Goal: Obtain resource: Download file/media

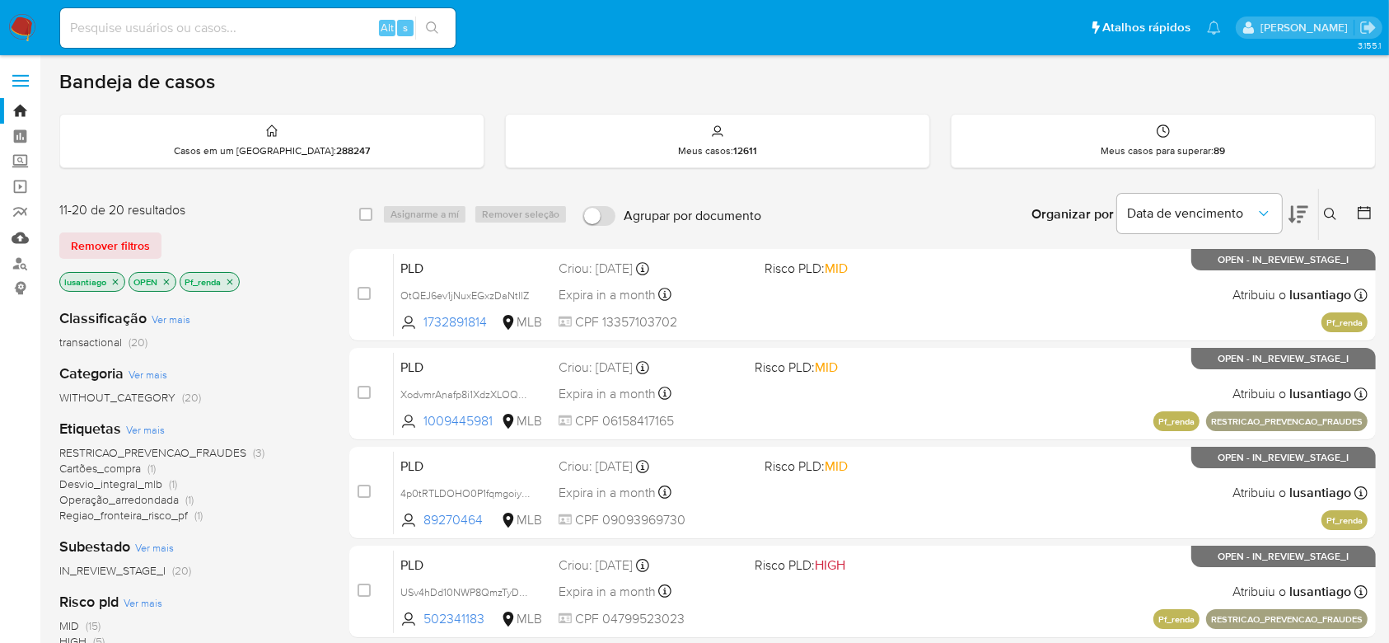
click at [17, 241] on link "Mulan" at bounding box center [98, 238] width 196 height 26
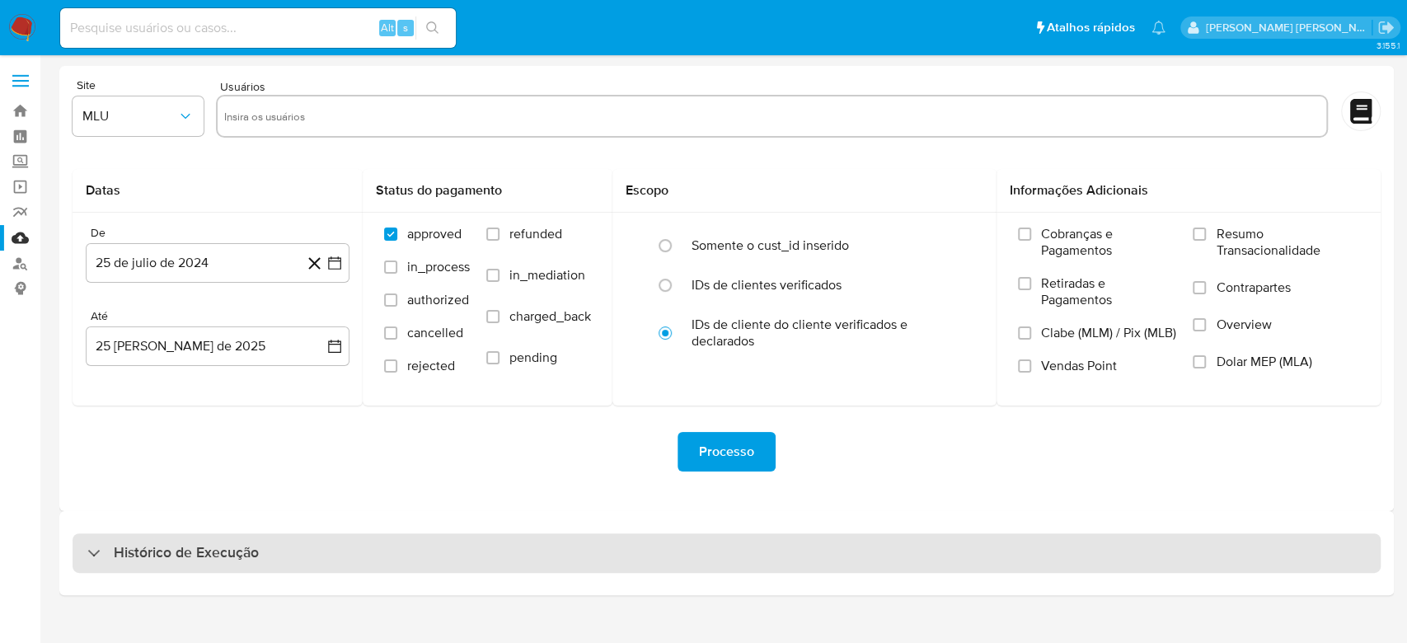
click at [105, 557] on div "Histórico de Execução" at bounding box center [172, 553] width 171 height 20
select select "10"
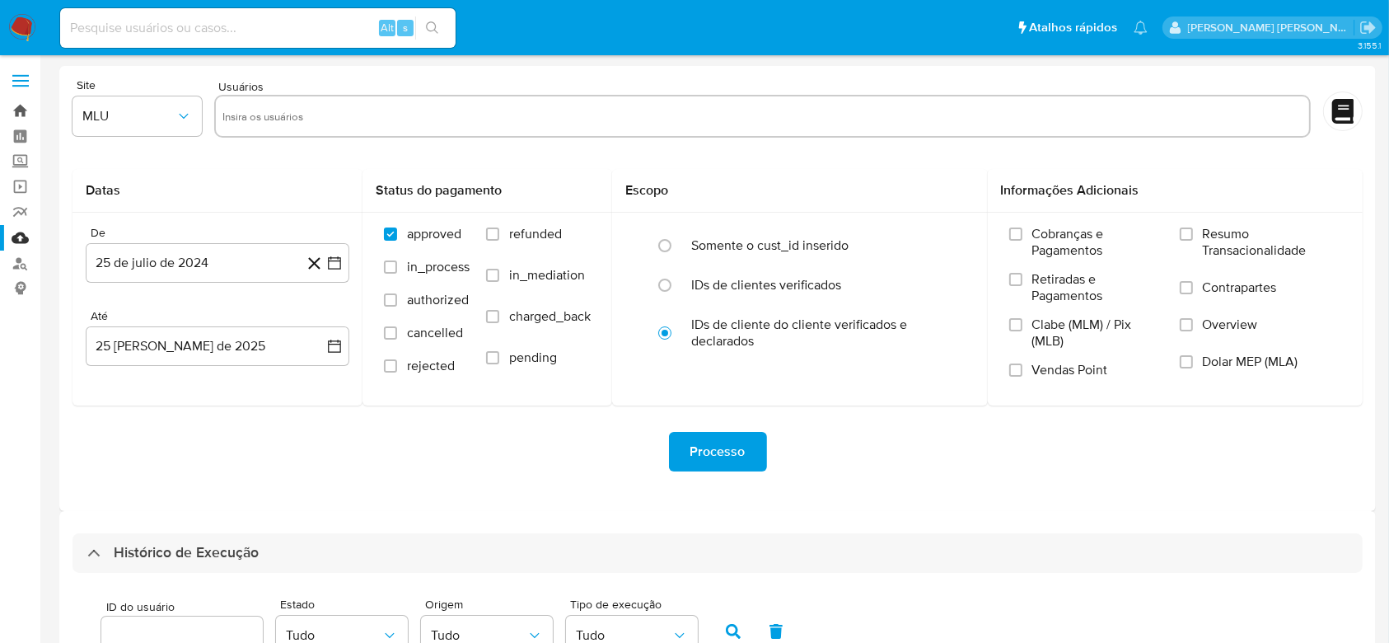
click at [11, 115] on link "Bandeja" at bounding box center [98, 111] width 196 height 26
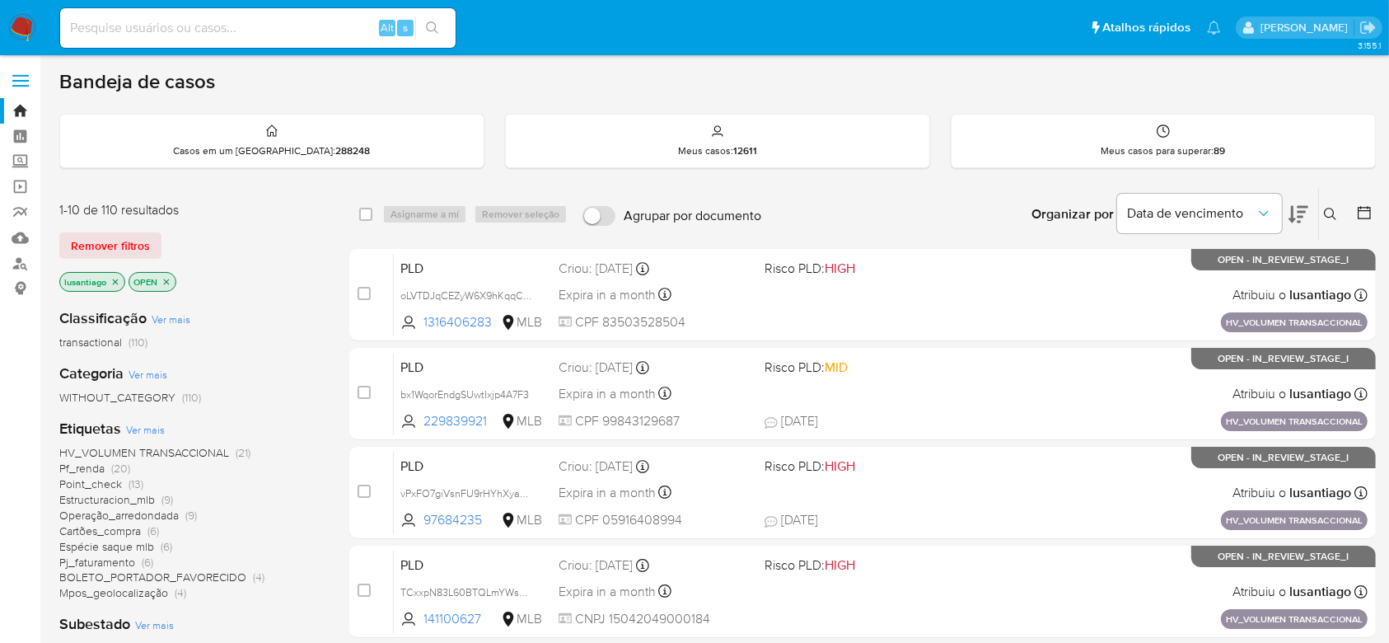
scroll to position [219, 0]
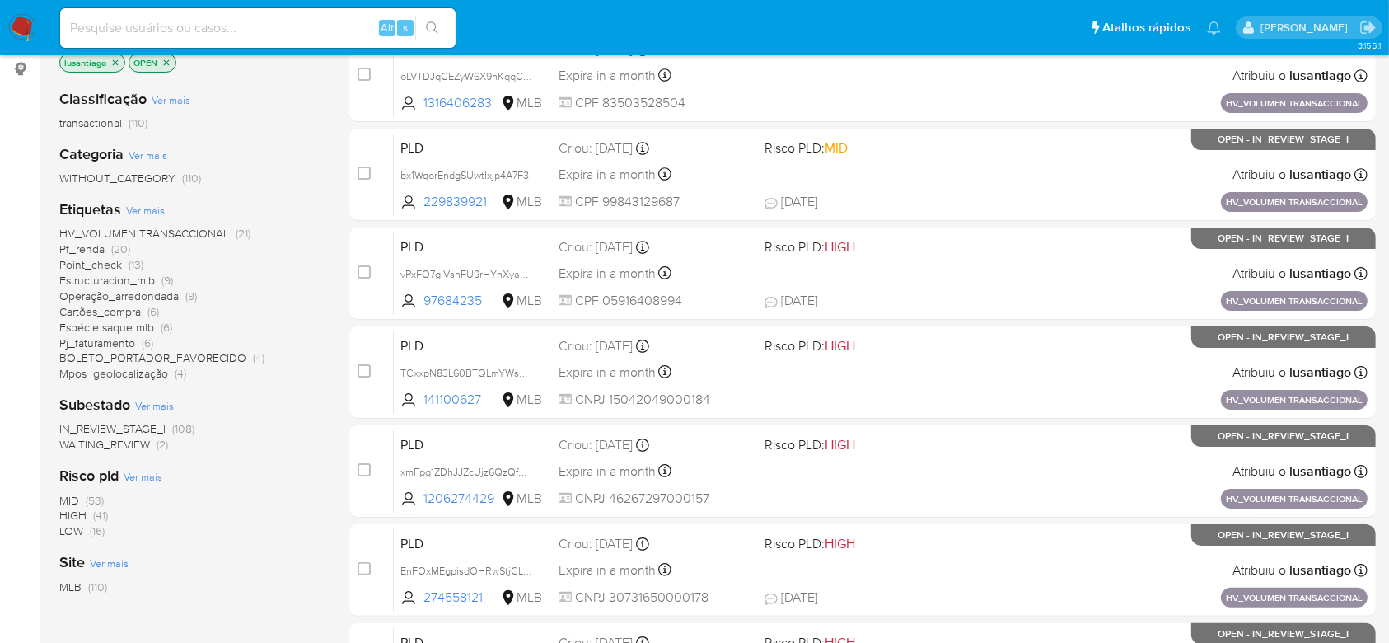
click at [82, 267] on span "Point_check" at bounding box center [90, 264] width 63 height 16
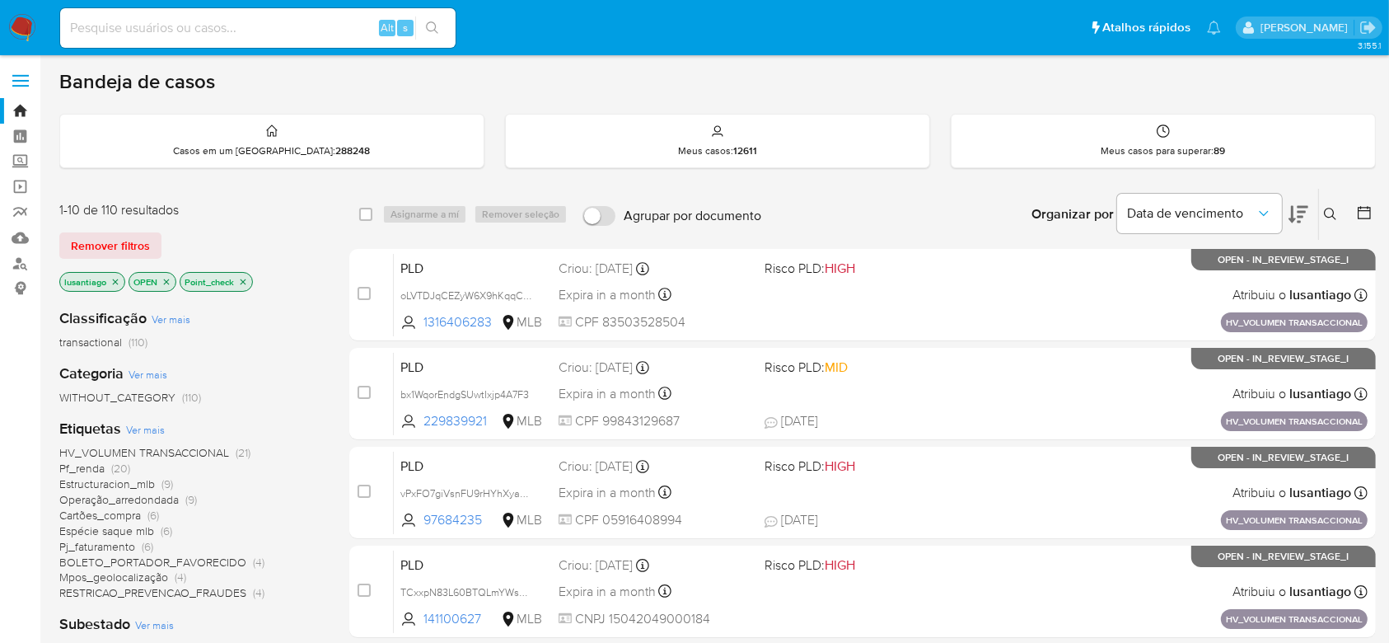
drag, startPoint x: 246, startPoint y: 281, endPoint x: 246, endPoint y: 254, distance: 27.2
click at [246, 277] on icon "close-filter" at bounding box center [243, 282] width 10 height 10
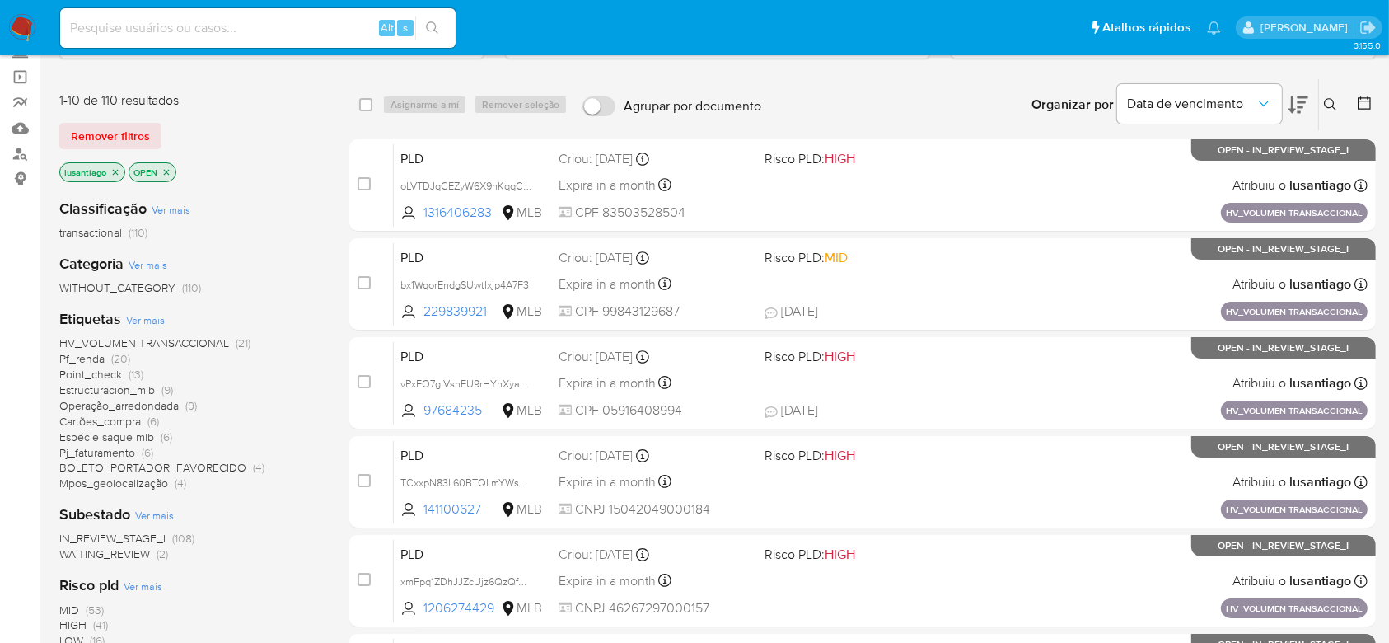
click at [79, 372] on span "Point_check" at bounding box center [90, 374] width 63 height 16
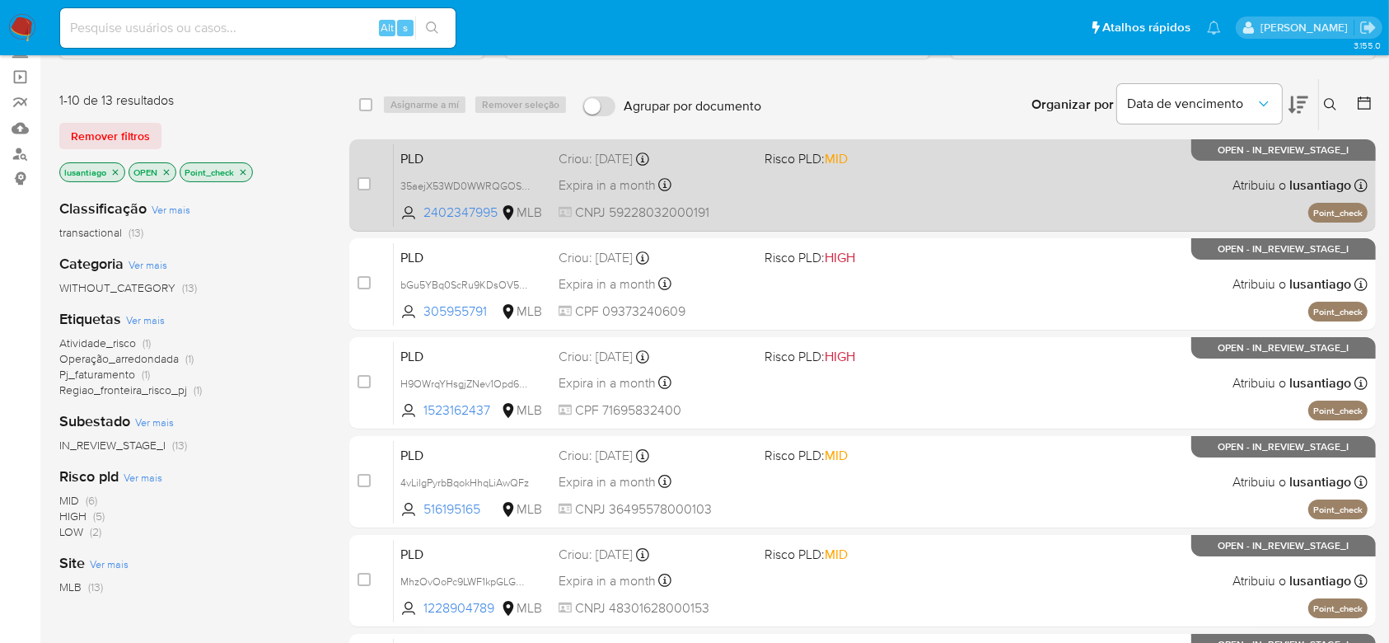
click at [739, 204] on span "CNPJ 59228032000191" at bounding box center [655, 213] width 192 height 18
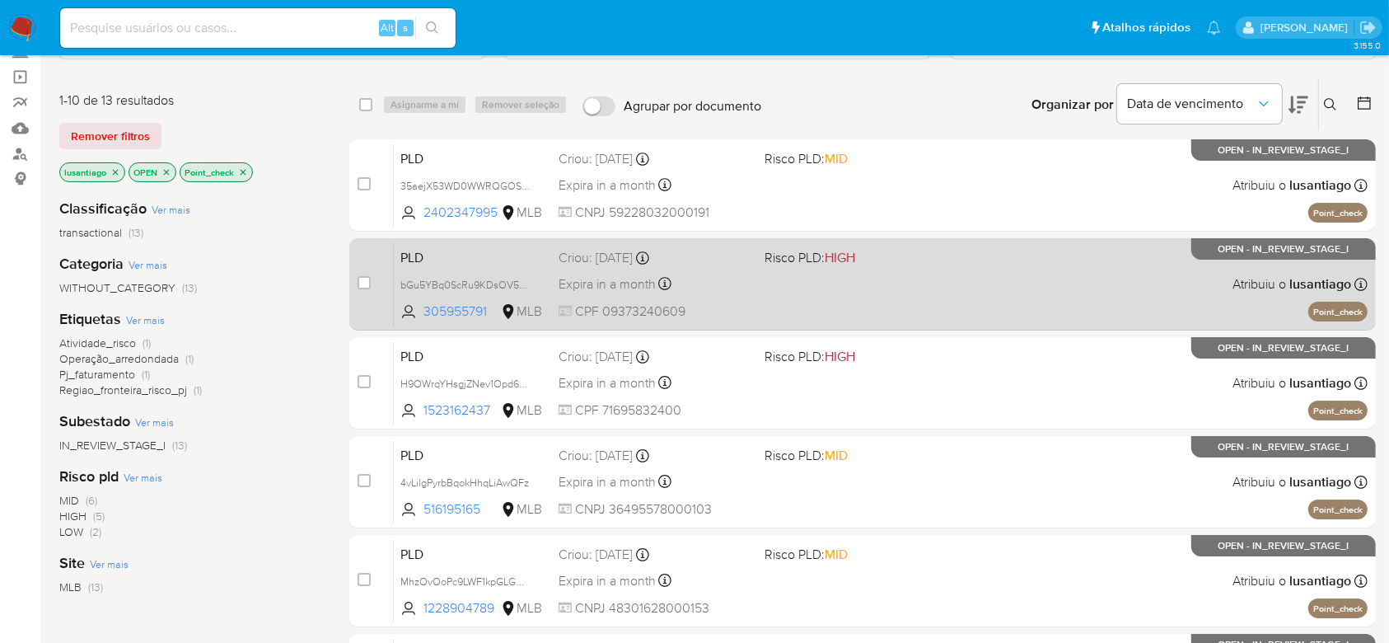
click at [703, 279] on div "Expira in a month Expira em 26/09/2025 00:25:03" at bounding box center [655, 284] width 192 height 22
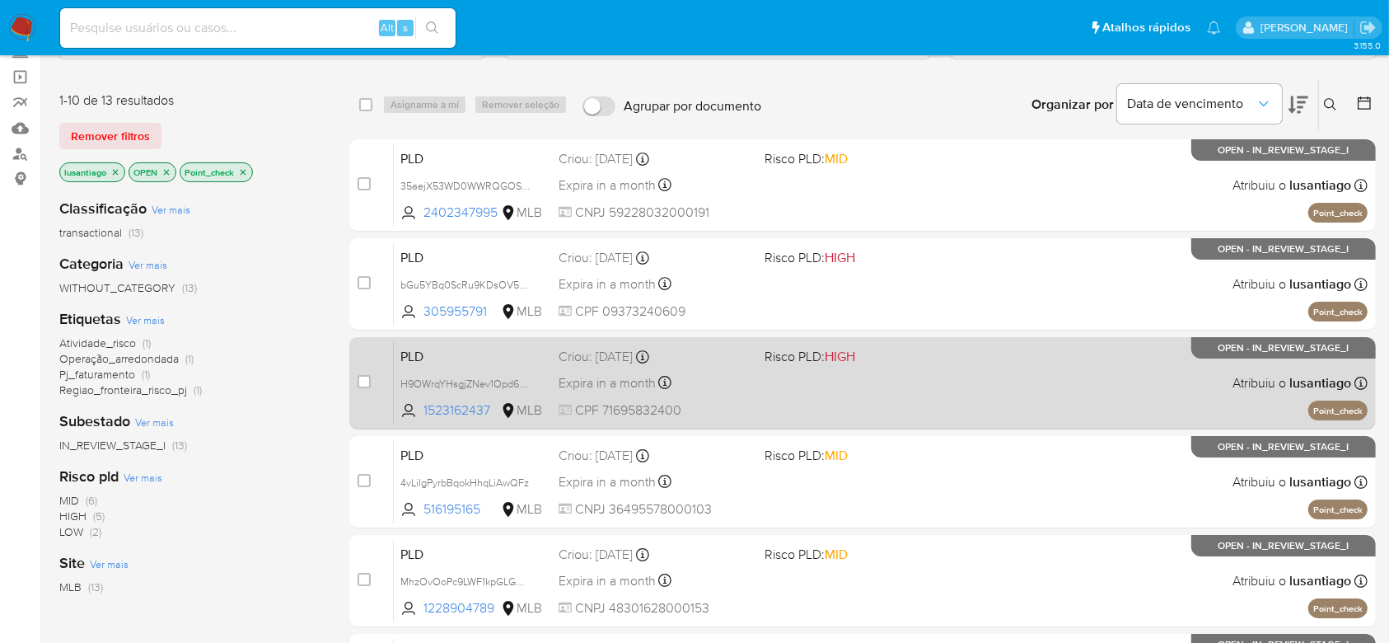
click at [718, 396] on div "PLD H9OWrqYHsgjZNev1Opd6QYFJ 1523162437 MLB Risco PLD: HIGH Criou: 12/08/2025 C…" at bounding box center [881, 382] width 974 height 83
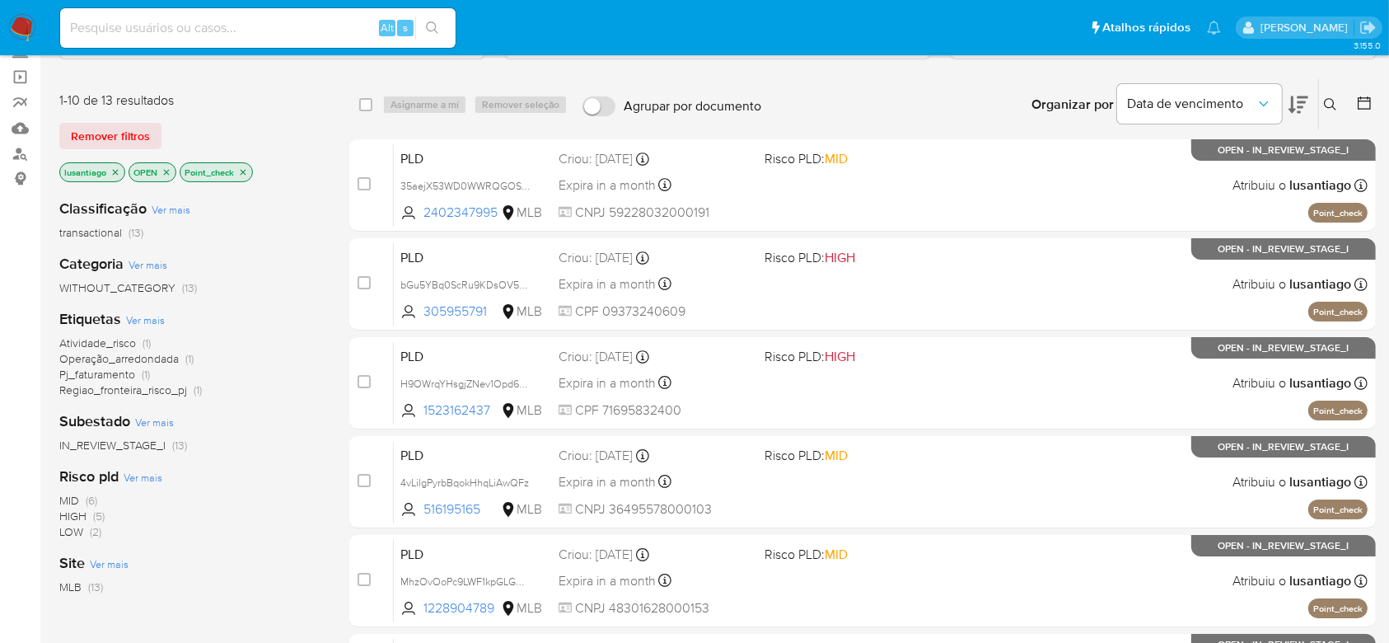
click at [243, 172] on icon "close-filter" at bounding box center [243, 172] width 10 height 10
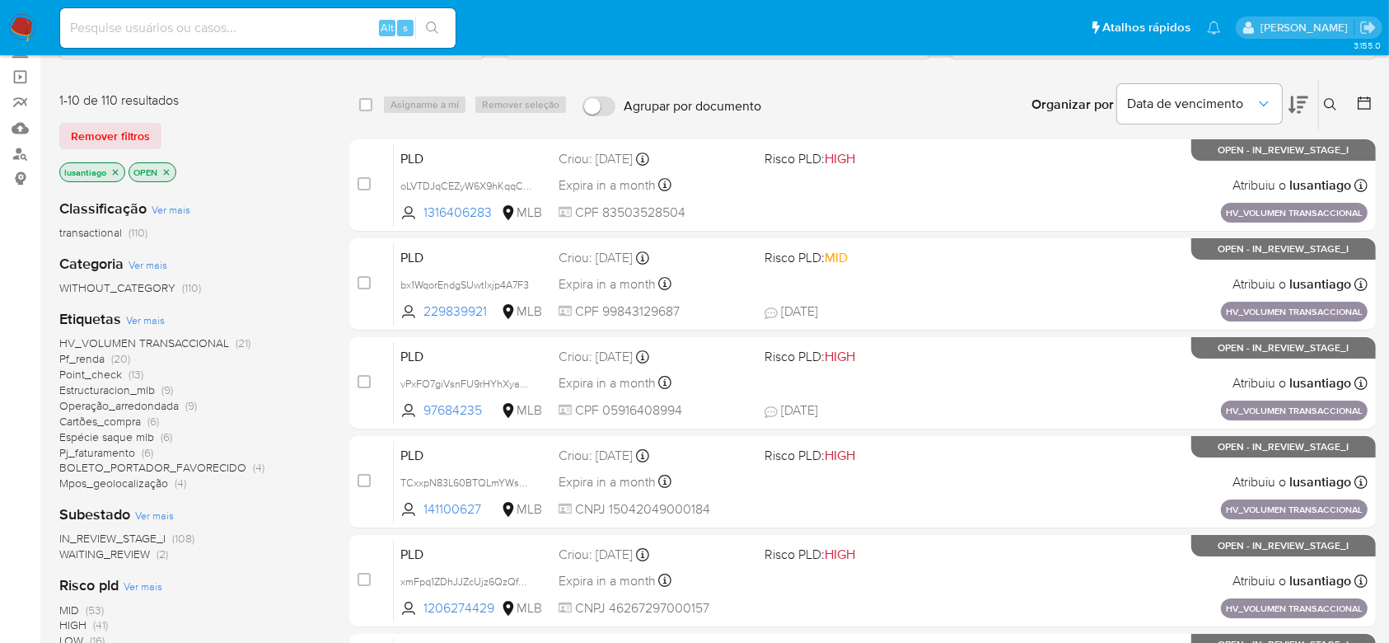
click at [87, 434] on span "Espécie saque mlb" at bounding box center [106, 436] width 95 height 16
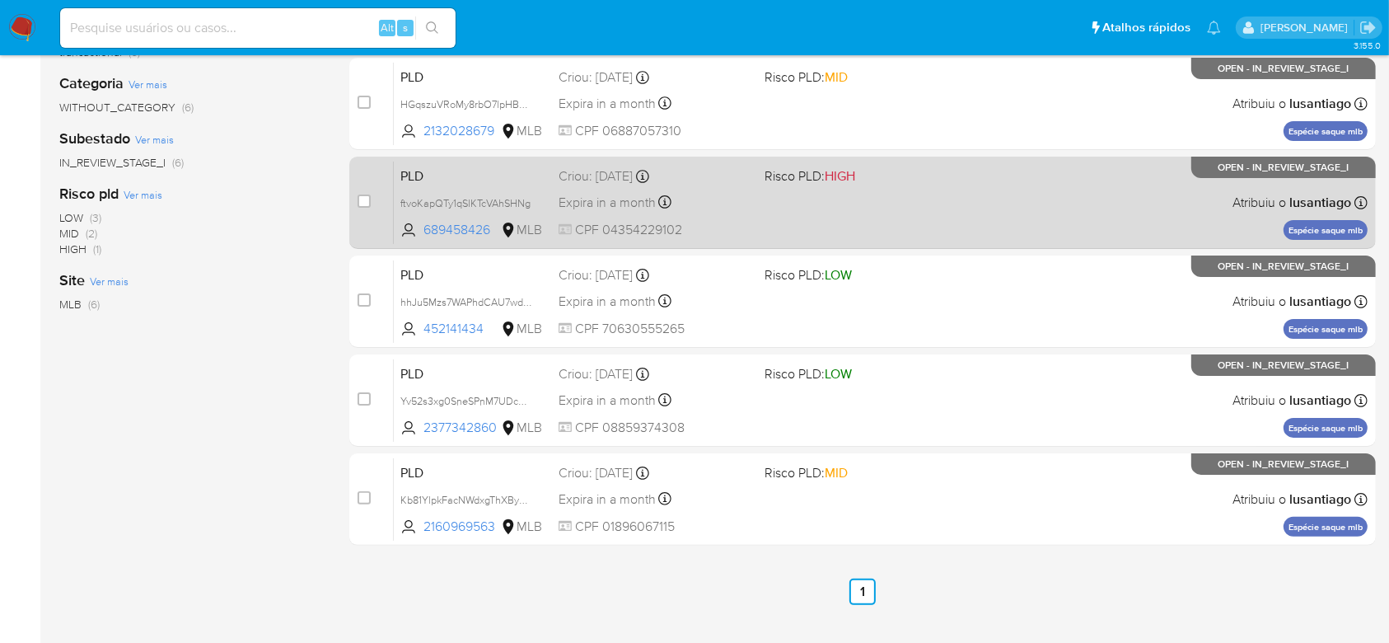
scroll to position [300, 0]
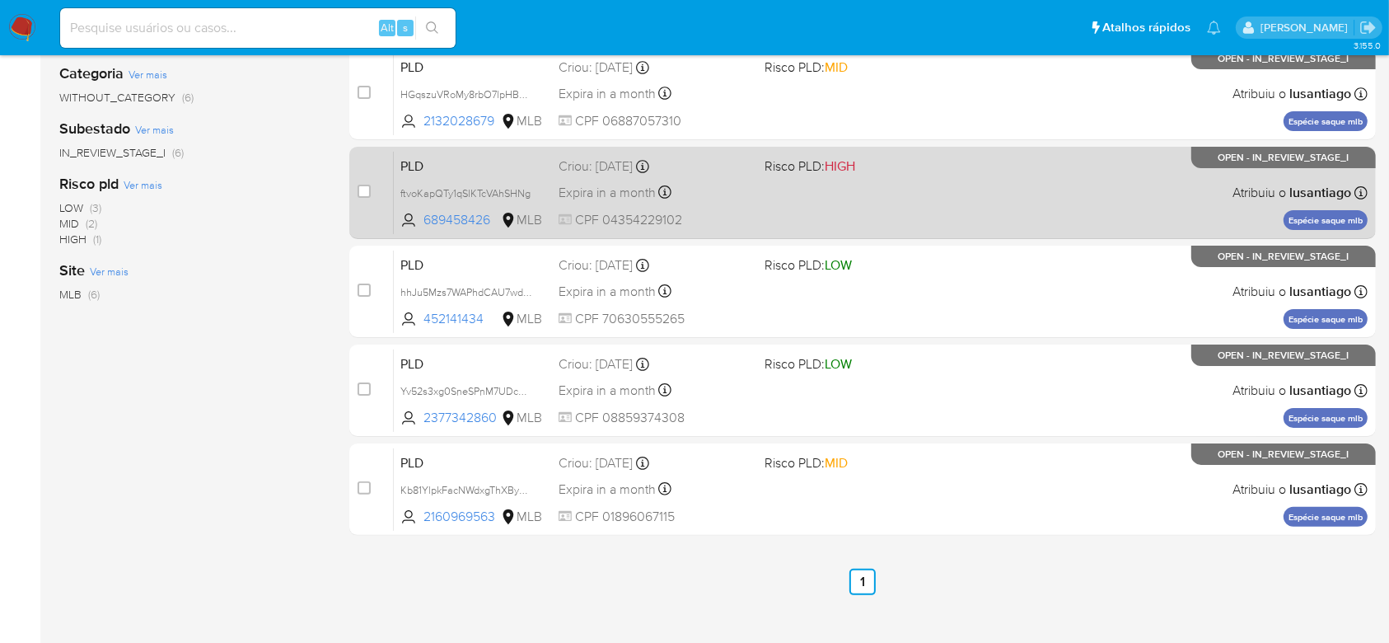
click at [733, 199] on div "Expira in a month Expira em 26/09/2025 00:19:15" at bounding box center [655, 192] width 192 height 22
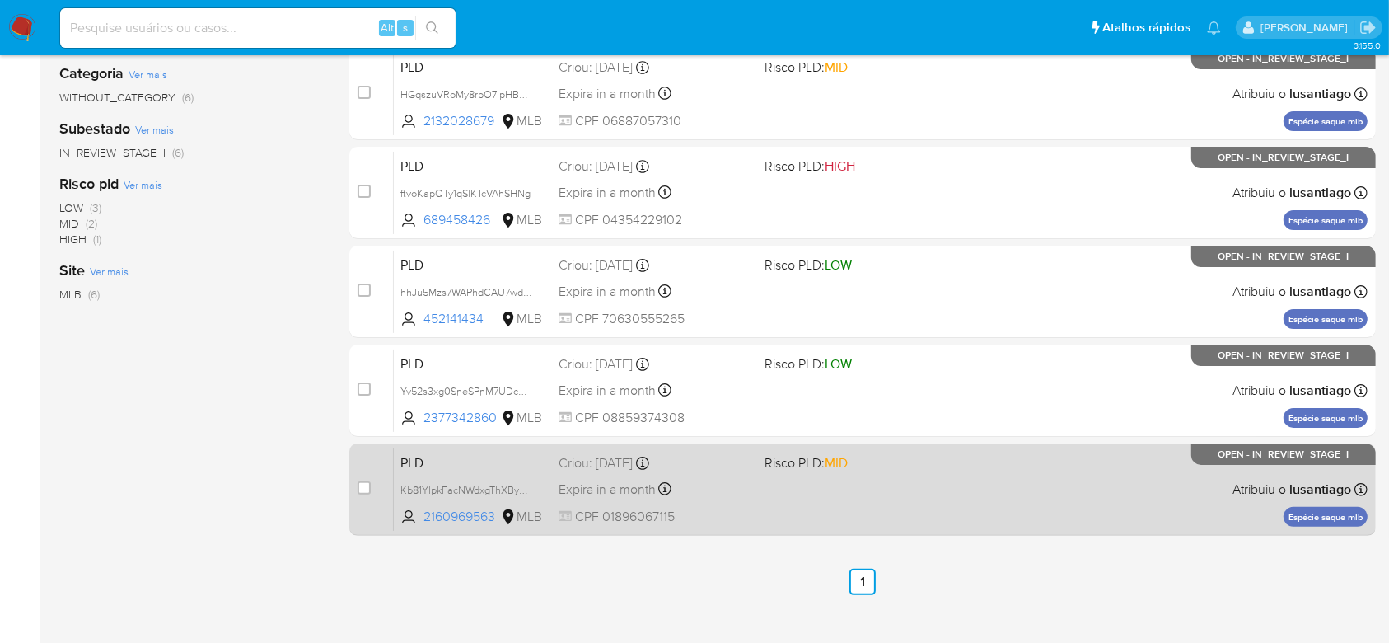
click at [720, 480] on div "Expira in a month Expira em 26/09/2025 00:09:55" at bounding box center [655, 489] width 192 height 22
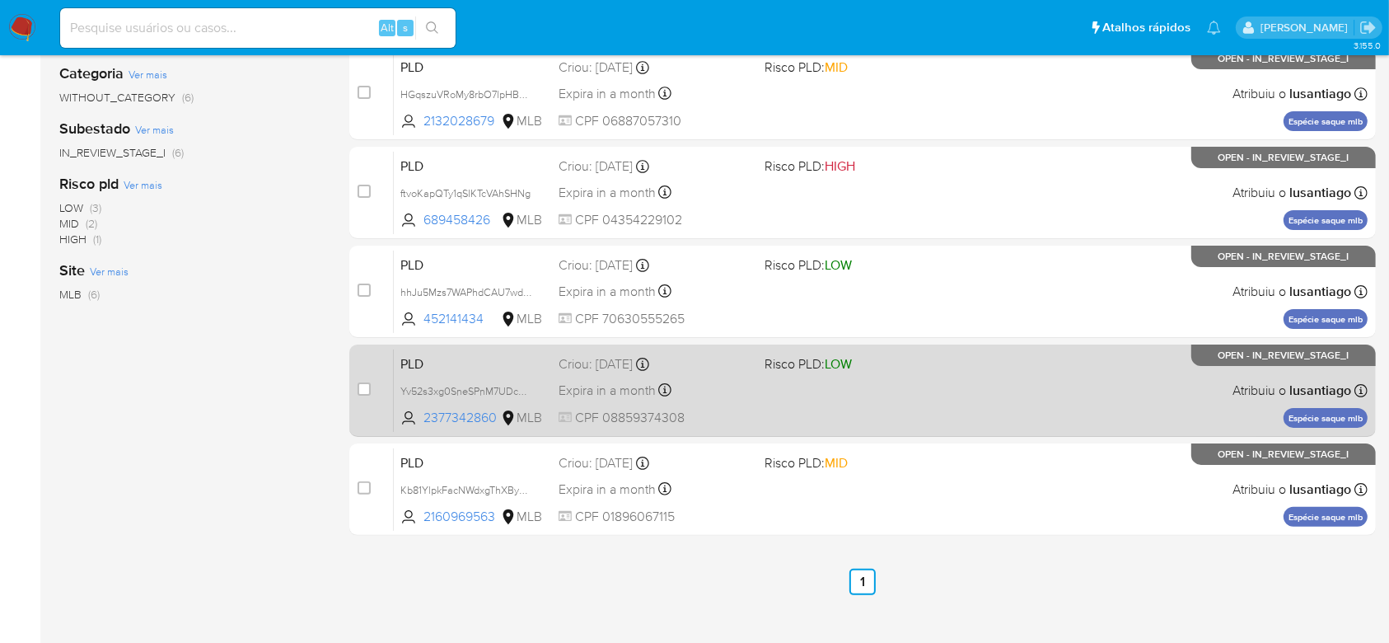
click at [714, 392] on div "Expira in a month Expira em 26/09/2025 00:14:43" at bounding box center [655, 390] width 192 height 22
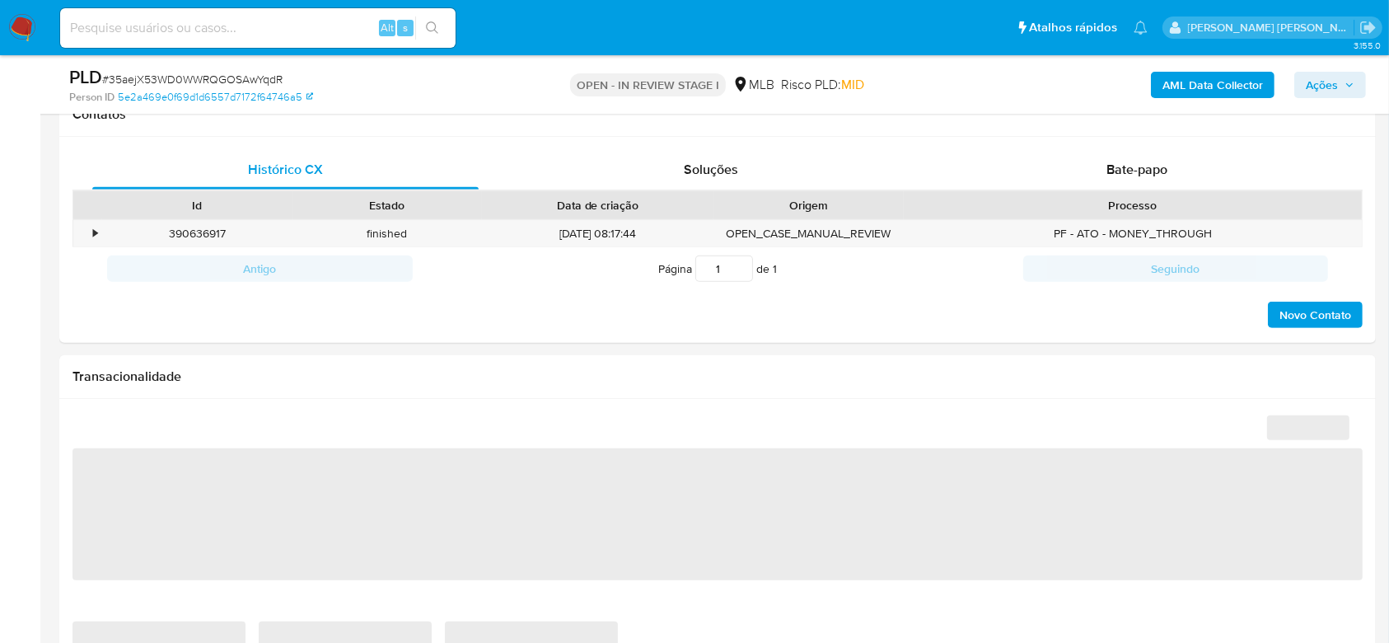
scroll to position [736, 0]
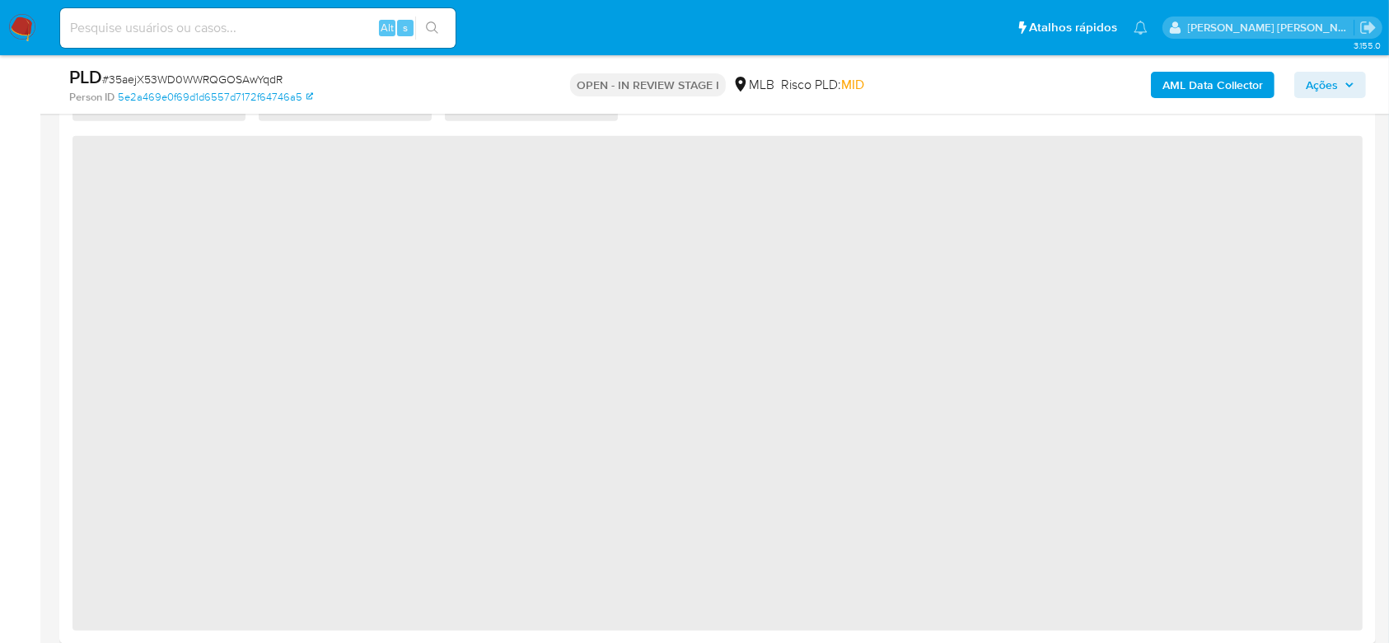
select select "10"
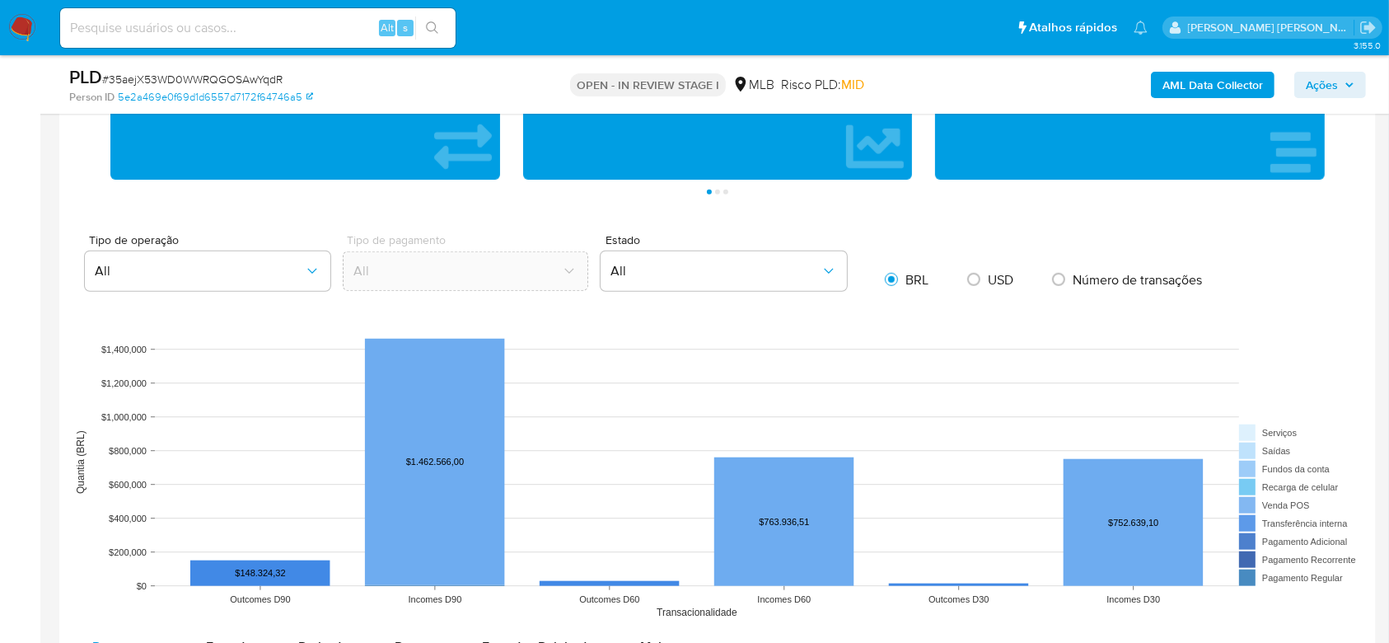
scroll to position [1428, 0]
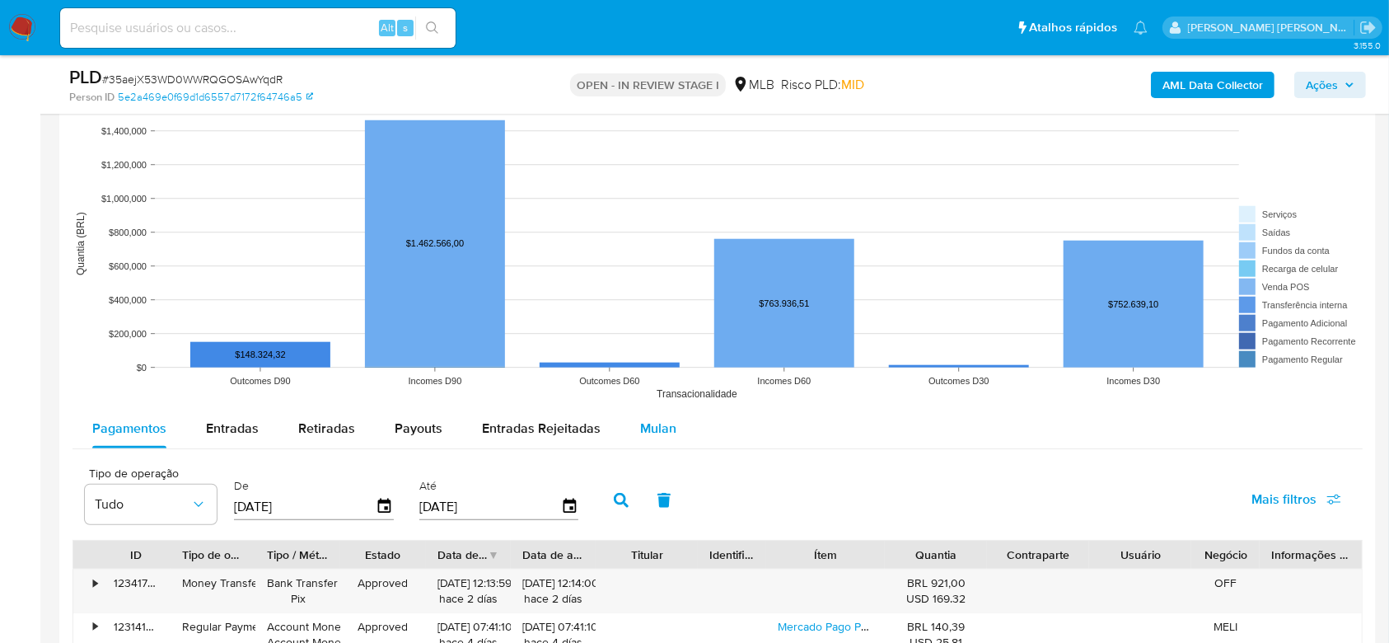
click at [658, 412] on div "Mulan" at bounding box center [658, 429] width 36 height 40
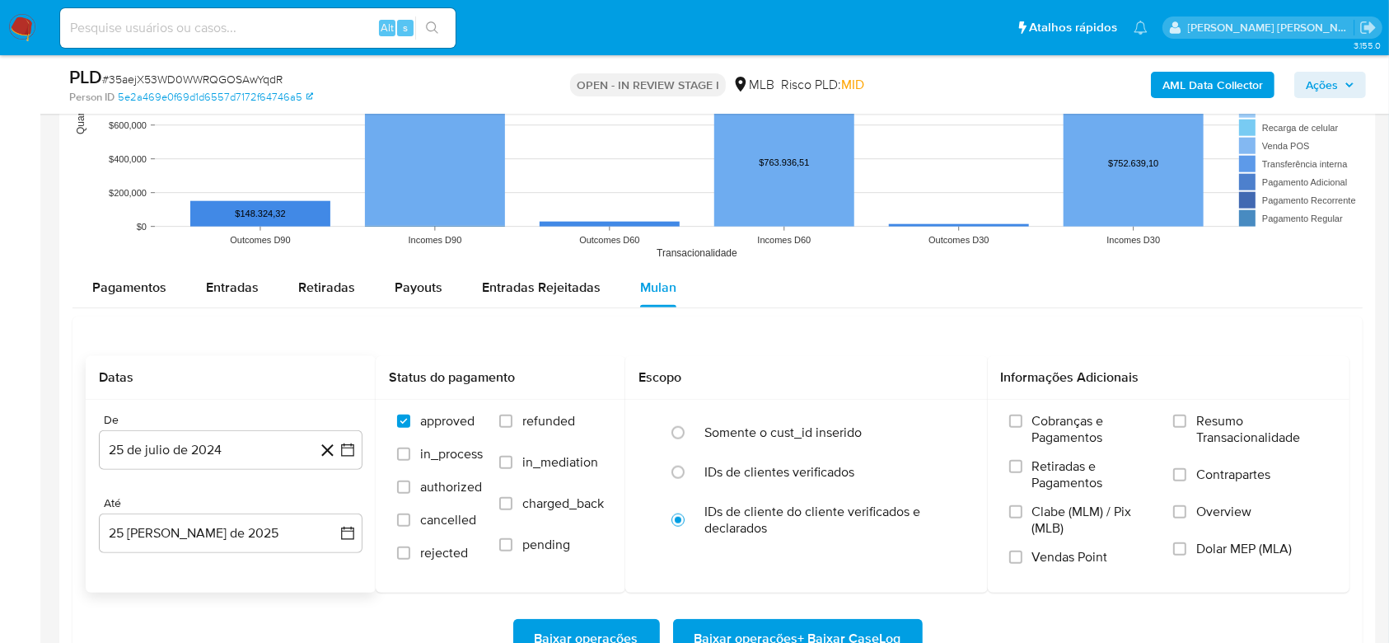
scroll to position [1648, 0]
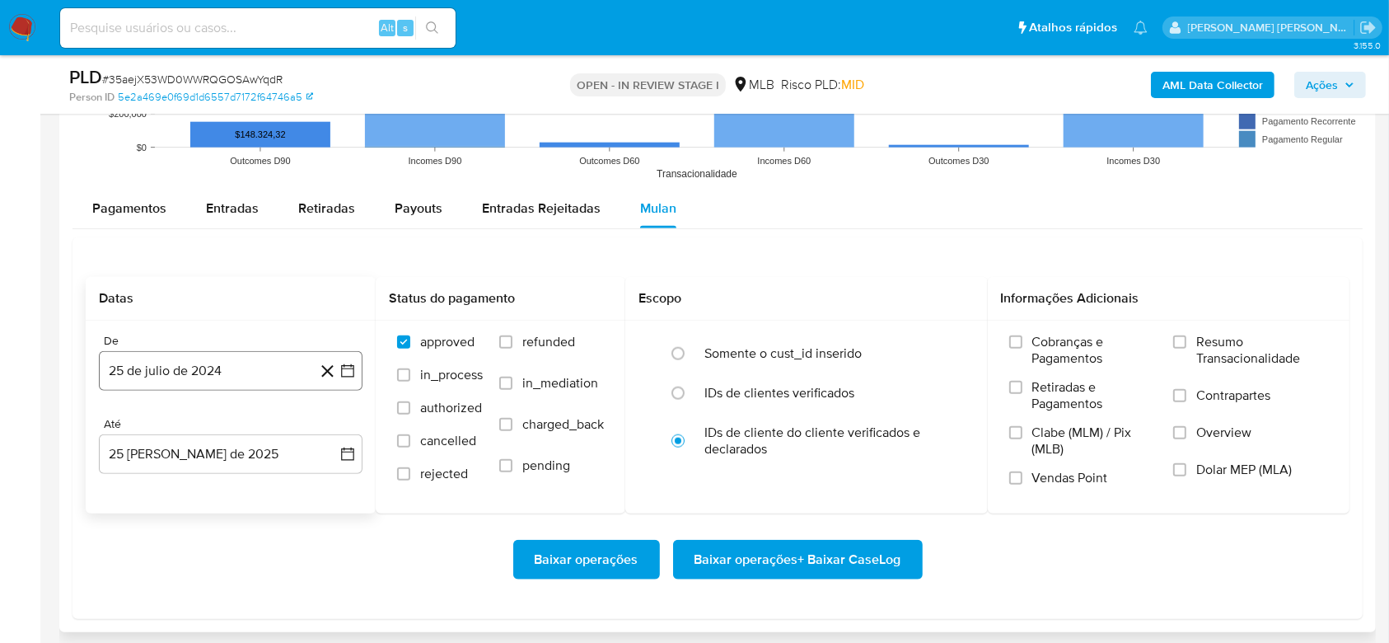
drag, startPoint x: 211, startPoint y: 372, endPoint x: 225, endPoint y: 403, distance: 33.6
click at [211, 374] on button "25 de julio de 2024" at bounding box center [231, 371] width 264 height 40
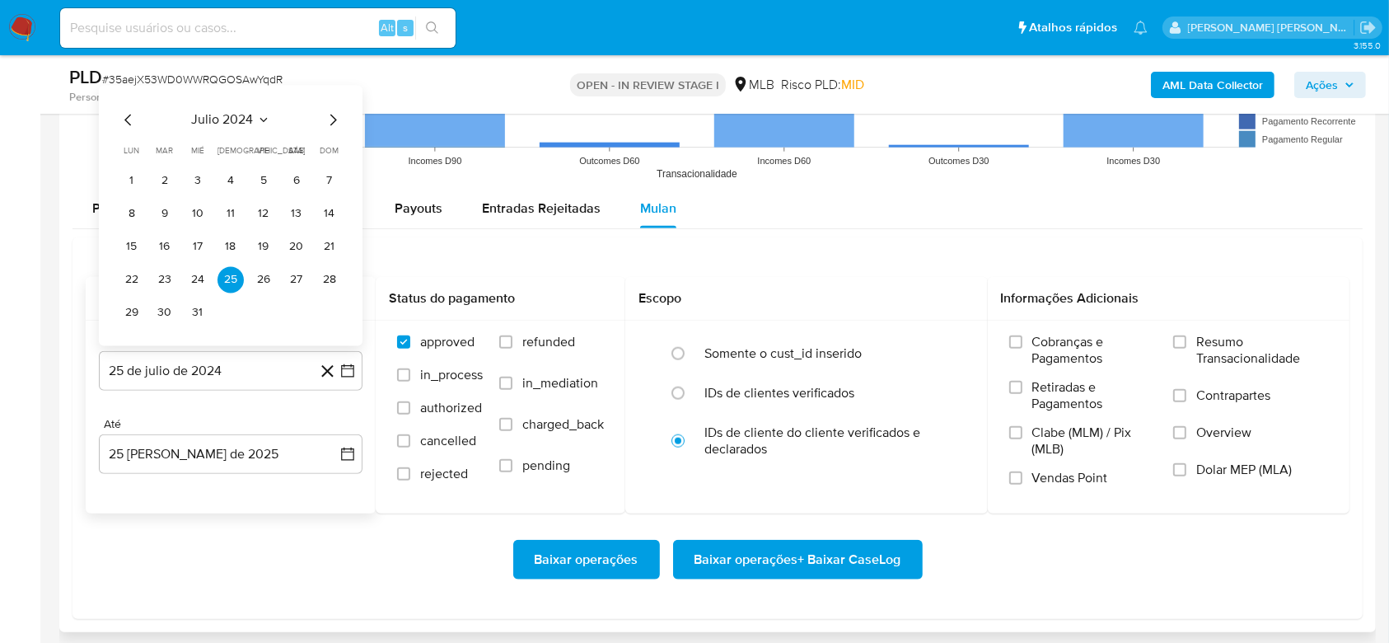
click at [203, 124] on span "julio 2024" at bounding box center [223, 120] width 62 height 16
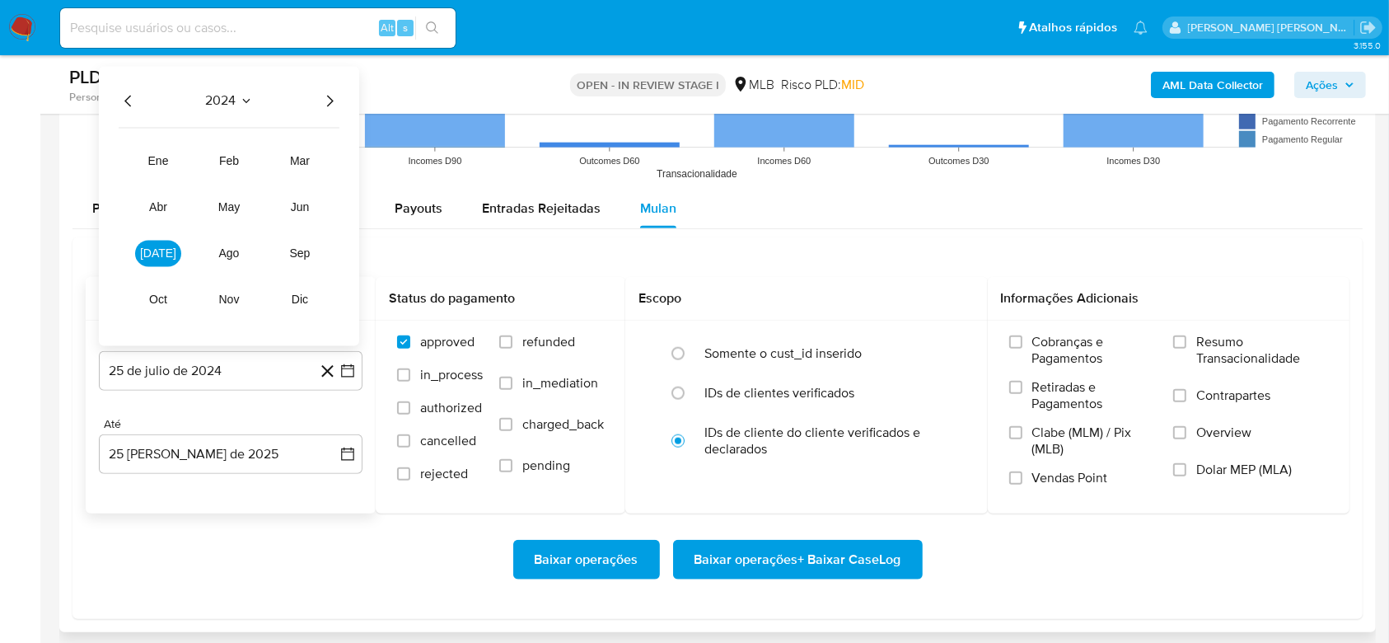
click at [328, 101] on icon "Año siguiente" at bounding box center [330, 101] width 20 height 20
click at [163, 241] on button "[DATE]" at bounding box center [158, 254] width 46 height 26
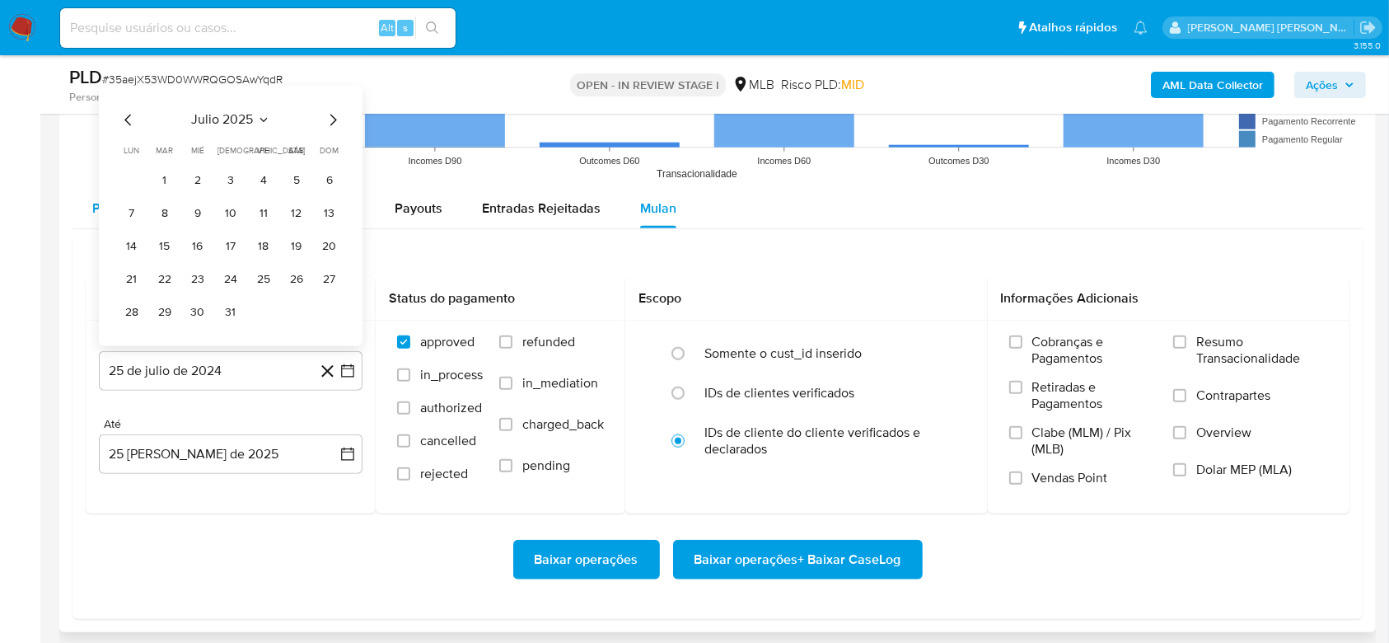
drag, startPoint x: 165, startPoint y: 180, endPoint x: 165, endPoint y: 193, distance: 13.2
click at [165, 180] on button "1" at bounding box center [165, 181] width 26 height 26
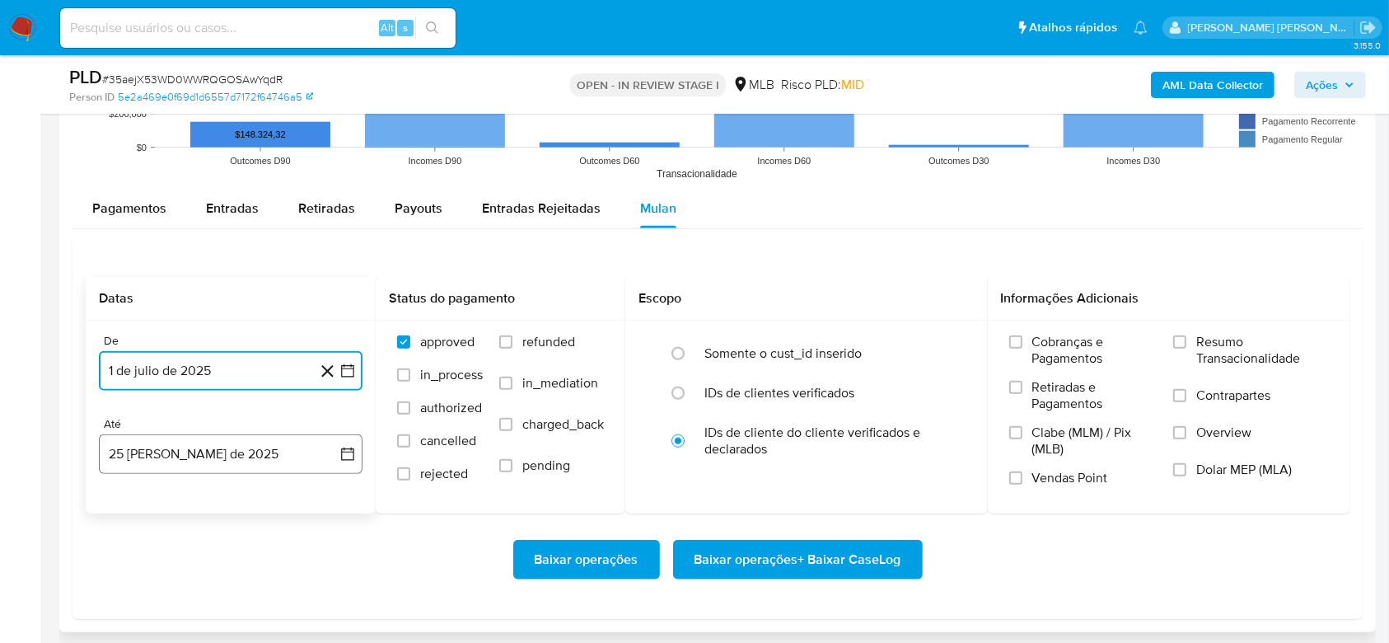
click at [179, 453] on button "25 [PERSON_NAME] de 2025" at bounding box center [231, 454] width 264 height 40
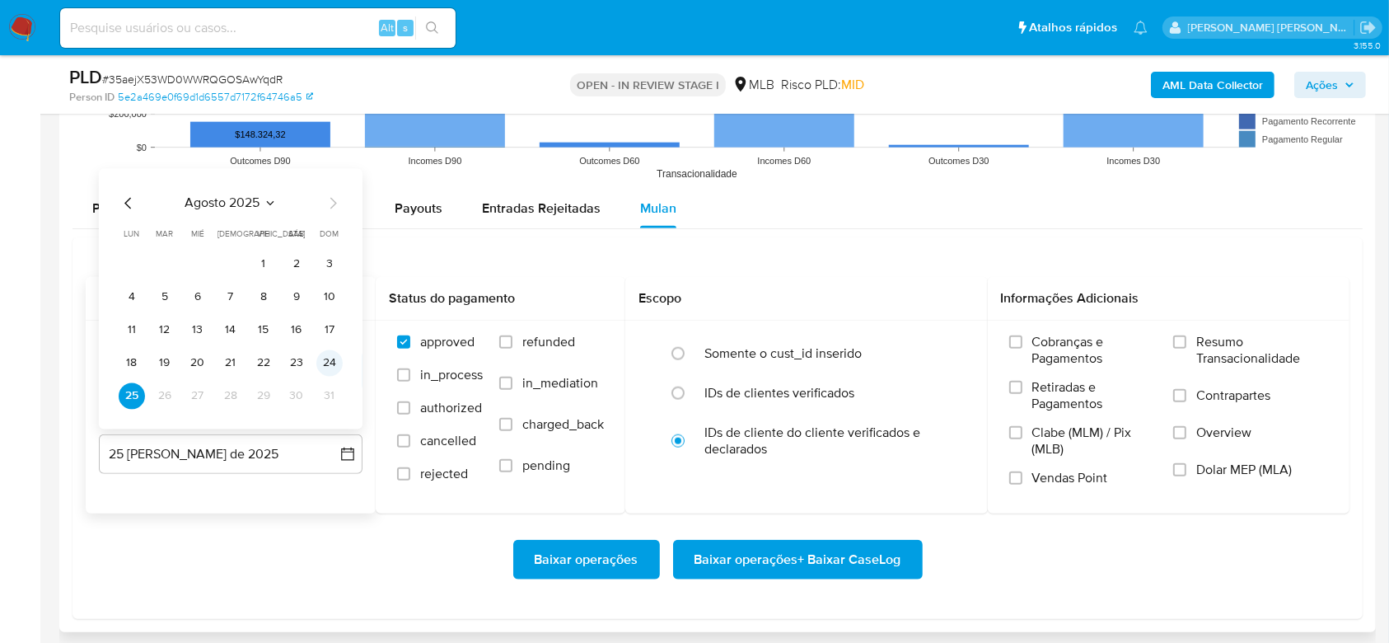
click at [330, 357] on button "24" at bounding box center [329, 363] width 26 height 26
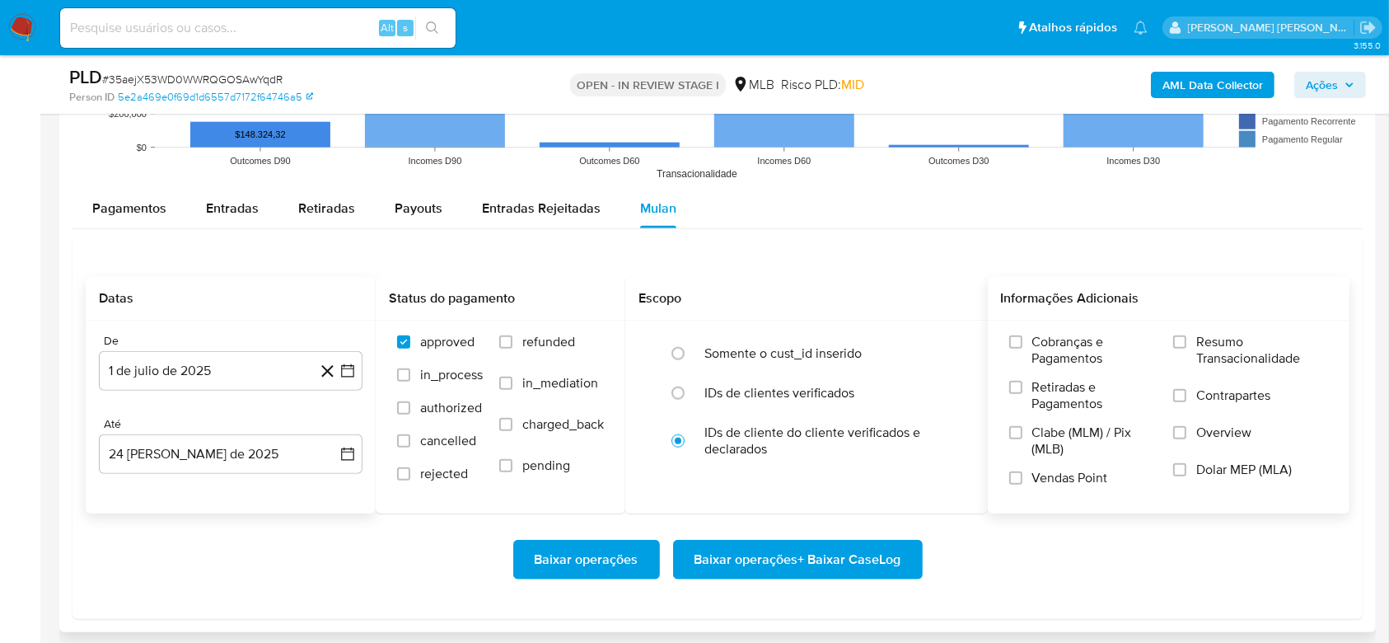
click at [1253, 338] on span "Resumo Transacionalidade" at bounding box center [1262, 350] width 132 height 33
click at [1187, 338] on input "Resumo Transacionalidade" at bounding box center [1179, 341] width 13 height 13
click at [742, 571] on span "Baixar operações + Baixar CaseLog" at bounding box center [798, 559] width 207 height 36
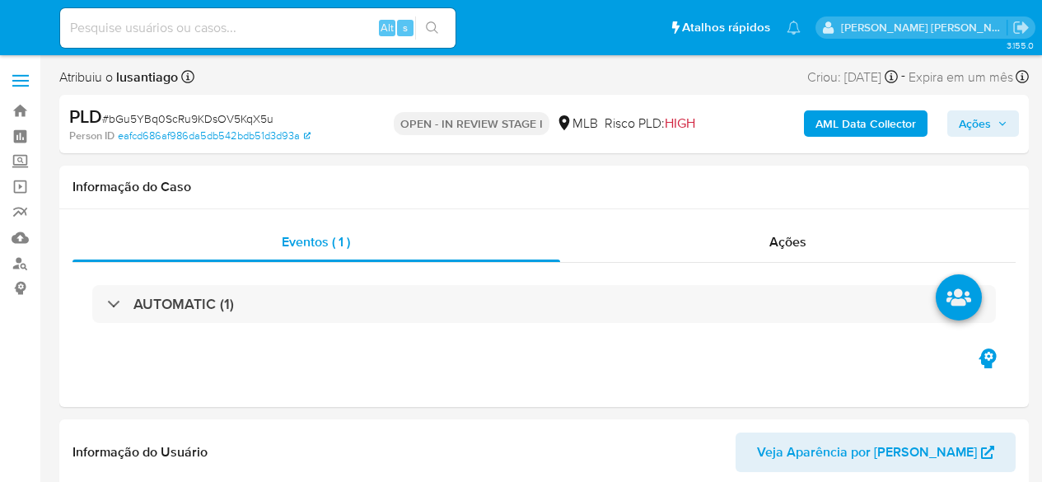
select select "10"
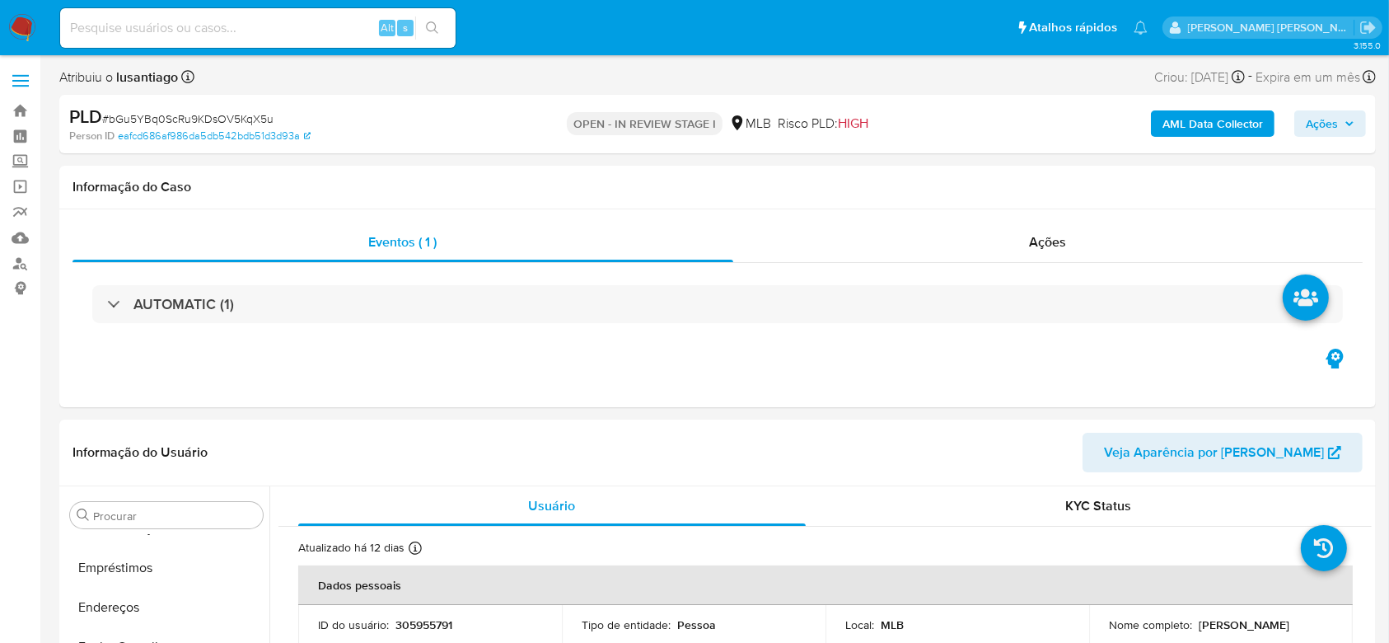
scroll to position [736, 0]
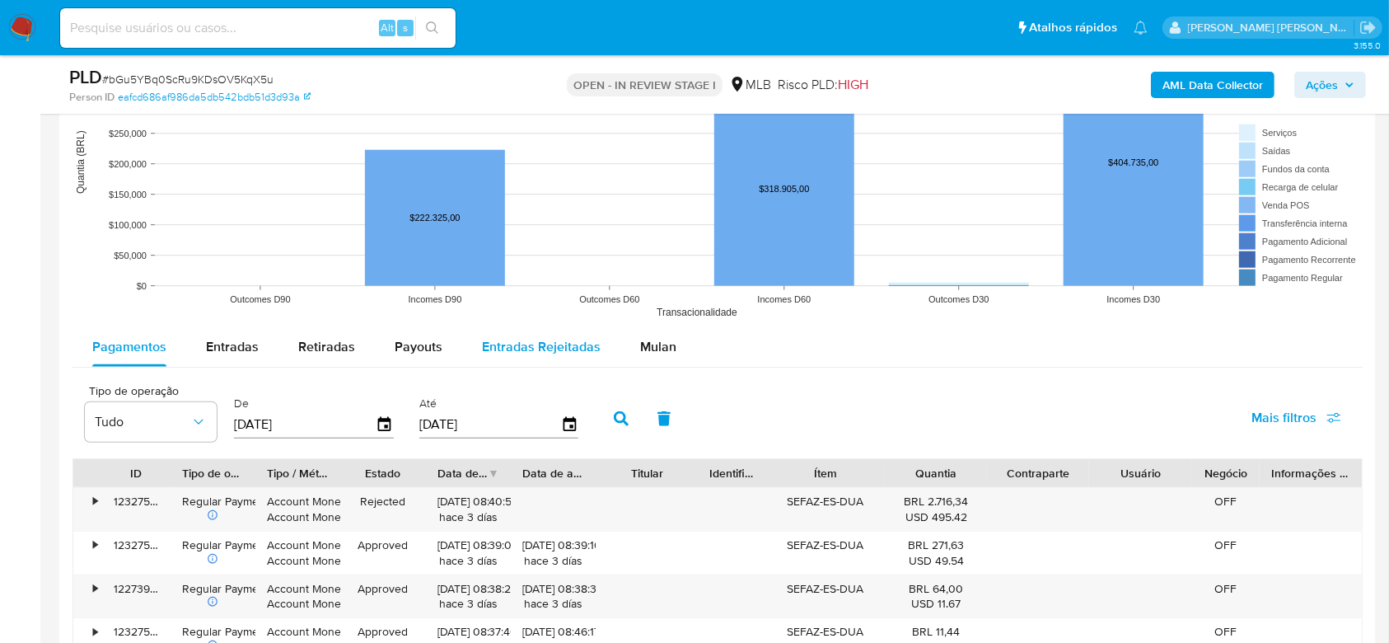
click at [641, 339] on span "Mulan" at bounding box center [658, 346] width 36 height 19
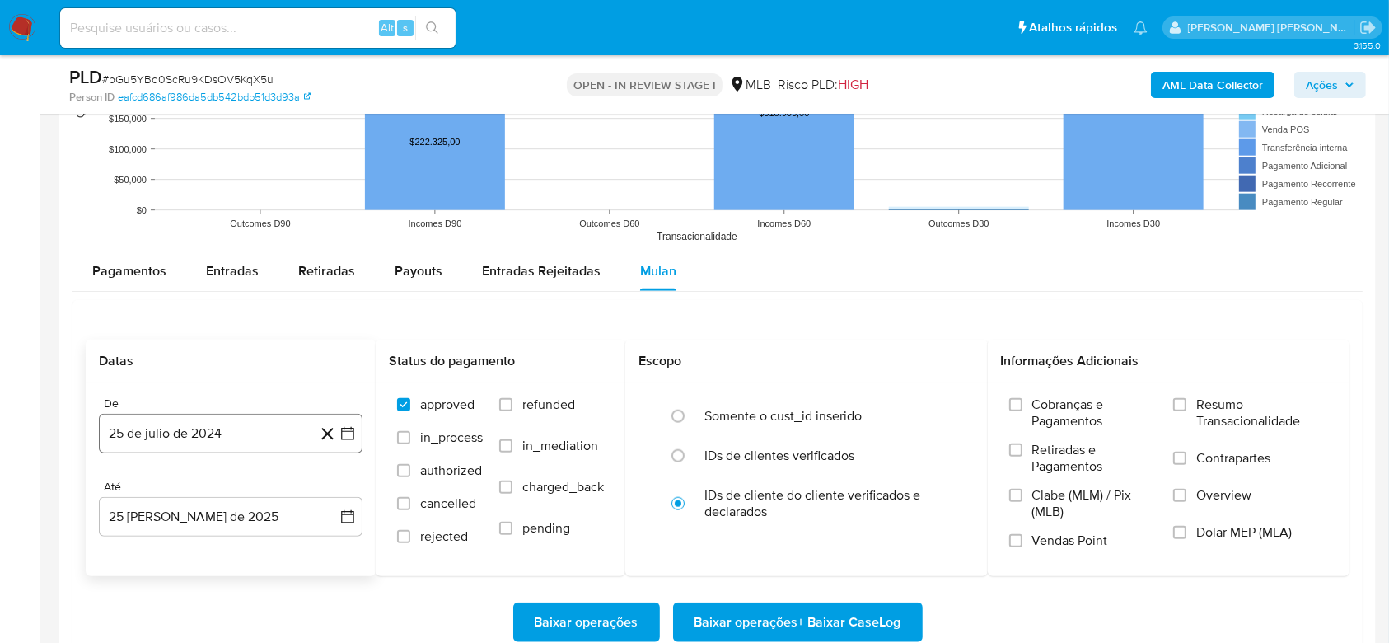
scroll to position [1648, 0]
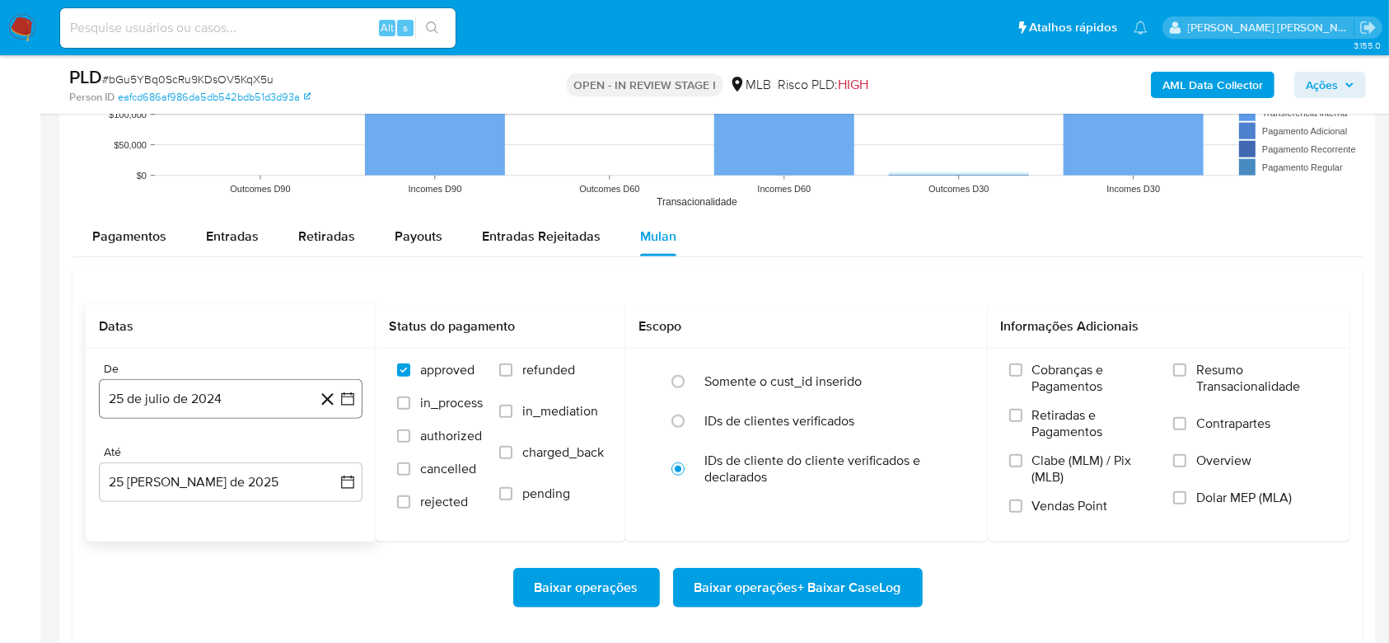
drag, startPoint x: 145, startPoint y: 400, endPoint x: 206, endPoint y: 417, distance: 63.2
click at [148, 403] on button "25 de julio de 2024" at bounding box center [231, 399] width 264 height 40
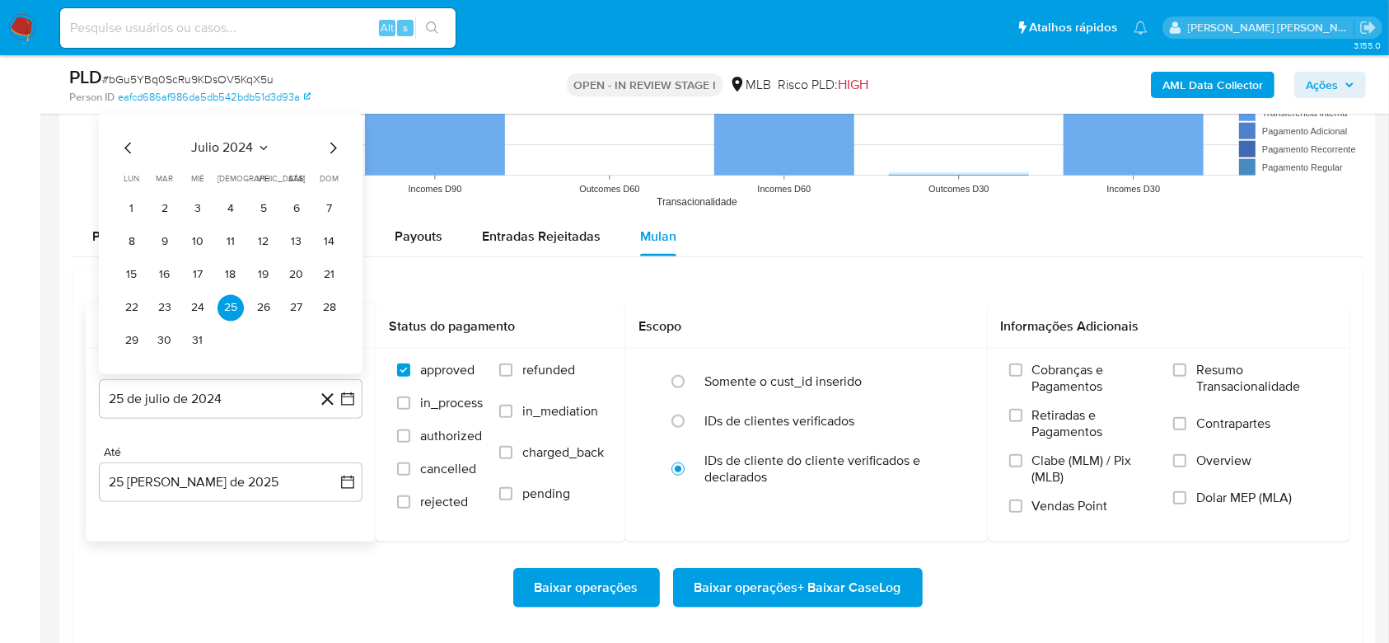
click at [220, 148] on span "julio 2024" at bounding box center [223, 148] width 62 height 16
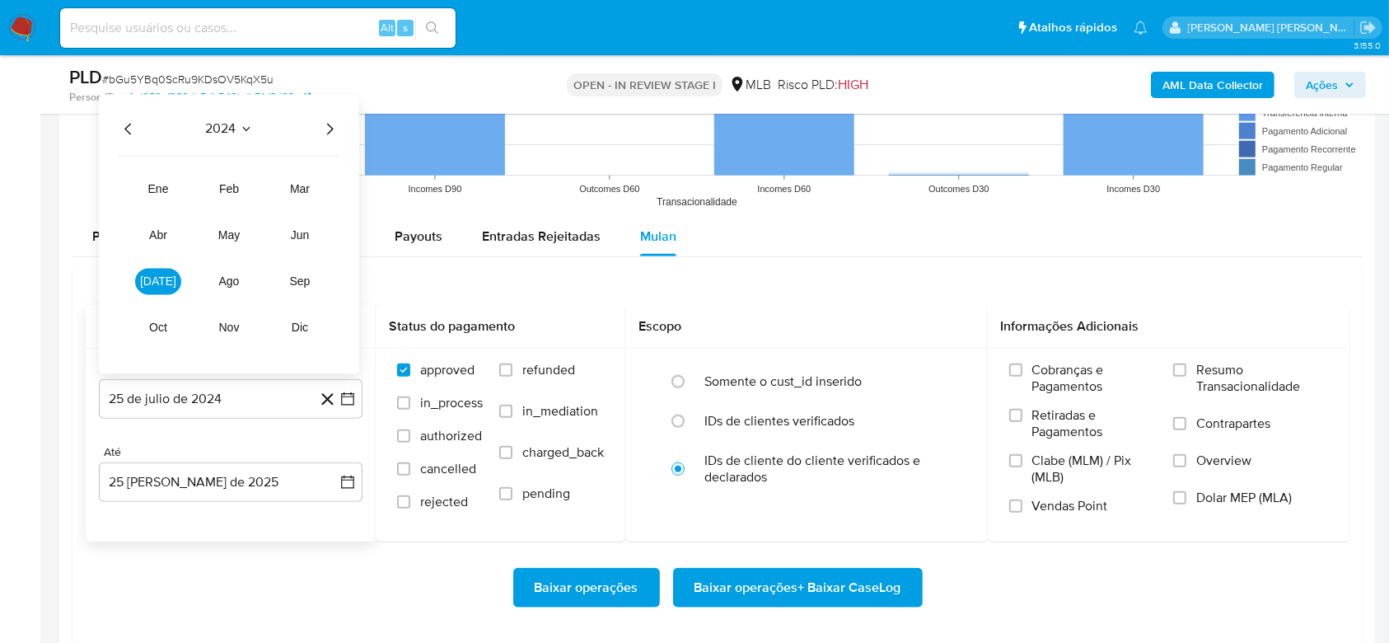
drag, startPoint x: 335, startPoint y: 124, endPoint x: 334, endPoint y: 138, distance: 14.9
click at [336, 125] on icon "Año siguiente" at bounding box center [330, 129] width 20 height 20
click at [163, 276] on span "[DATE]" at bounding box center [158, 281] width 36 height 13
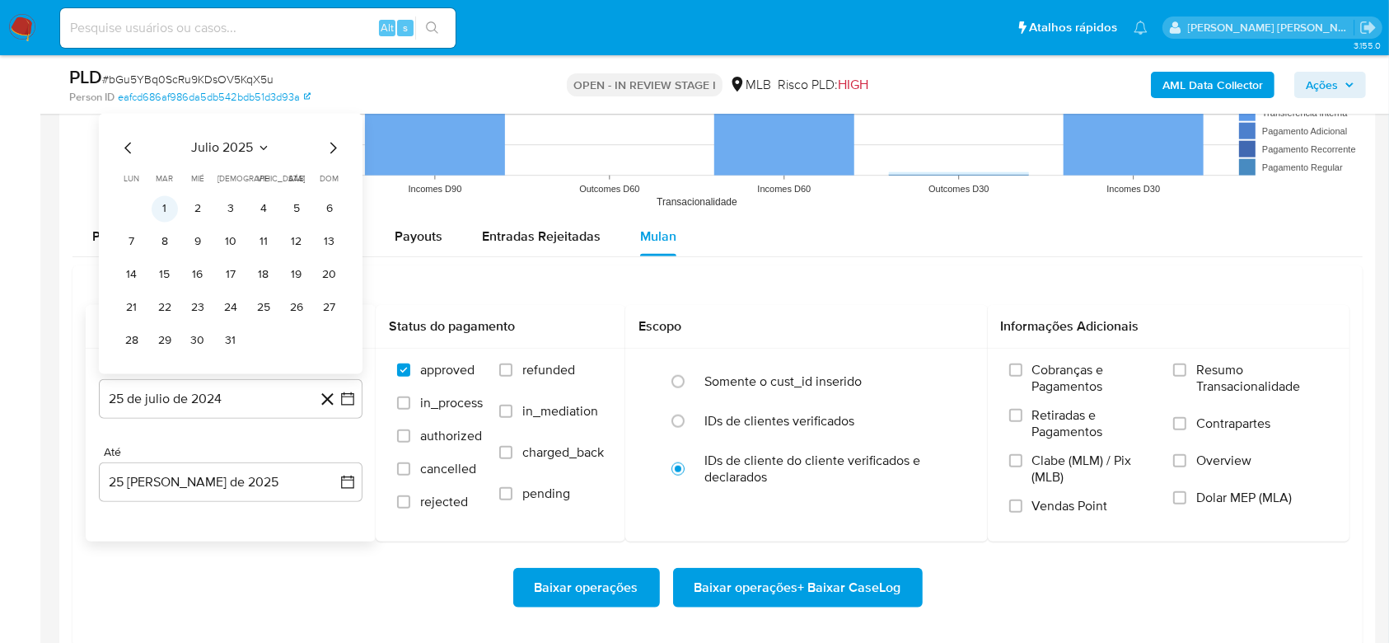
click at [168, 198] on button "1" at bounding box center [165, 209] width 26 height 26
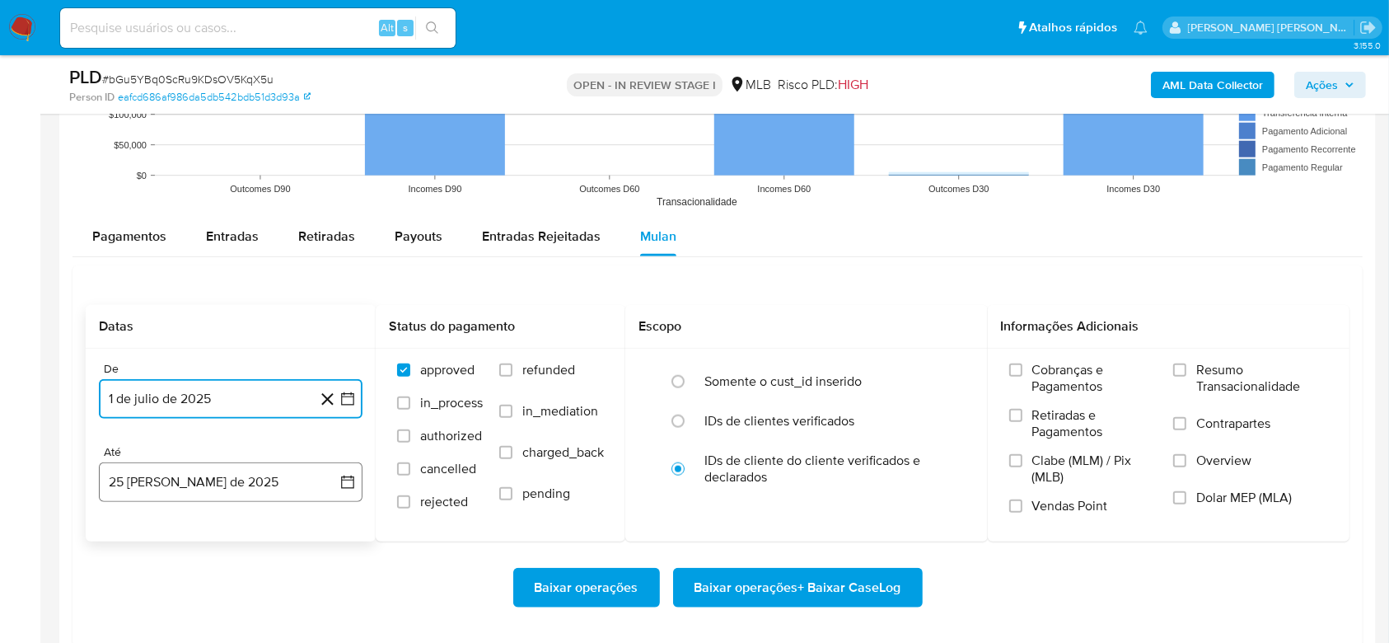
click at [171, 481] on button "25 [PERSON_NAME] de 2025" at bounding box center [231, 482] width 264 height 40
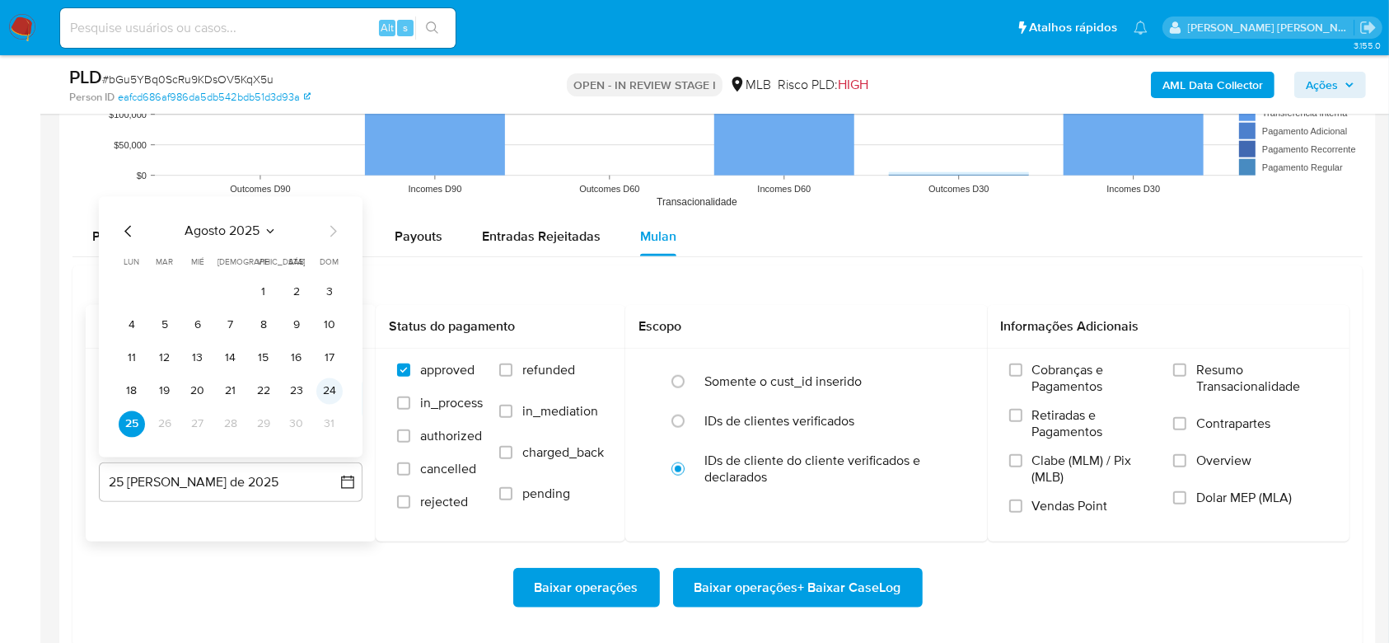
click at [332, 383] on button "24" at bounding box center [329, 391] width 26 height 26
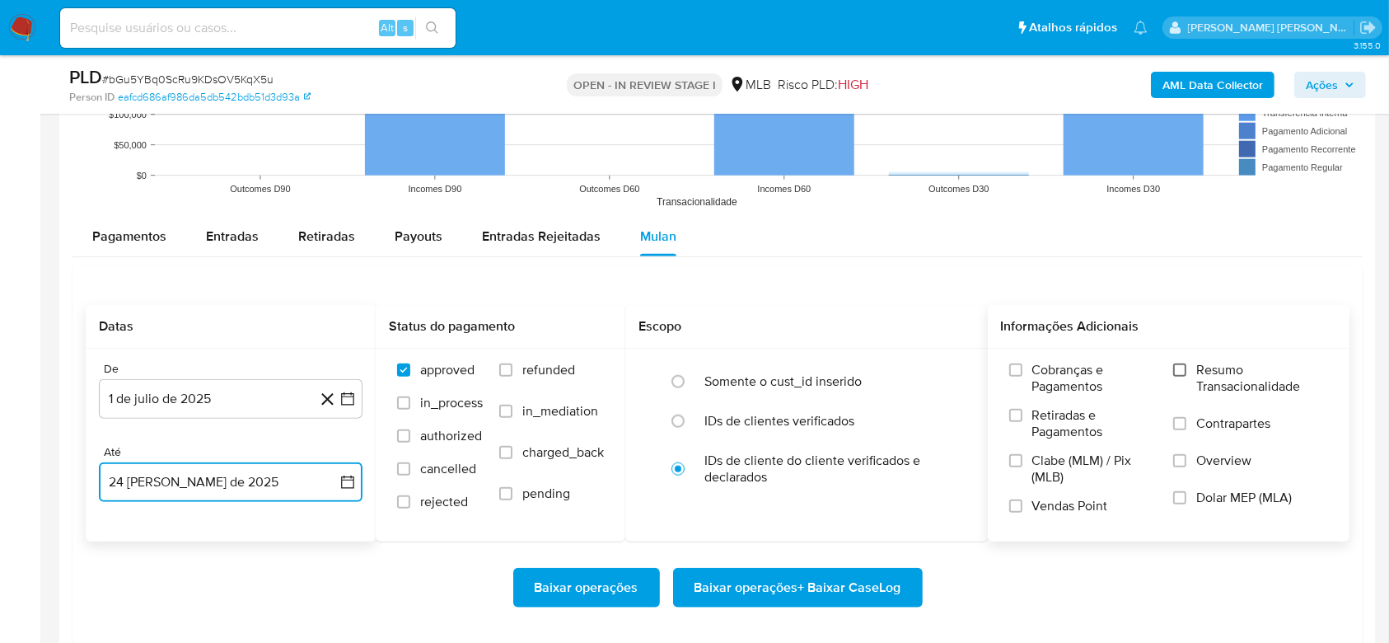
click at [1041, 371] on input "Resumo Transacionalidade" at bounding box center [1179, 369] width 13 height 13
click at [801, 481] on span "Baixar operações + Baixar CaseLog" at bounding box center [798, 587] width 207 height 36
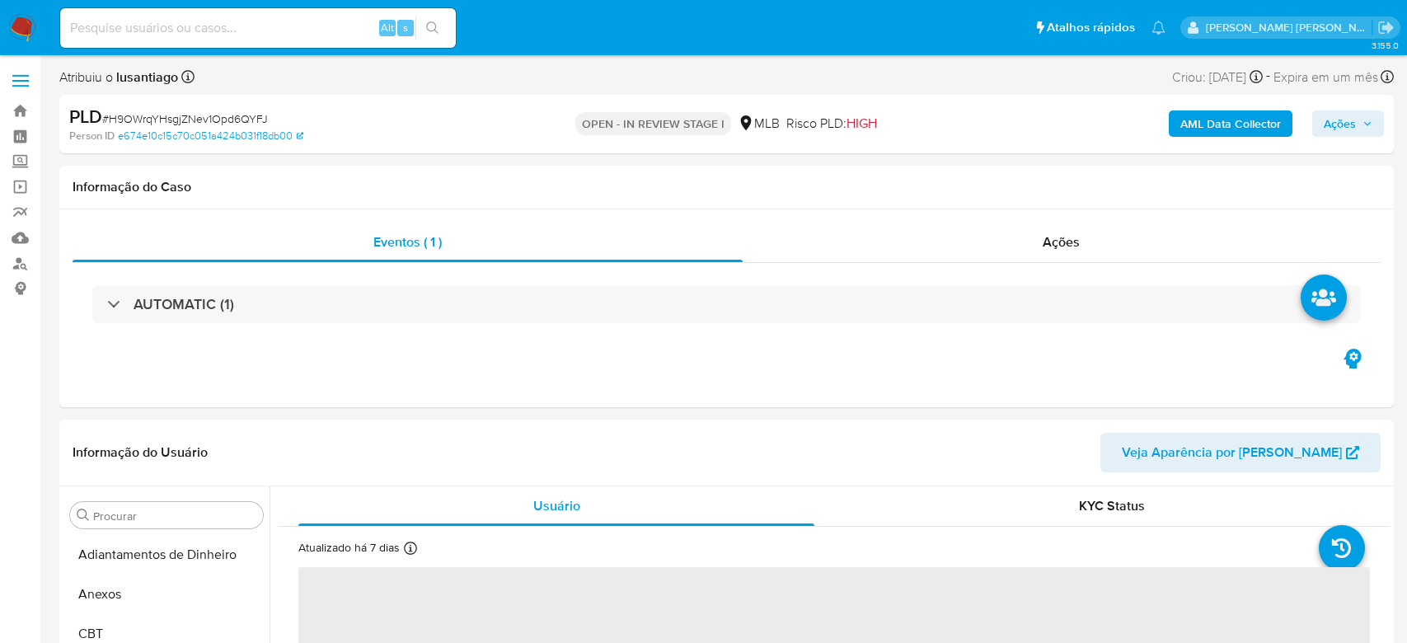
select select "10"
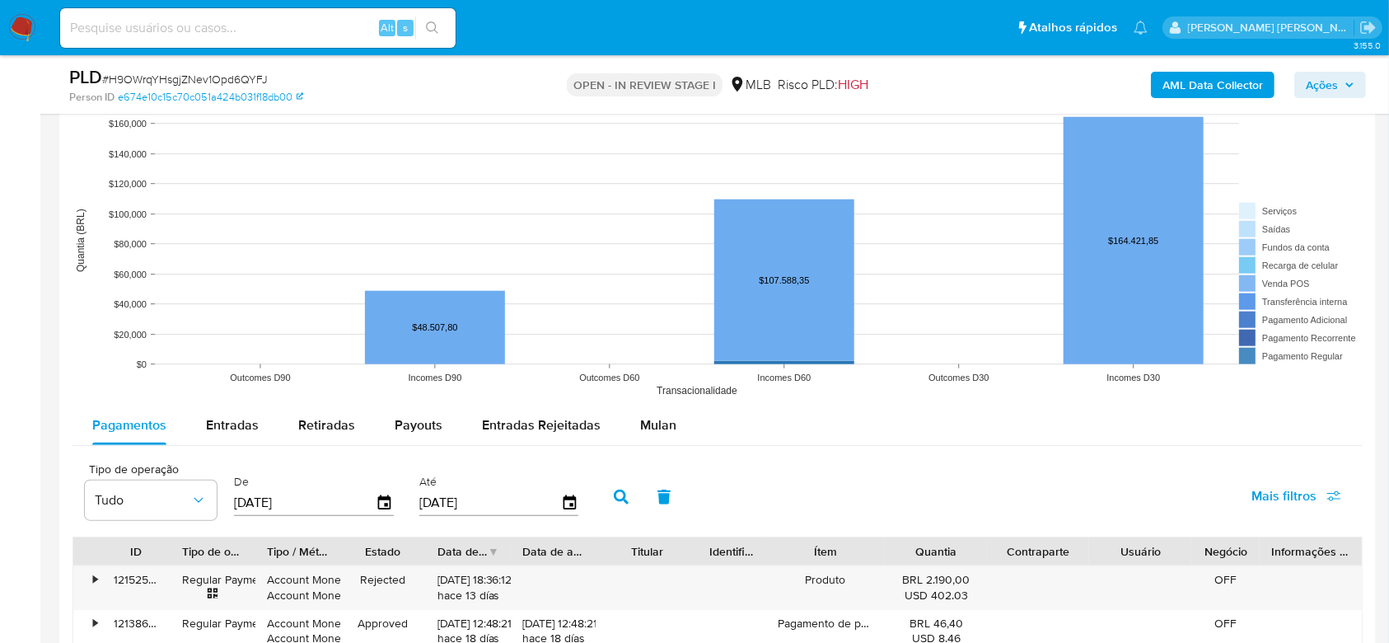
scroll to position [1758, 0]
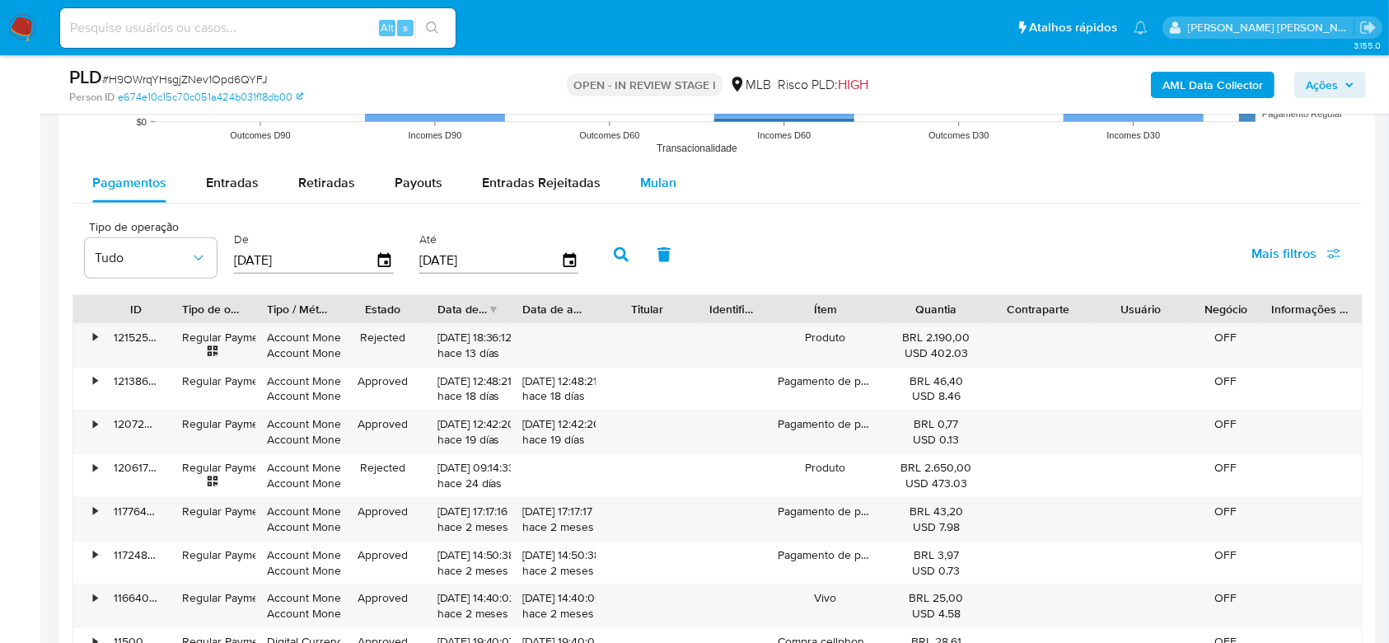
click at [640, 181] on span "Mulan" at bounding box center [658, 182] width 36 height 19
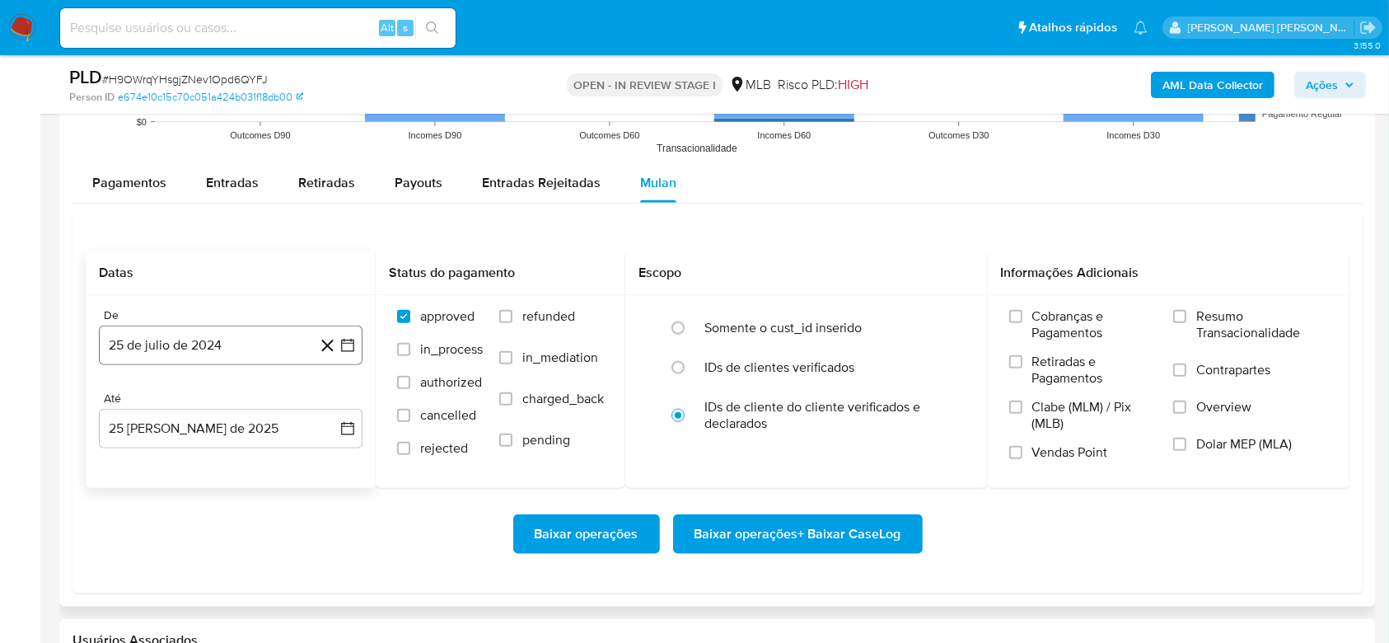
click at [204, 333] on button "25 de julio de 2024" at bounding box center [231, 345] width 264 height 40
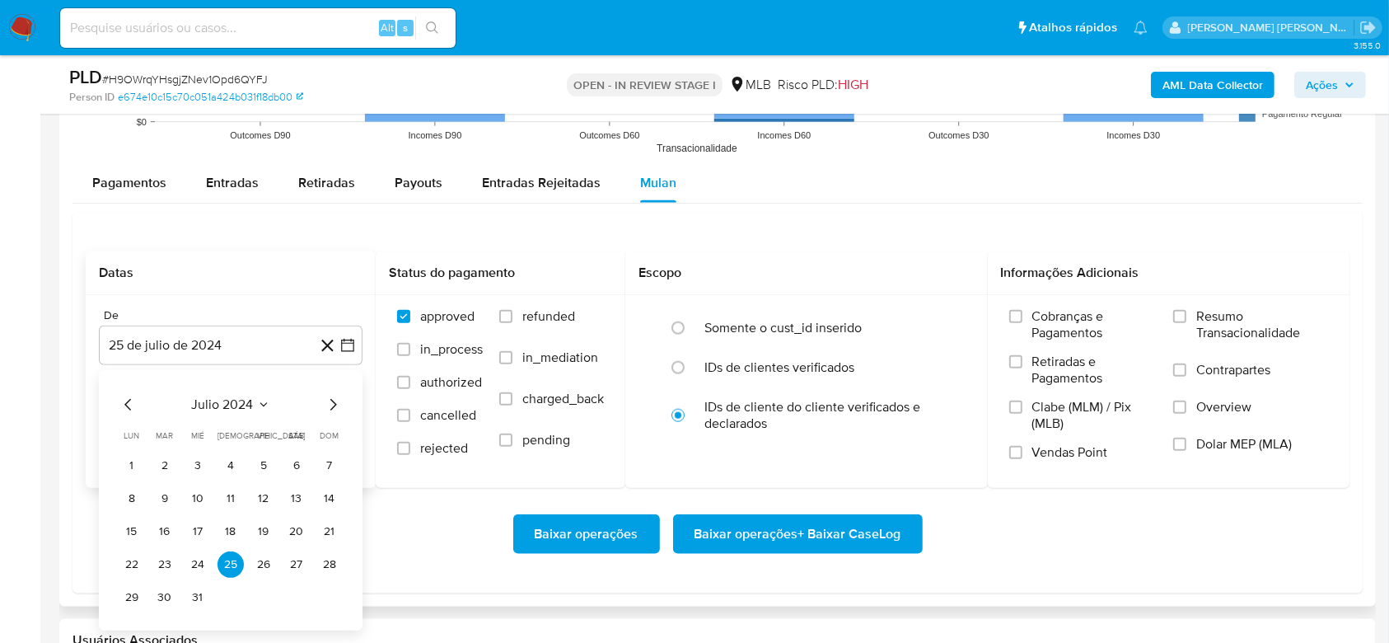
click at [218, 401] on span "julio 2024" at bounding box center [223, 404] width 62 height 16
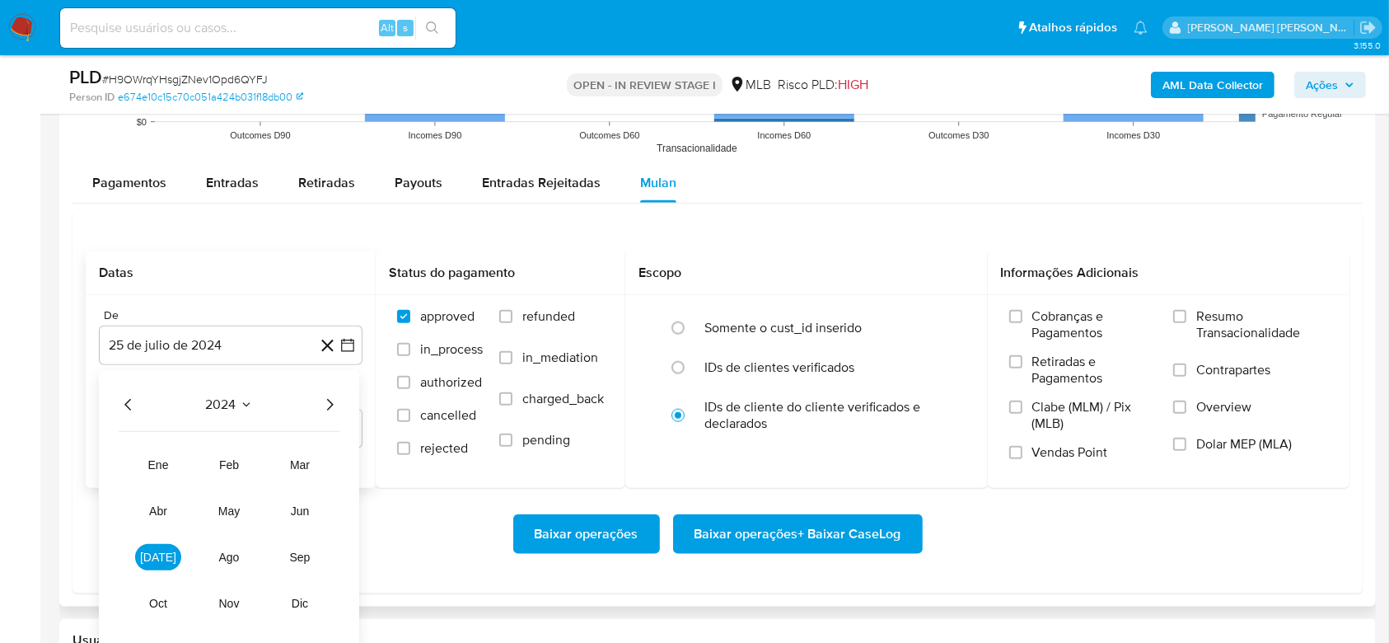
click at [330, 402] on icon "Año siguiente" at bounding box center [330, 405] width 20 height 20
click at [161, 564] on button "[DATE]" at bounding box center [158, 557] width 46 height 26
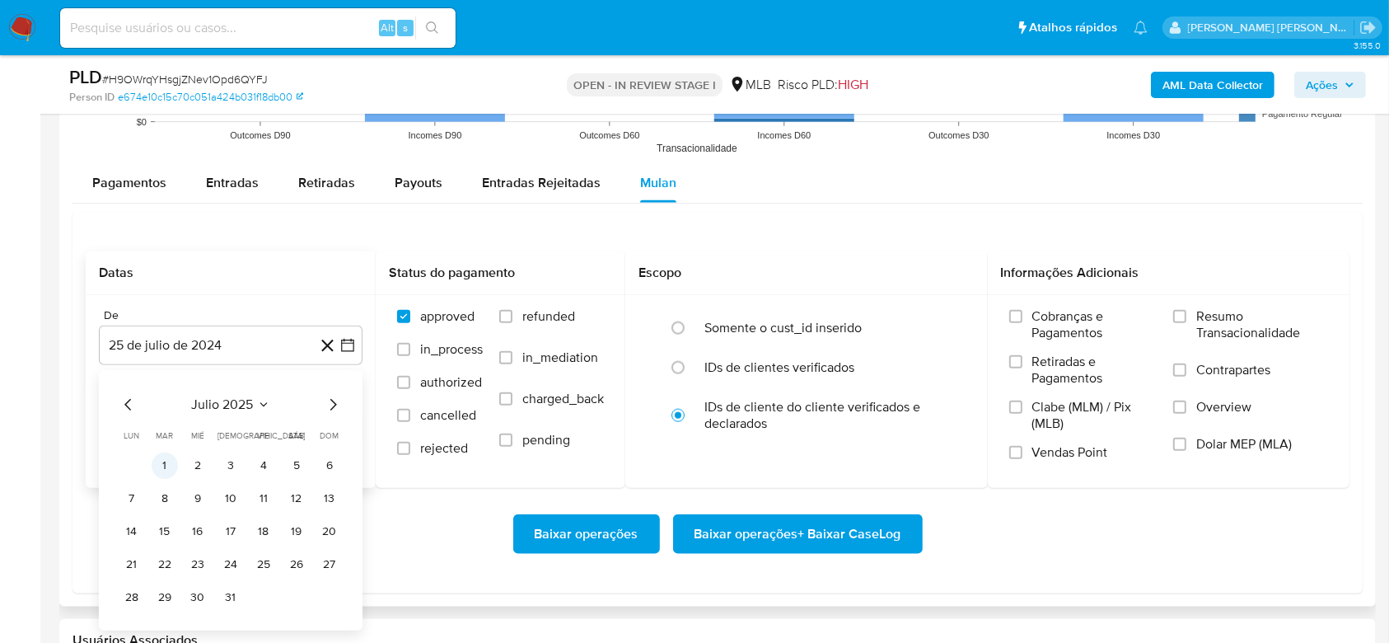
click at [159, 471] on button "1" at bounding box center [165, 465] width 26 height 26
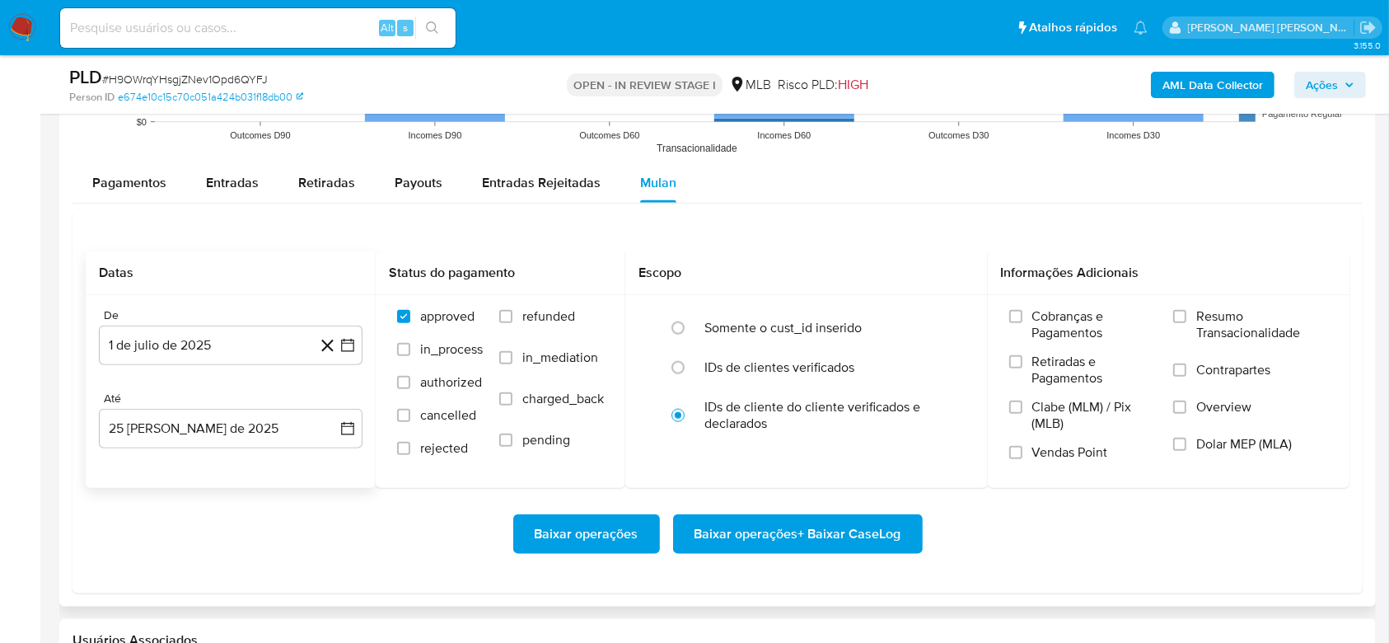
click at [139, 395] on div "Até" at bounding box center [231, 398] width 264 height 15
click at [133, 419] on button "25 [PERSON_NAME] de 2025" at bounding box center [231, 429] width 264 height 40
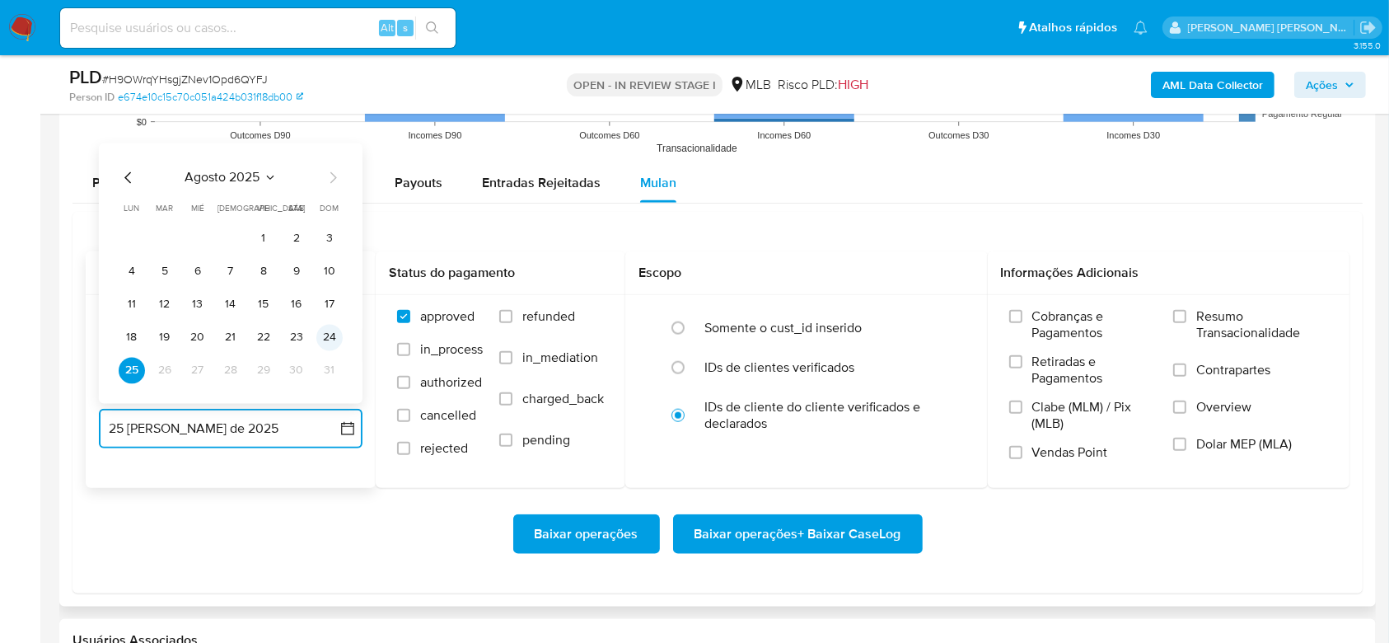
click at [326, 336] on button "24" at bounding box center [329, 338] width 26 height 26
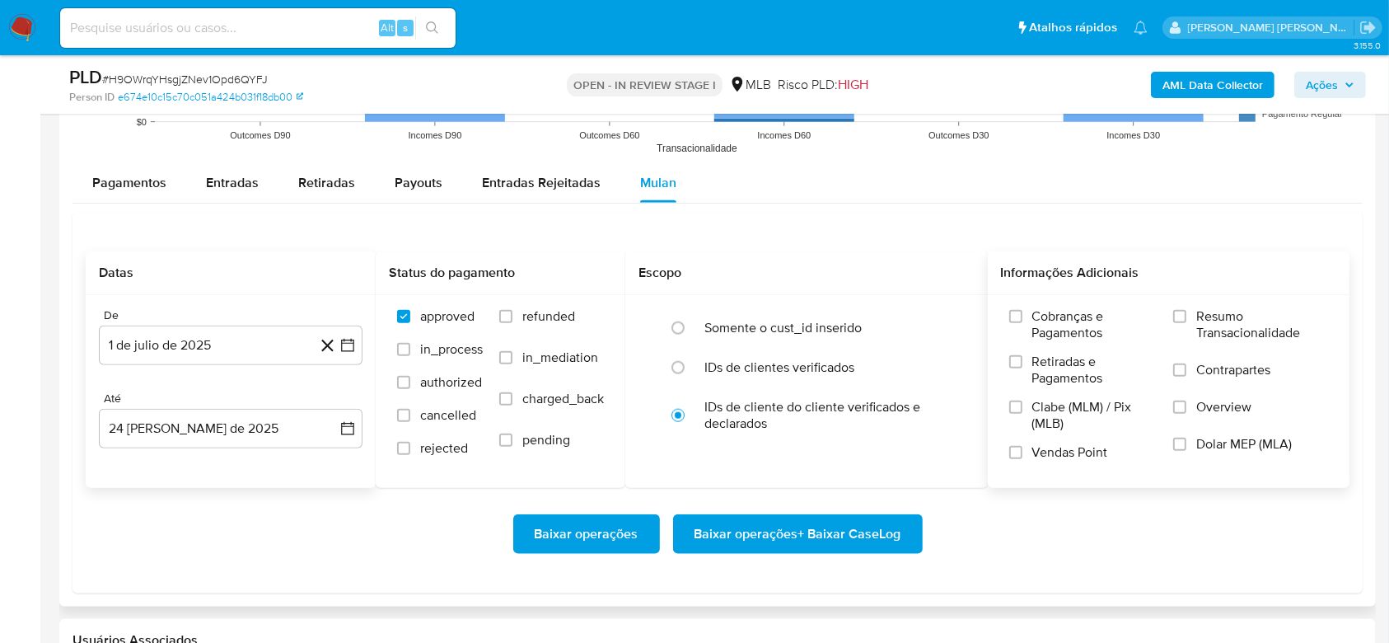
click at [1173, 330] on div "Cobranças e Pagamentos Retiradas e Pagamentos Clabe (MLM) / Pix (MLB) Vendas Po…" at bounding box center [1169, 390] width 336 height 165
click at [1191, 320] on label "Resumo Transacionalidade" at bounding box center [1250, 335] width 155 height 54
click at [1187, 320] on input "Resumo Transacionalidade" at bounding box center [1179, 316] width 13 height 13
click at [837, 537] on span "Baixar operações + Baixar CaseLog" at bounding box center [798, 534] width 207 height 36
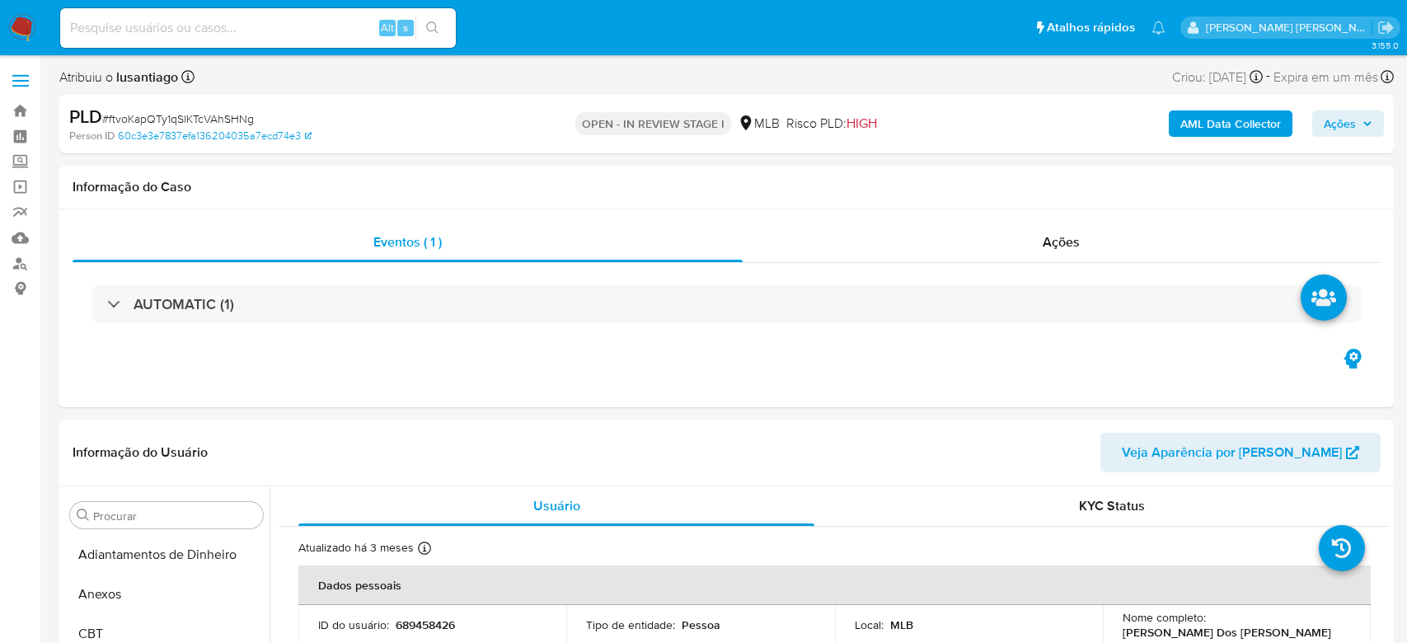
select select "10"
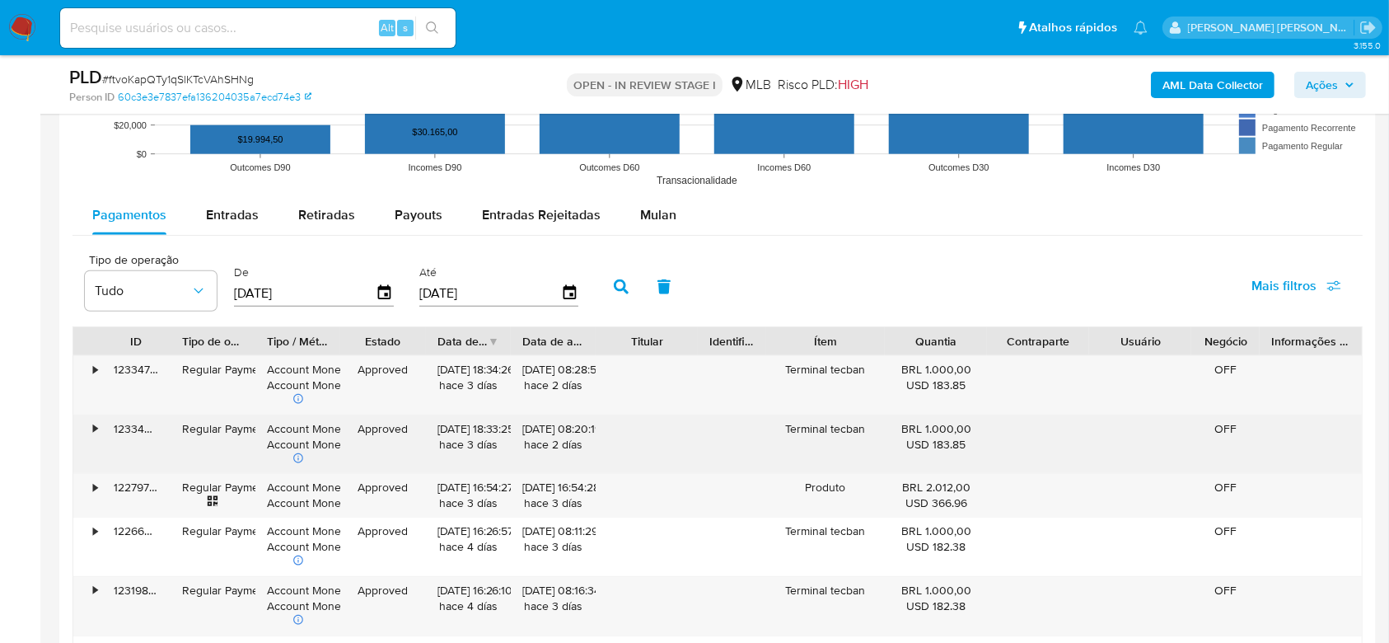
scroll to position [1648, 0]
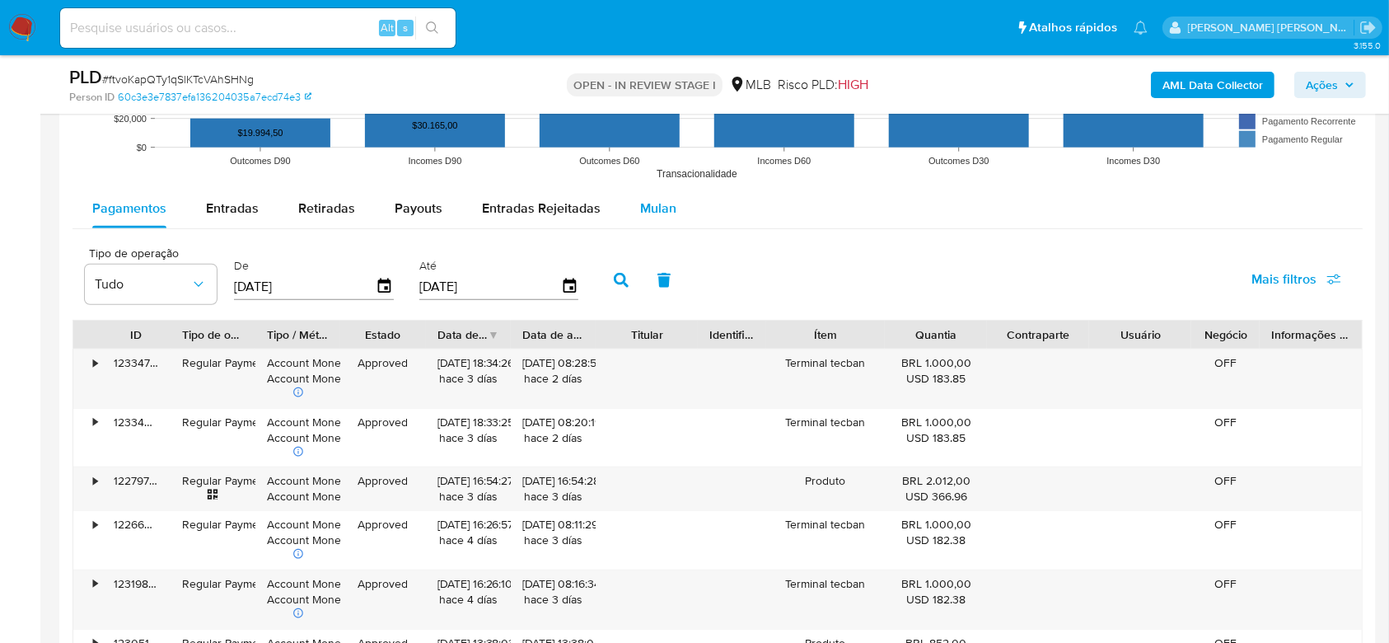
click at [648, 189] on div "Mulan" at bounding box center [658, 209] width 36 height 40
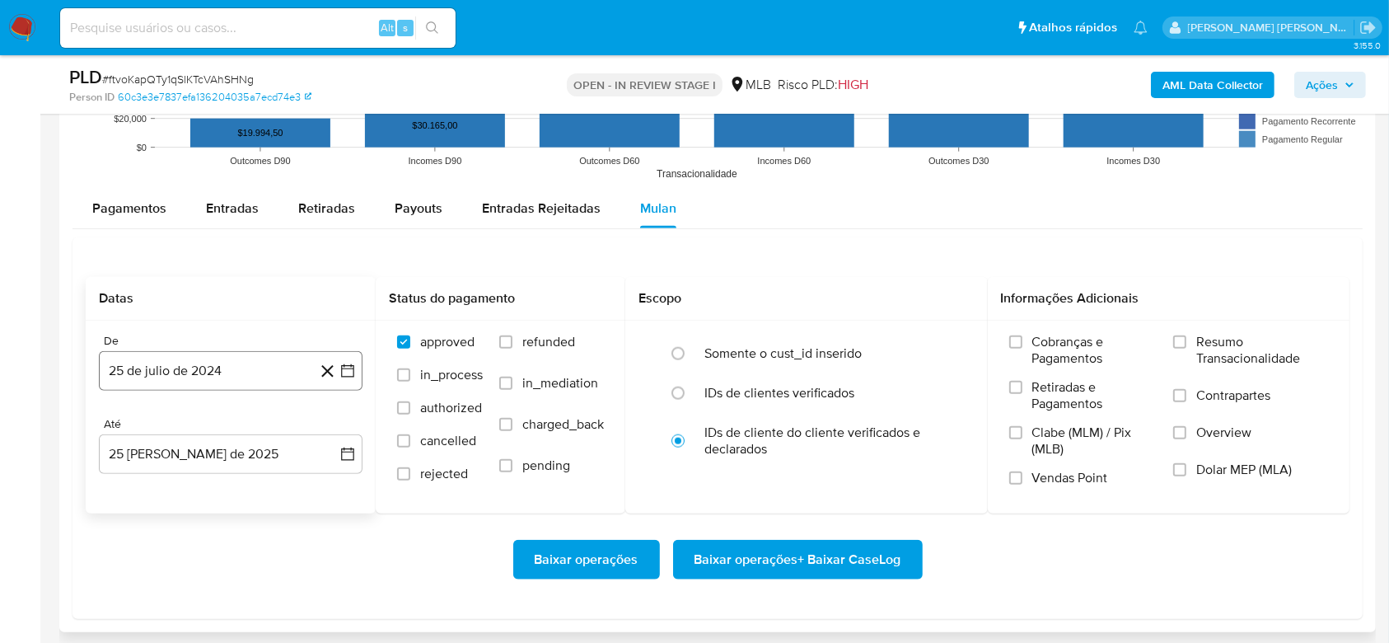
click at [176, 364] on button "25 de julio de 2024" at bounding box center [231, 371] width 264 height 40
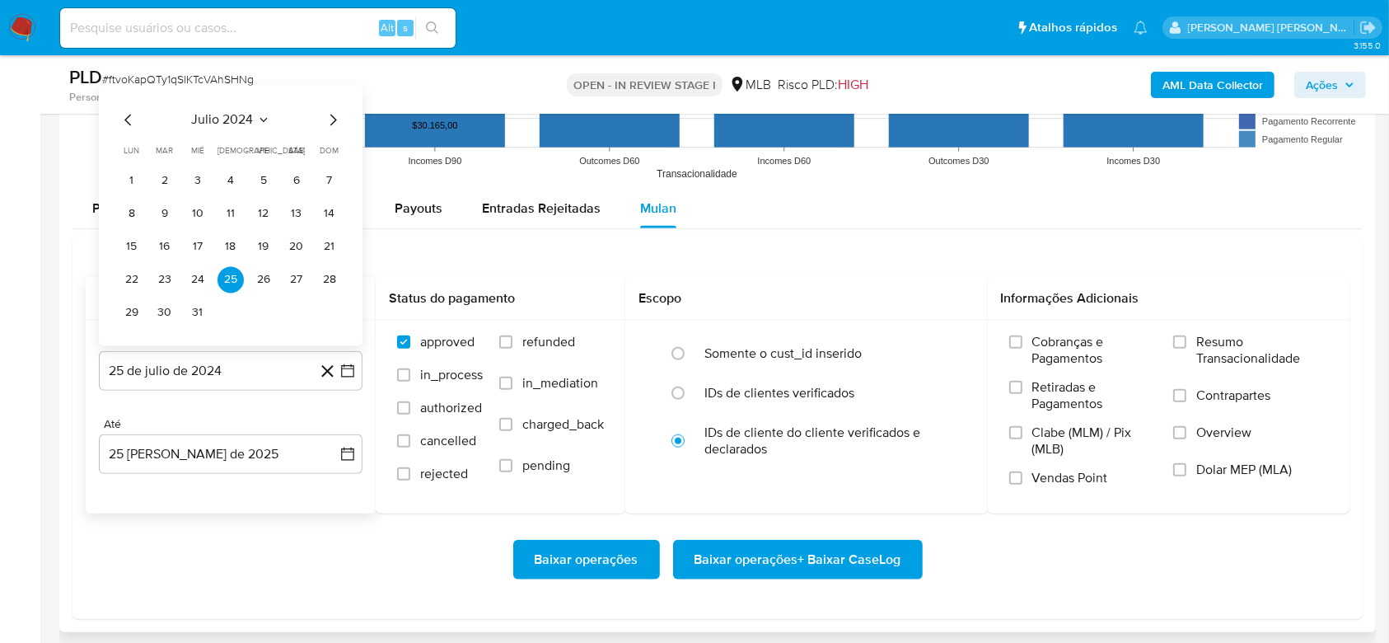
click at [258, 109] on div "julio 2024 julio 2024 lun lunes mar martes mié miércoles jue jueves vie viernes…" at bounding box center [231, 216] width 264 height 260
click at [263, 117] on icon "Seleccionar mes y año" at bounding box center [263, 120] width 13 height 13
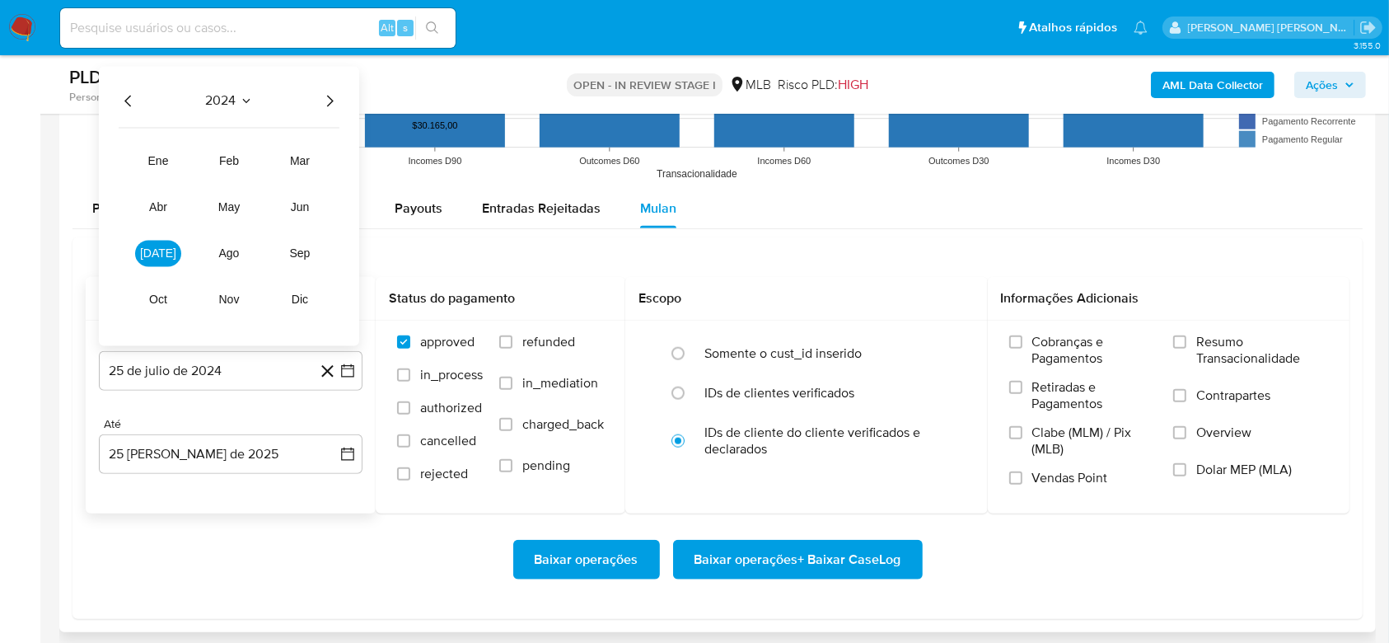
click at [327, 105] on icon "Año siguiente" at bounding box center [330, 101] width 20 height 20
click at [154, 262] on button "[DATE]" at bounding box center [158, 254] width 46 height 26
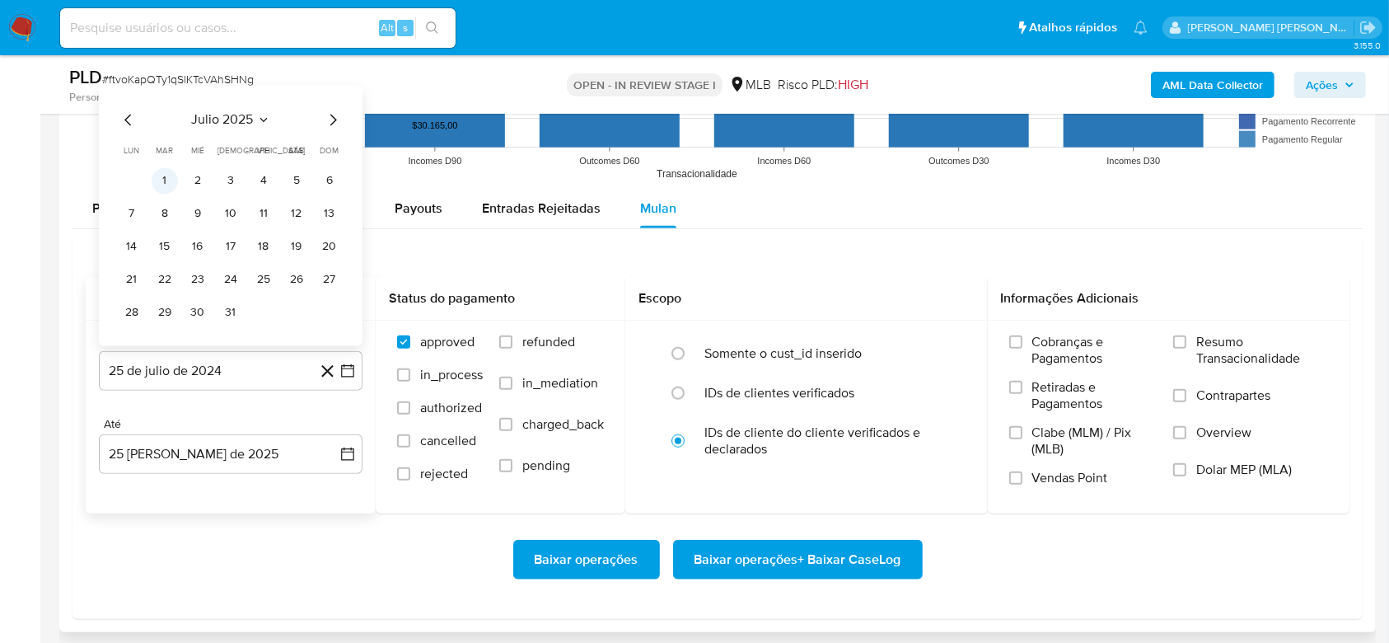
click at [162, 190] on button "1" at bounding box center [165, 181] width 26 height 26
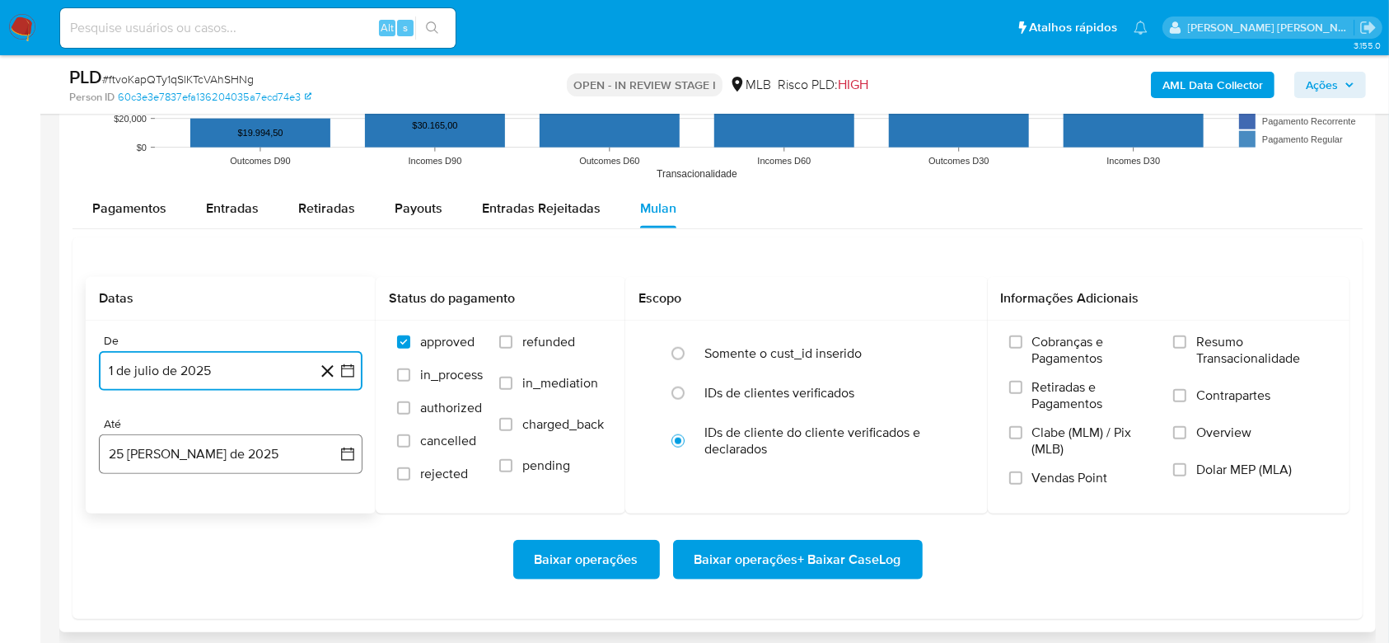
click at [163, 438] on button "25 [PERSON_NAME] de 2025" at bounding box center [231, 454] width 264 height 40
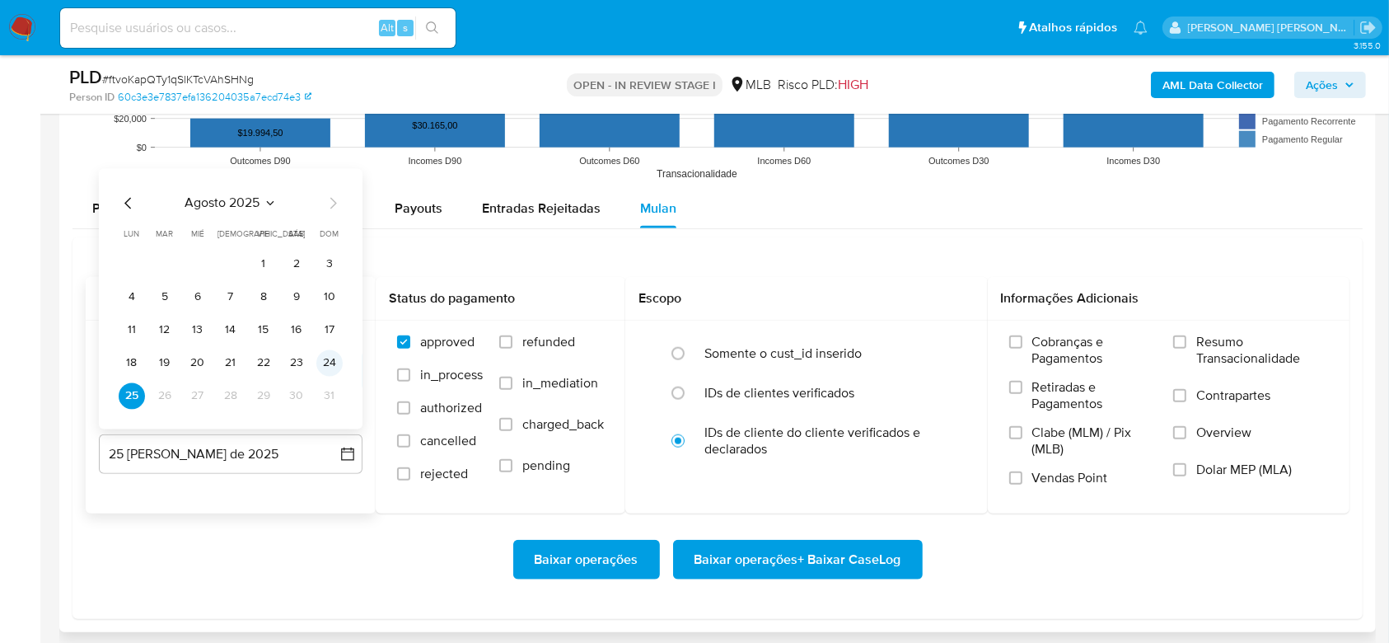
click at [337, 359] on button "24" at bounding box center [329, 363] width 26 height 26
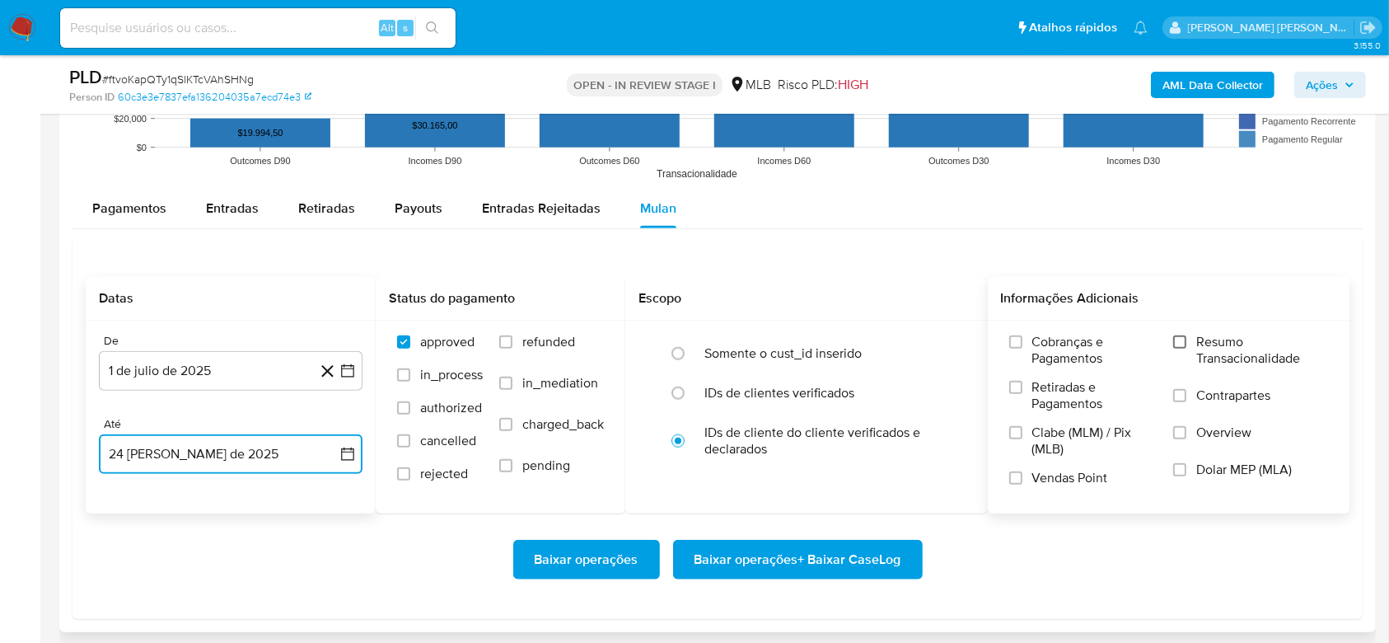
click at [1185, 341] on input "Resumo Transacionalidade" at bounding box center [1179, 341] width 13 height 13
click at [784, 559] on span "Baixar operações + Baixar CaseLog" at bounding box center [798, 559] width 207 height 36
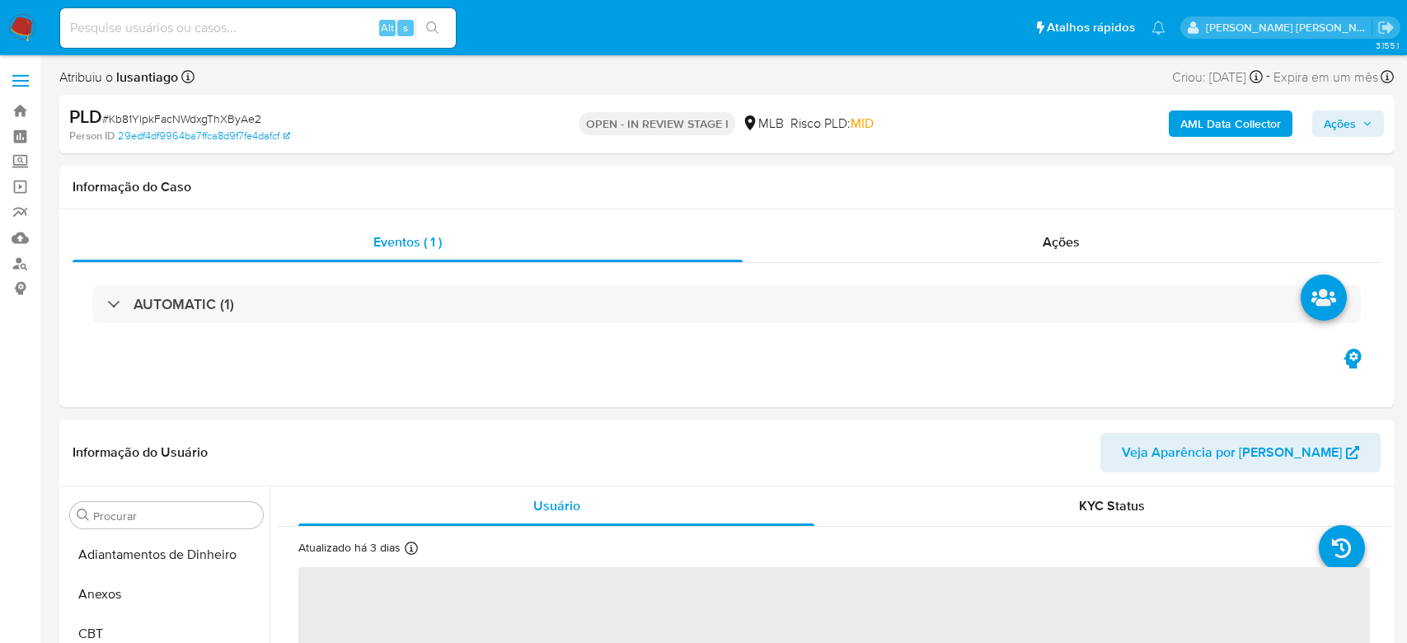
select select "10"
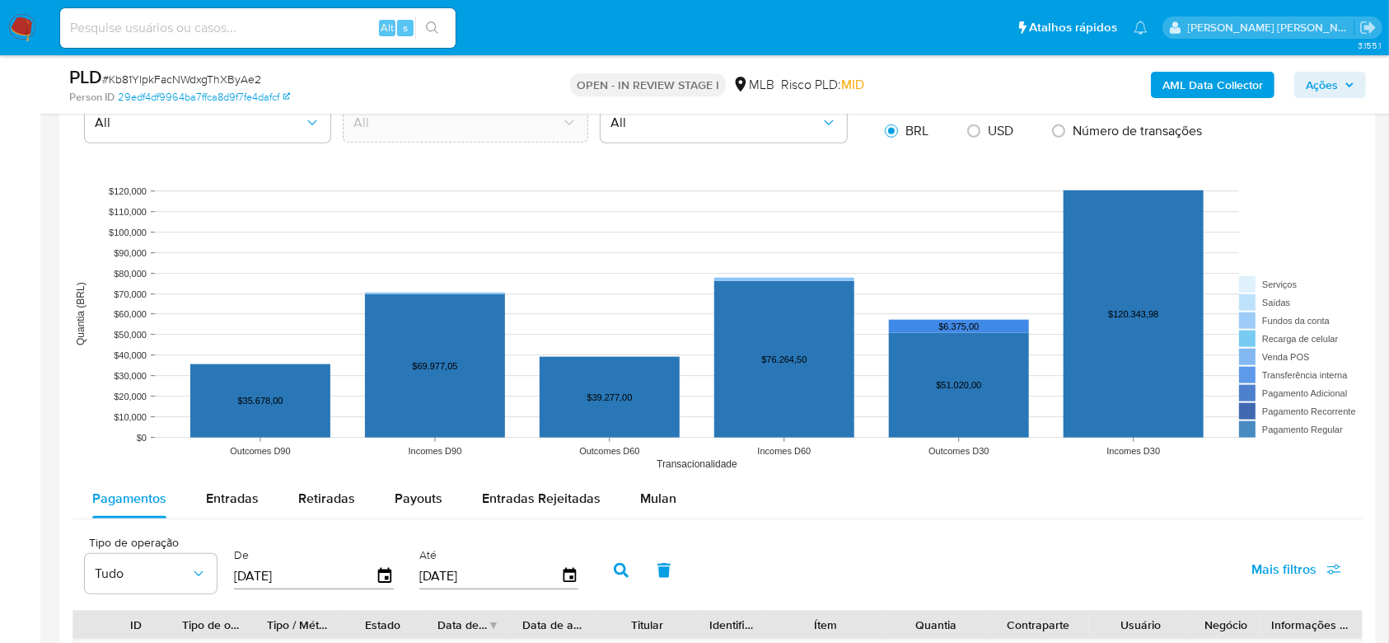
scroll to position [1648, 0]
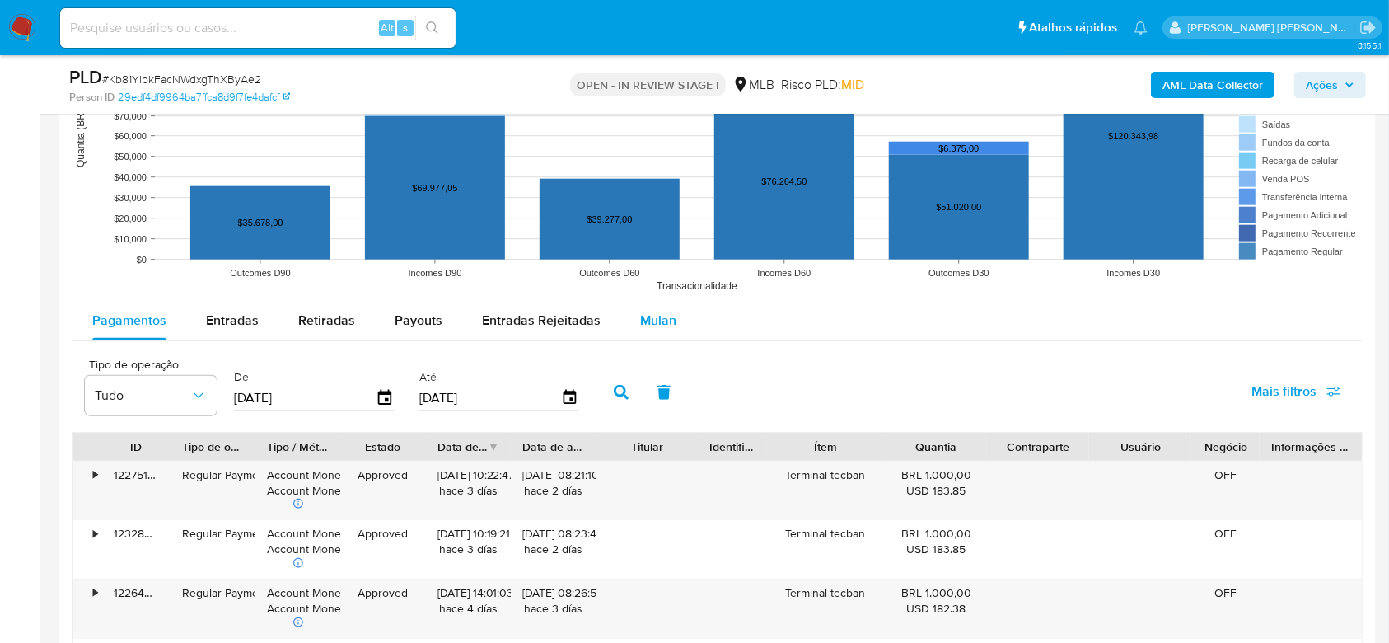
click at [657, 316] on span "Mulan" at bounding box center [658, 320] width 36 height 19
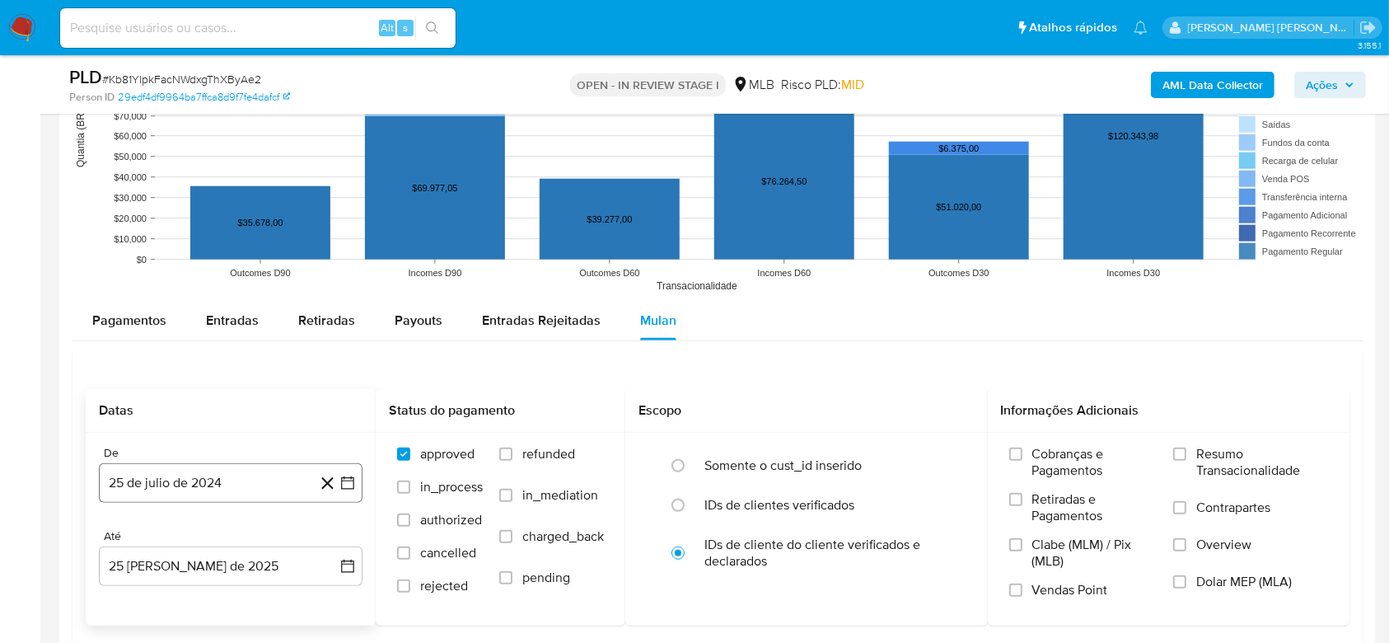
click at [191, 477] on button "25 de julio de 2024" at bounding box center [231, 483] width 264 height 40
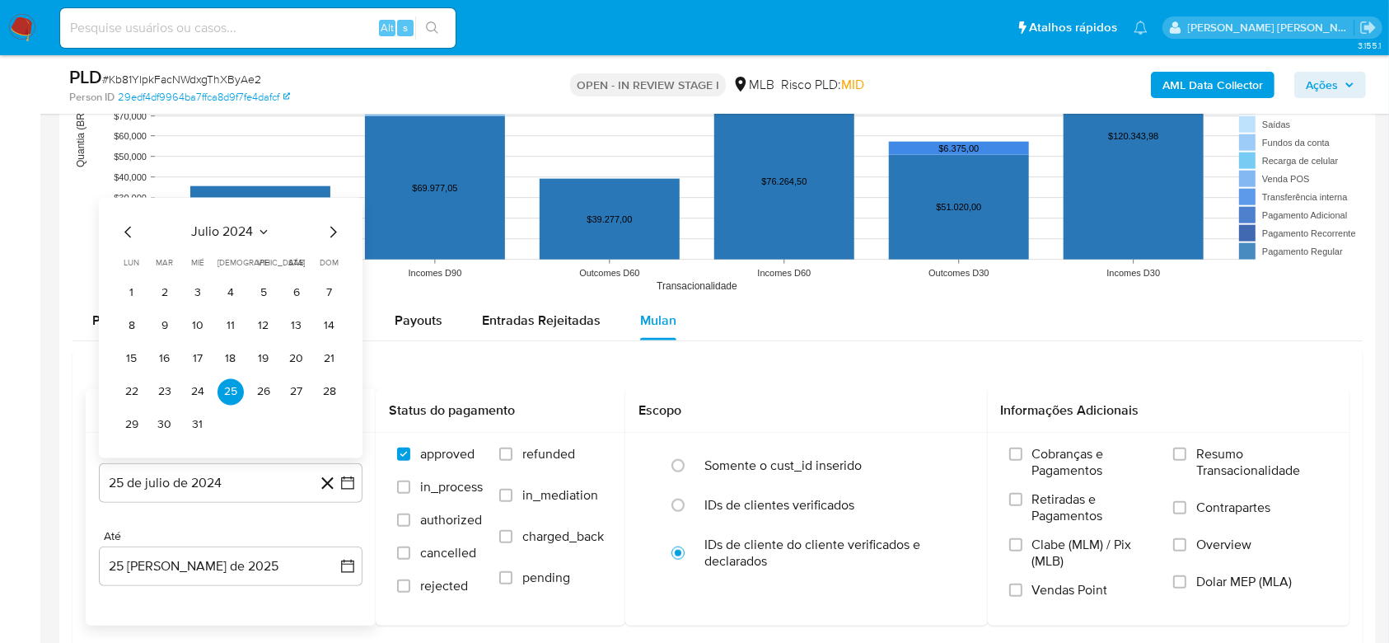
click at [227, 234] on span "julio 2024" at bounding box center [223, 231] width 62 height 16
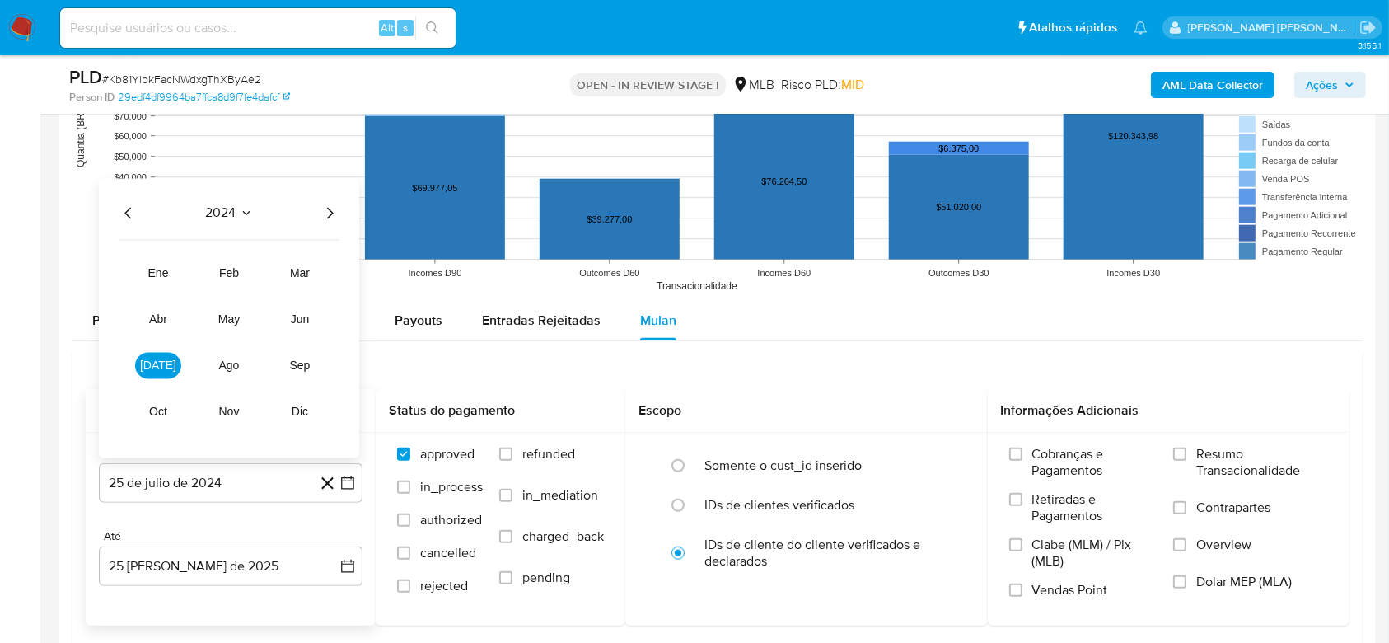
click at [325, 210] on icon "Año siguiente" at bounding box center [330, 213] width 20 height 20
click at [151, 365] on span "[DATE]" at bounding box center [158, 364] width 36 height 13
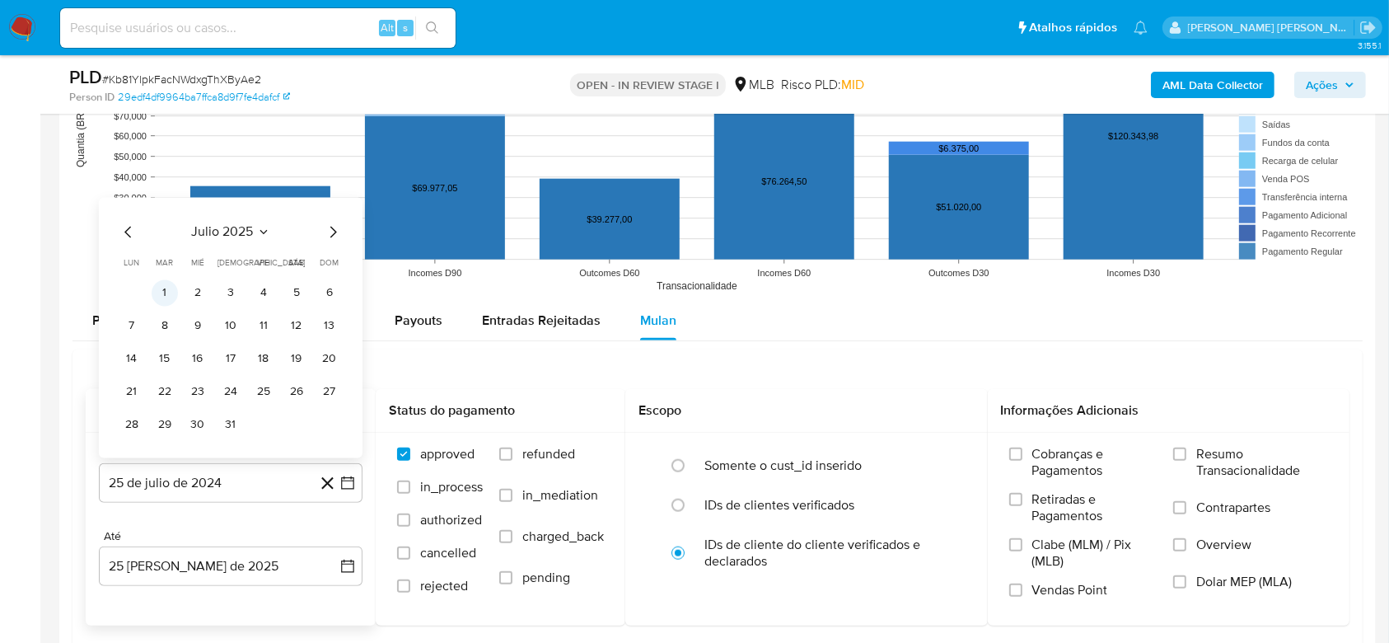
click at [164, 290] on button "1" at bounding box center [165, 292] width 26 height 26
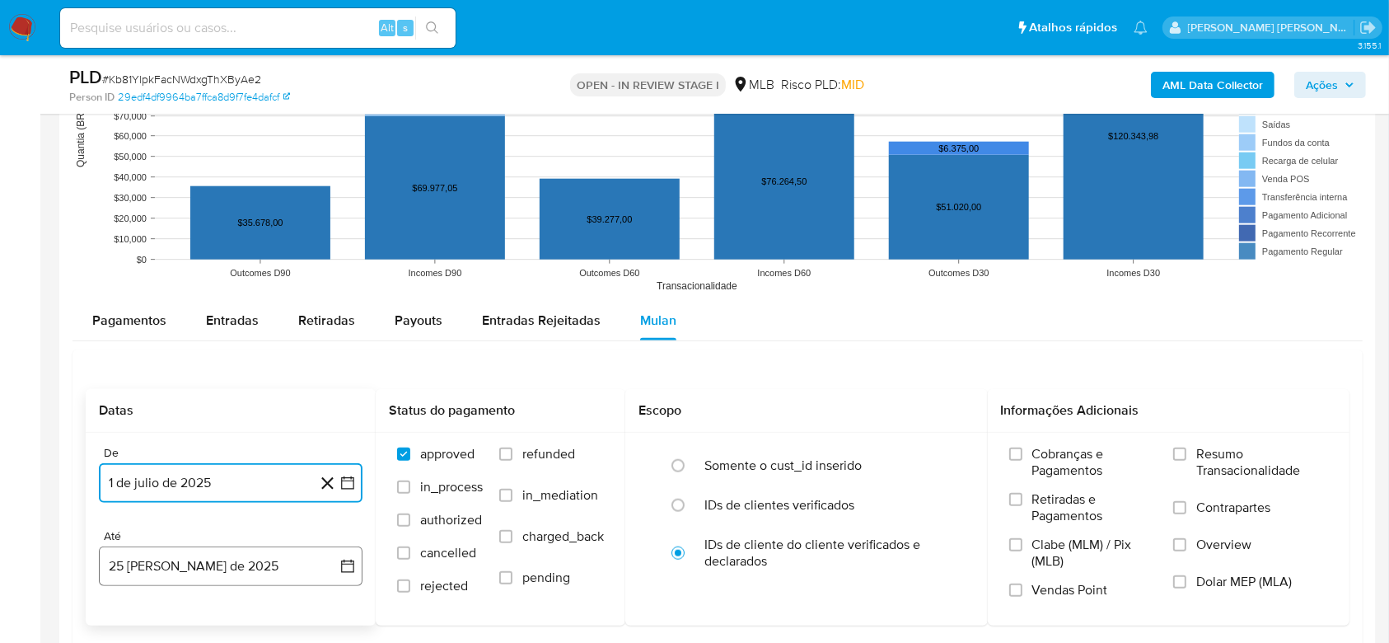
click at [177, 558] on button "25 [PERSON_NAME] de 2025" at bounding box center [231, 566] width 264 height 40
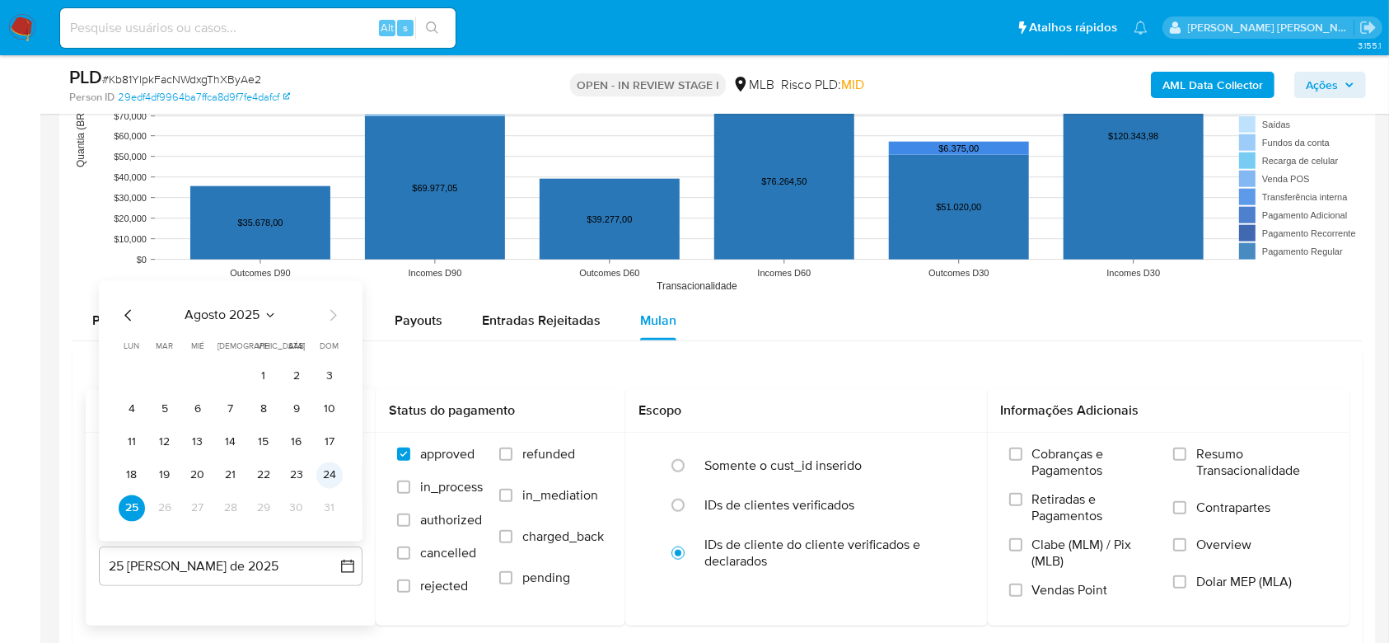
click at [330, 471] on button "24" at bounding box center [329, 474] width 26 height 26
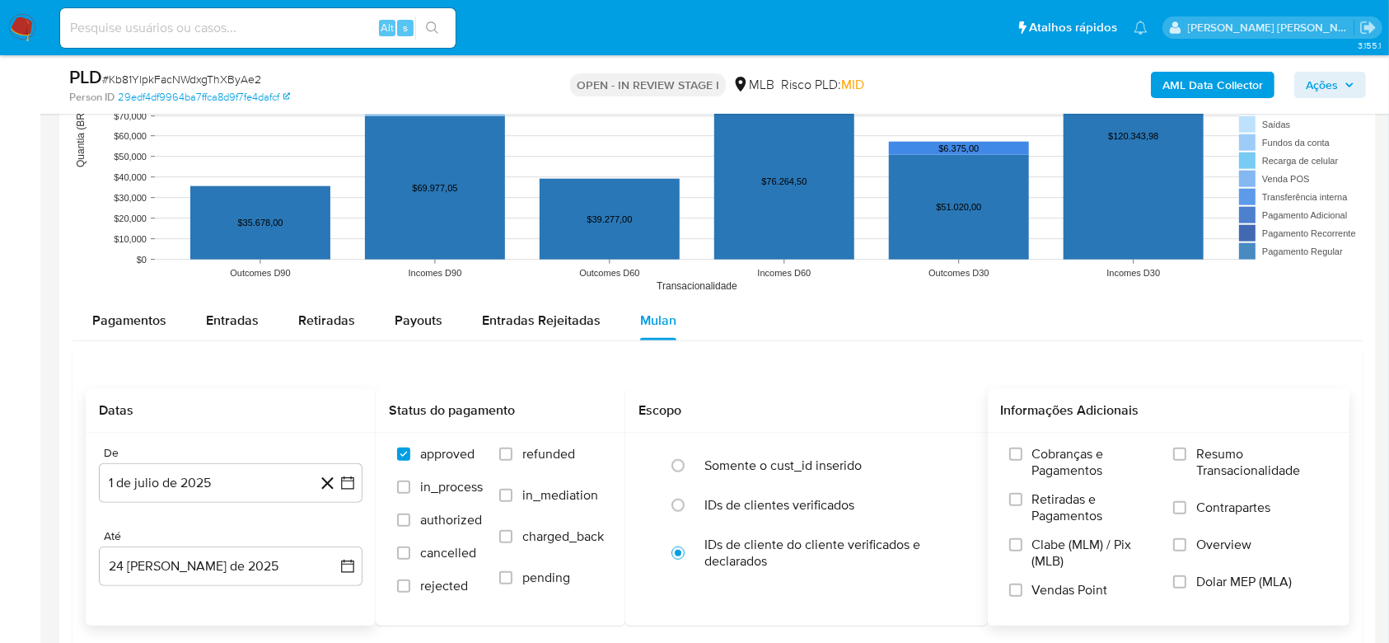
click at [1246, 461] on span "Resumo Transacionalidade" at bounding box center [1262, 462] width 132 height 33
click at [1187, 461] on input "Resumo Transacionalidade" at bounding box center [1179, 453] width 13 height 13
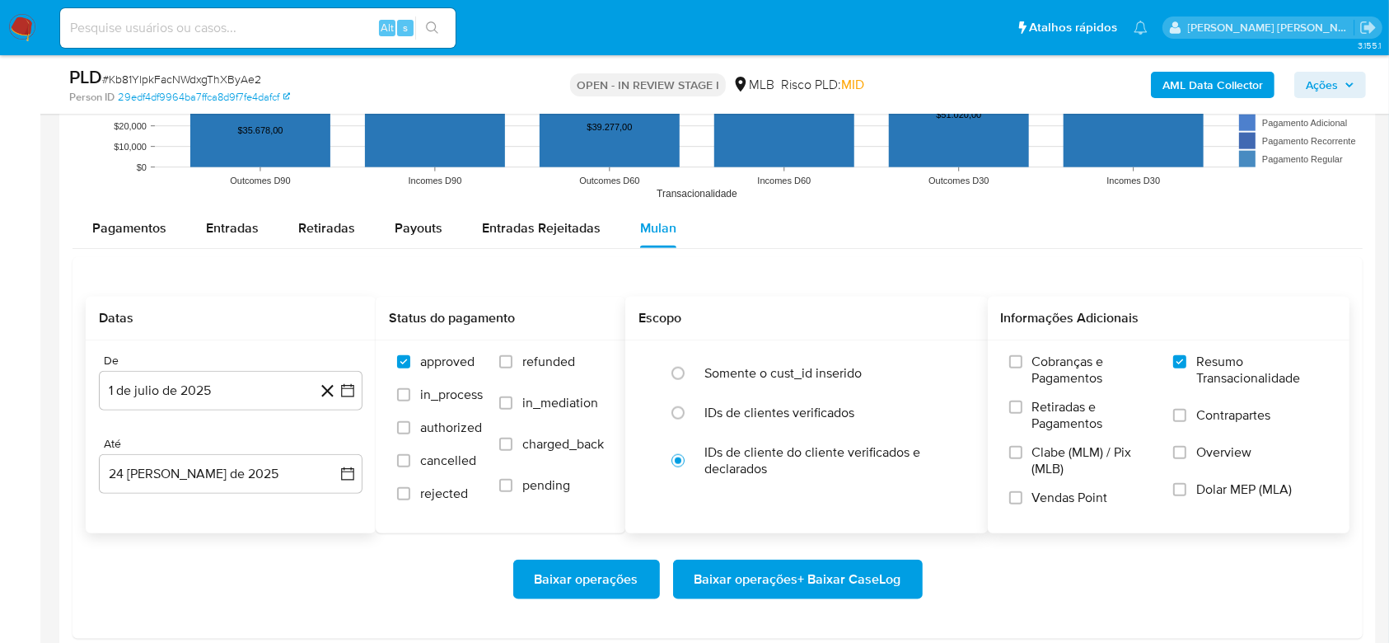
scroll to position [1867, 0]
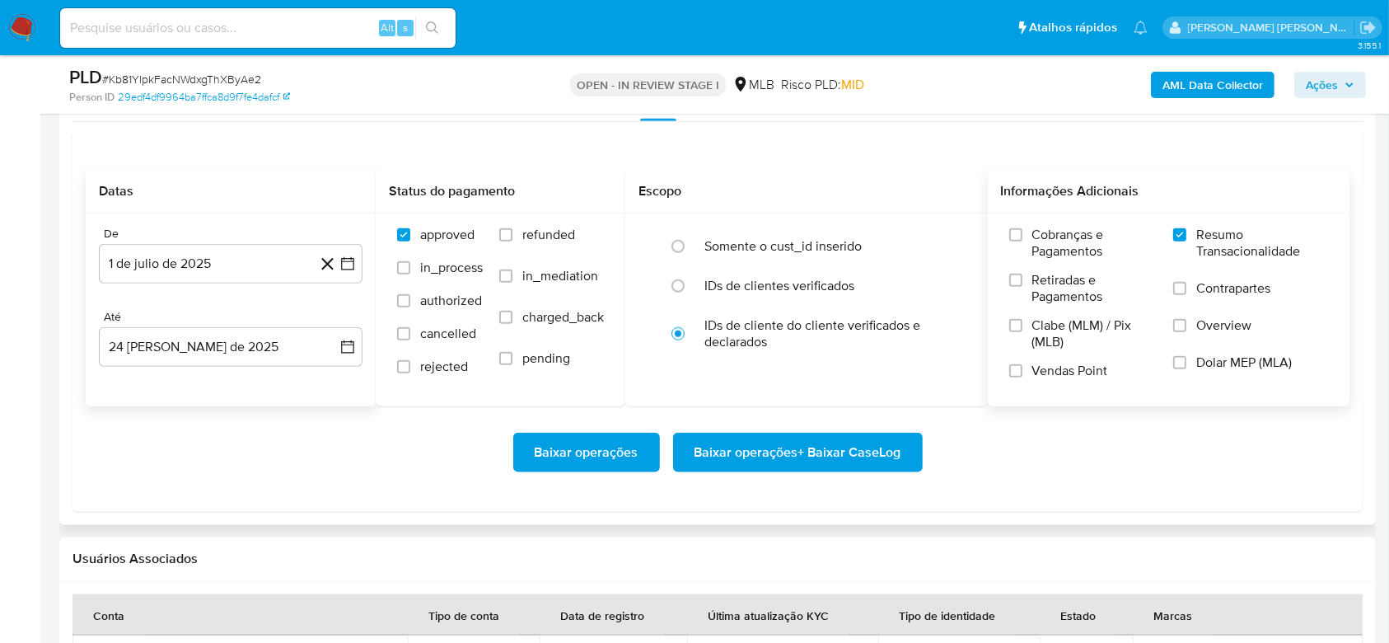
click at [752, 458] on span "Baixar operações + Baixar CaseLog" at bounding box center [798, 452] width 207 height 36
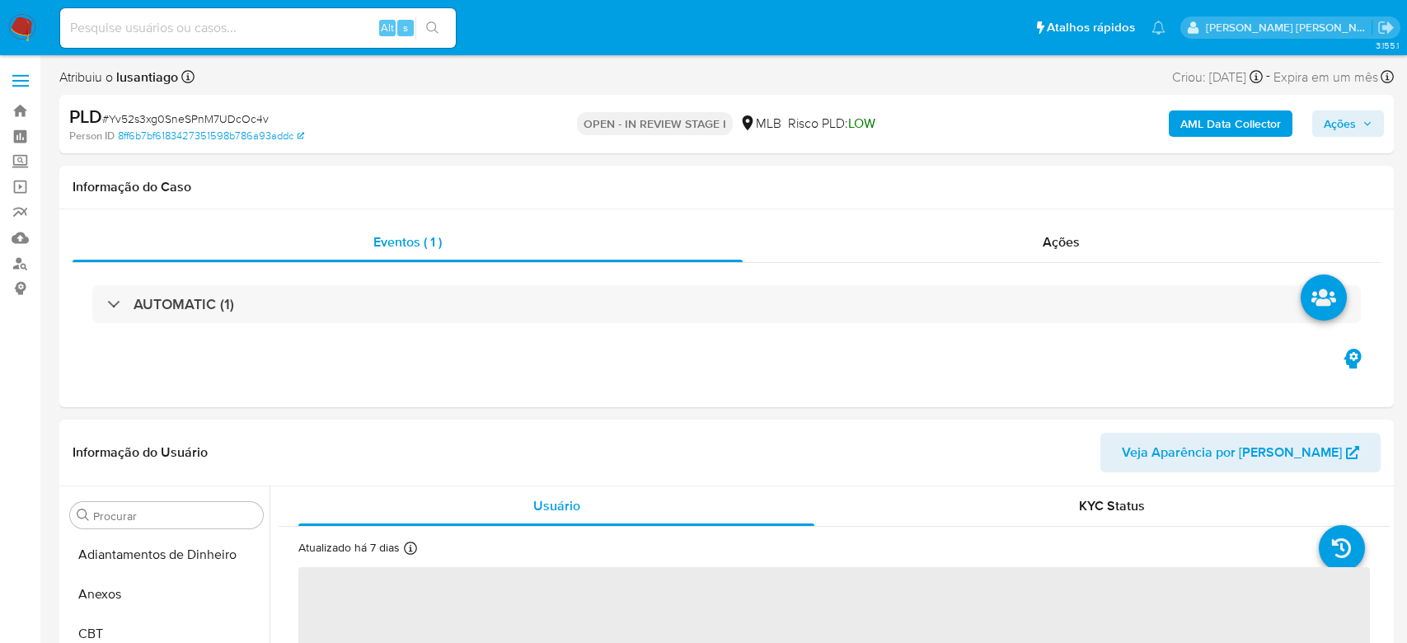
select select "10"
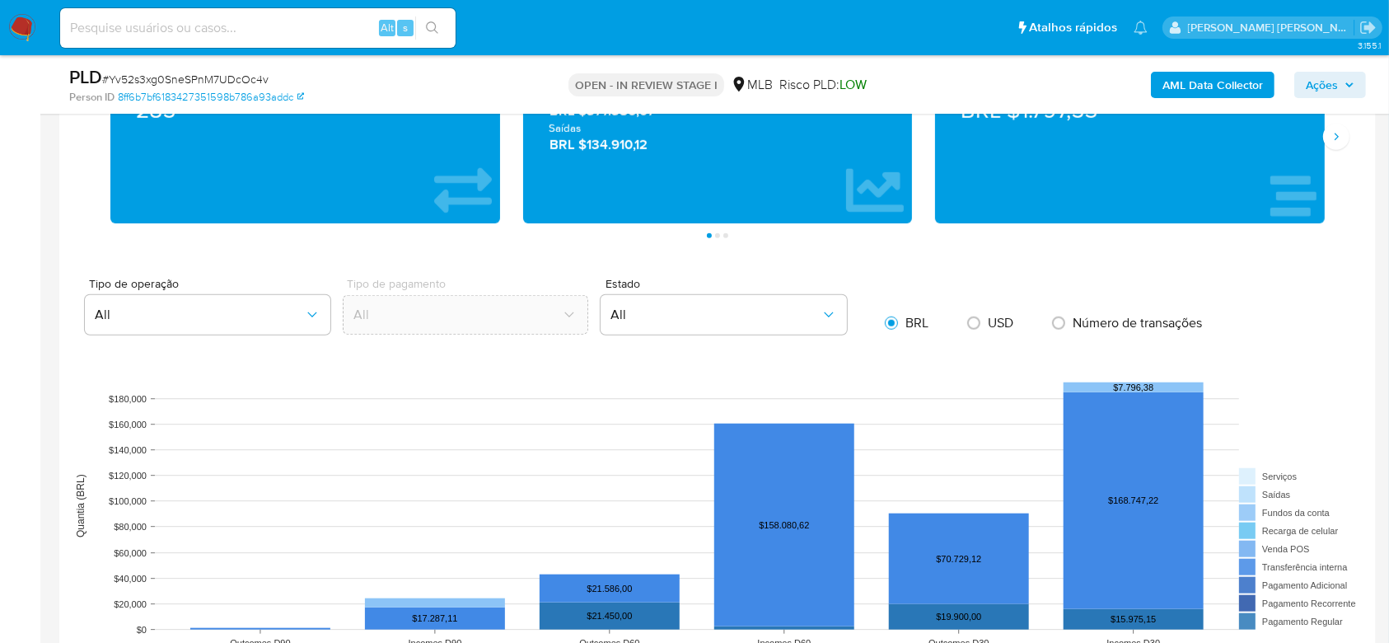
scroll to position [1538, 0]
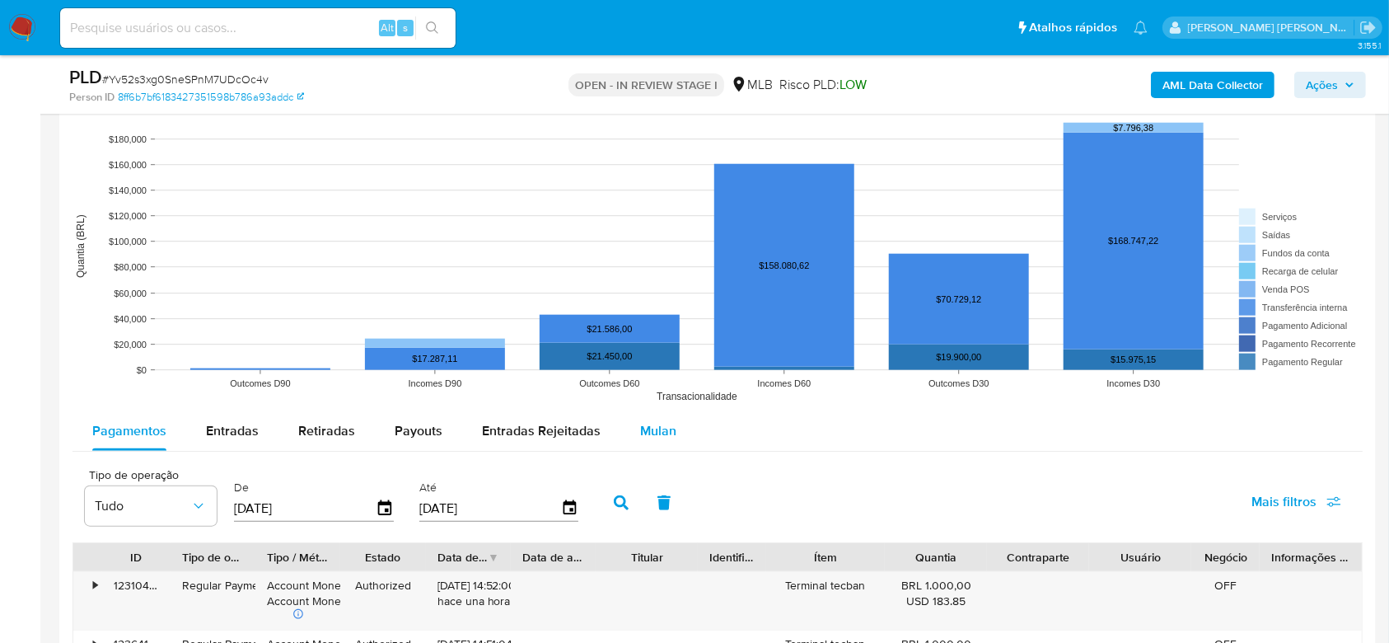
click at [648, 433] on span "Mulan" at bounding box center [658, 430] width 36 height 19
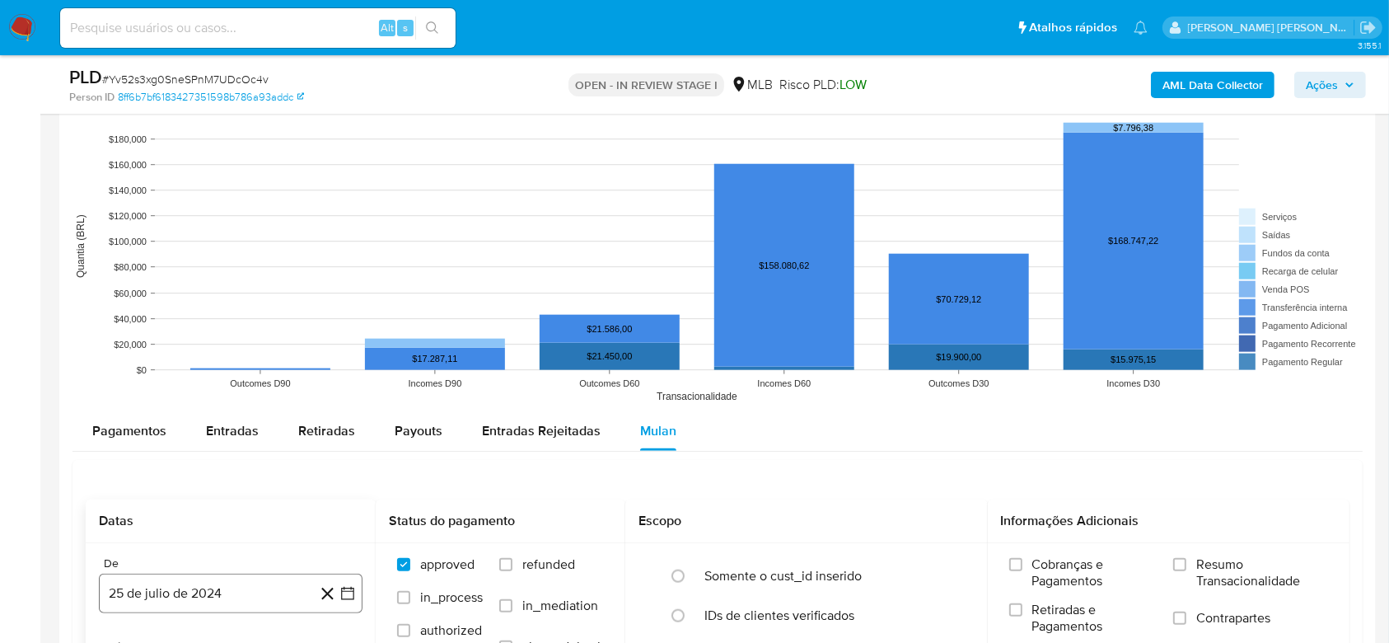
click at [189, 587] on button "25 de julio de 2024" at bounding box center [231, 593] width 264 height 40
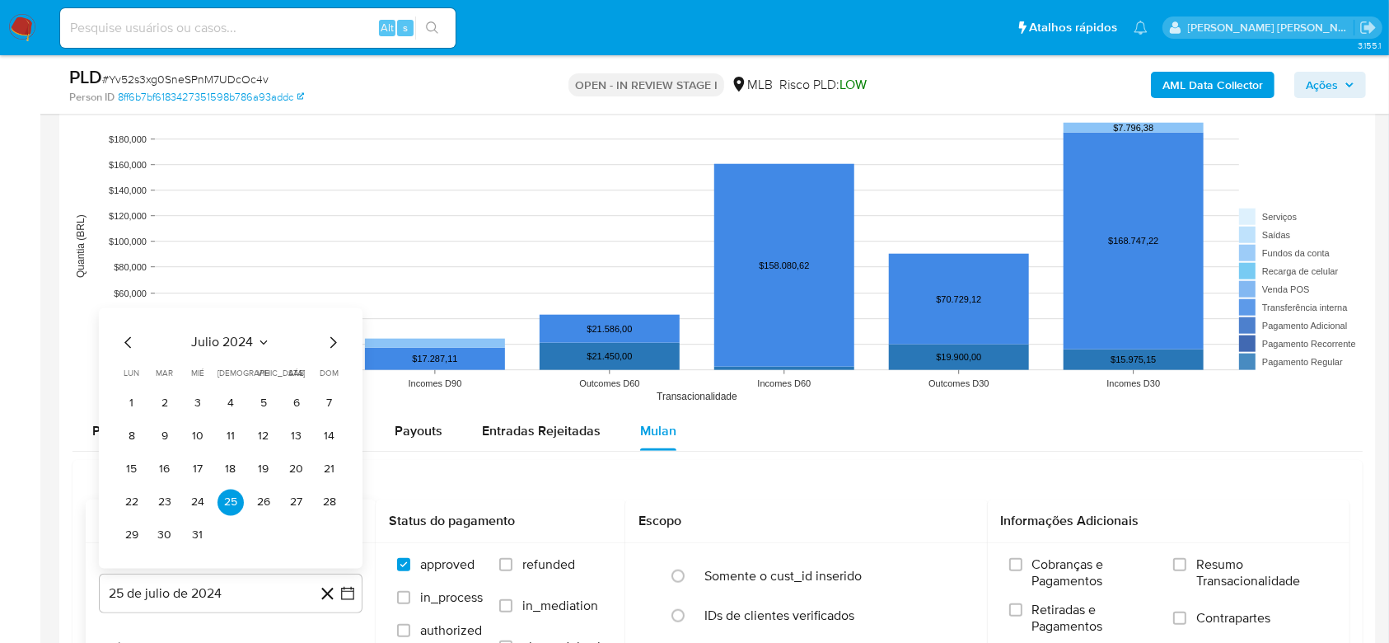
click at [198, 341] on span "julio 2024" at bounding box center [223, 342] width 62 height 16
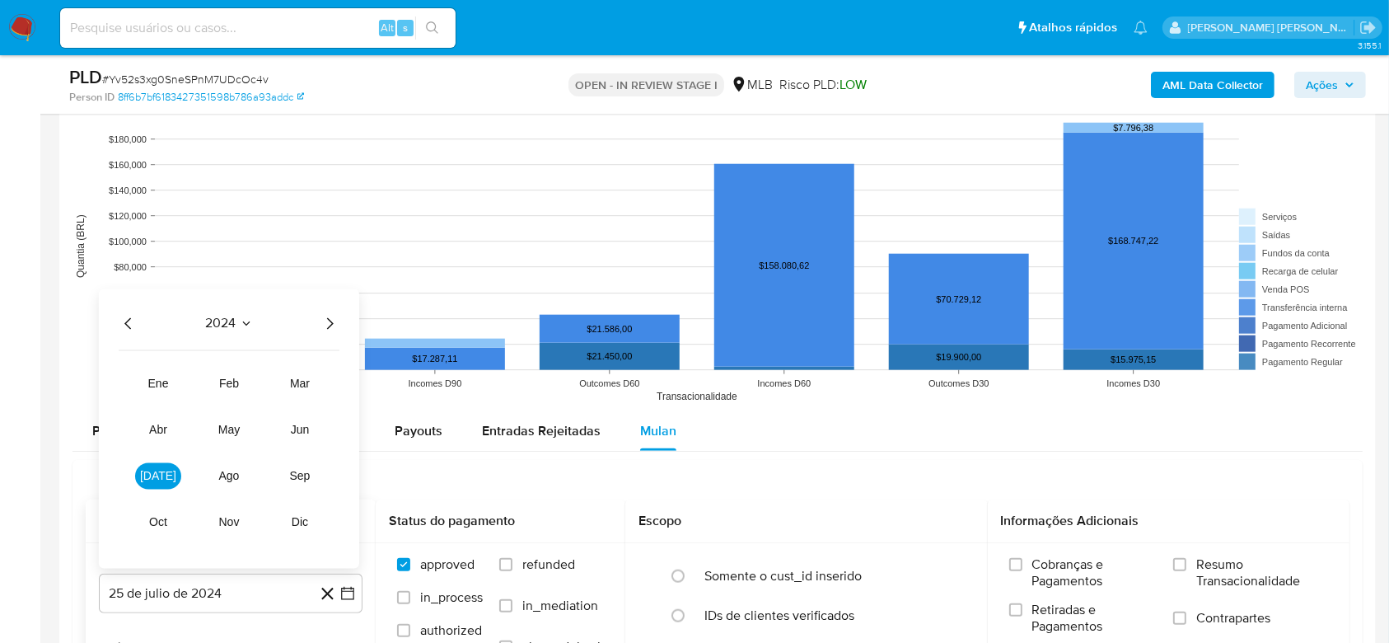
click at [330, 321] on icon "Año siguiente" at bounding box center [330, 323] width 20 height 20
drag, startPoint x: 162, startPoint y: 462, endPoint x: 158, endPoint y: 470, distance: 9.2
click at [158, 470] on button "[DATE]" at bounding box center [158, 475] width 46 height 26
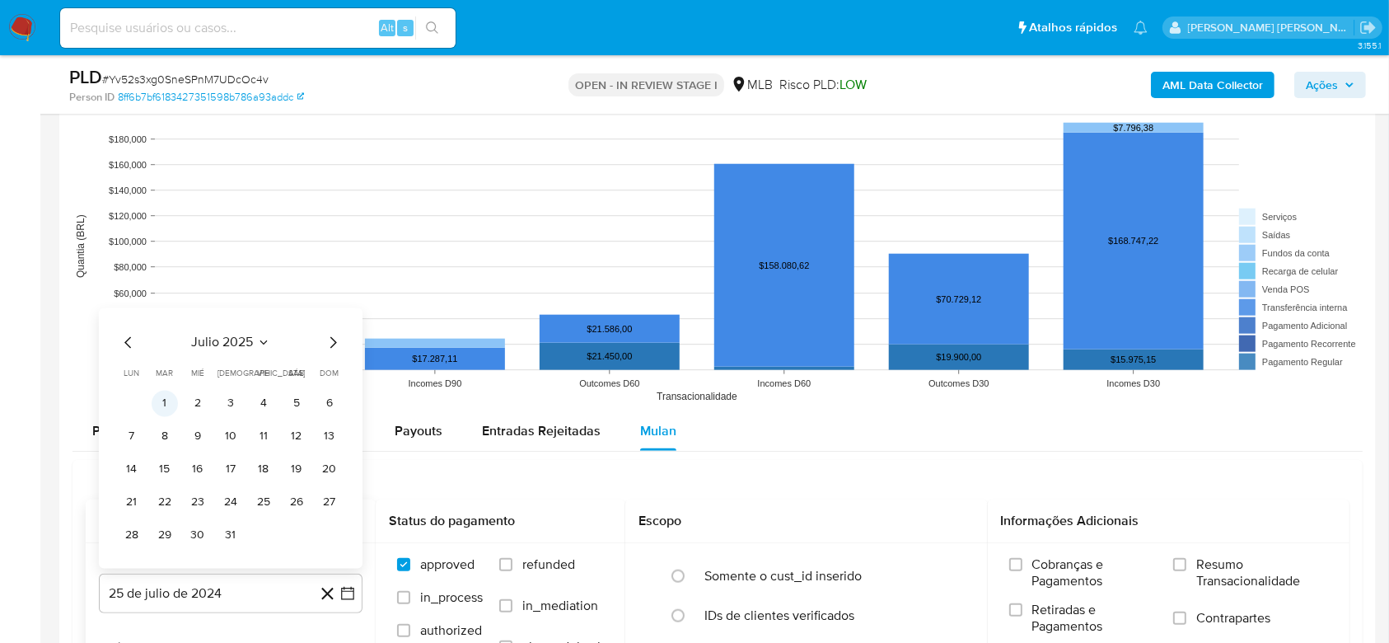
click at [161, 403] on button "1" at bounding box center [165, 403] width 26 height 26
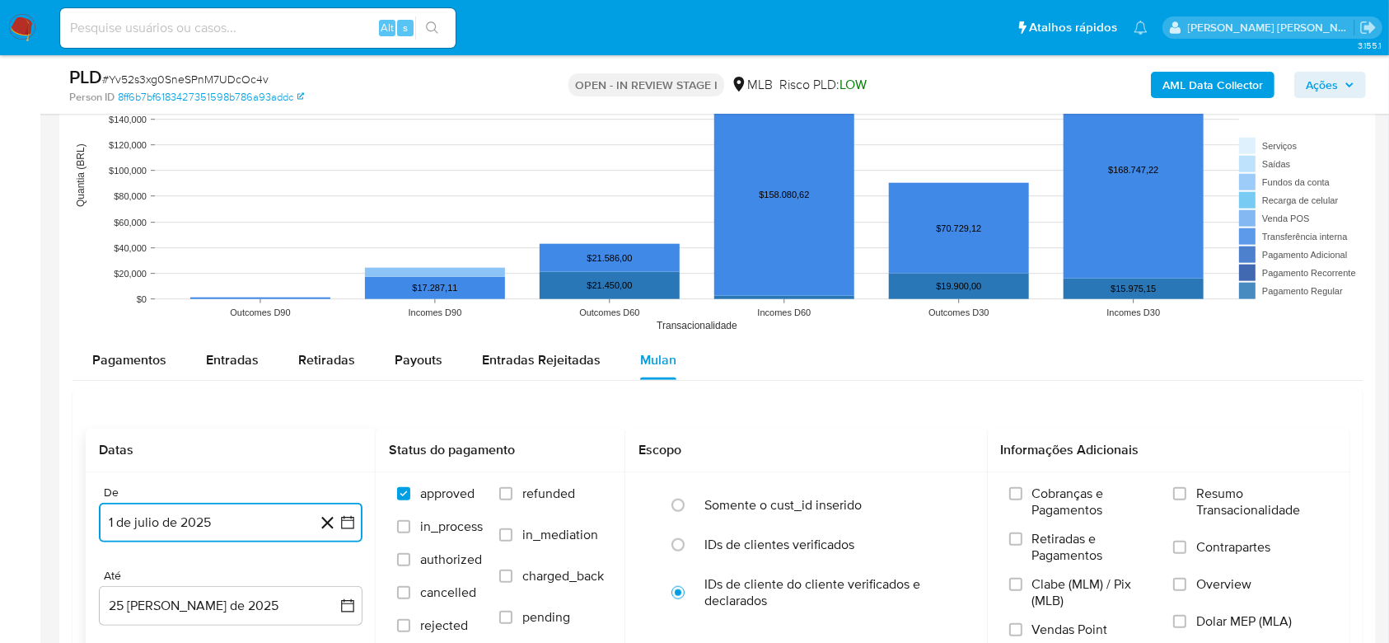
scroll to position [1758, 0]
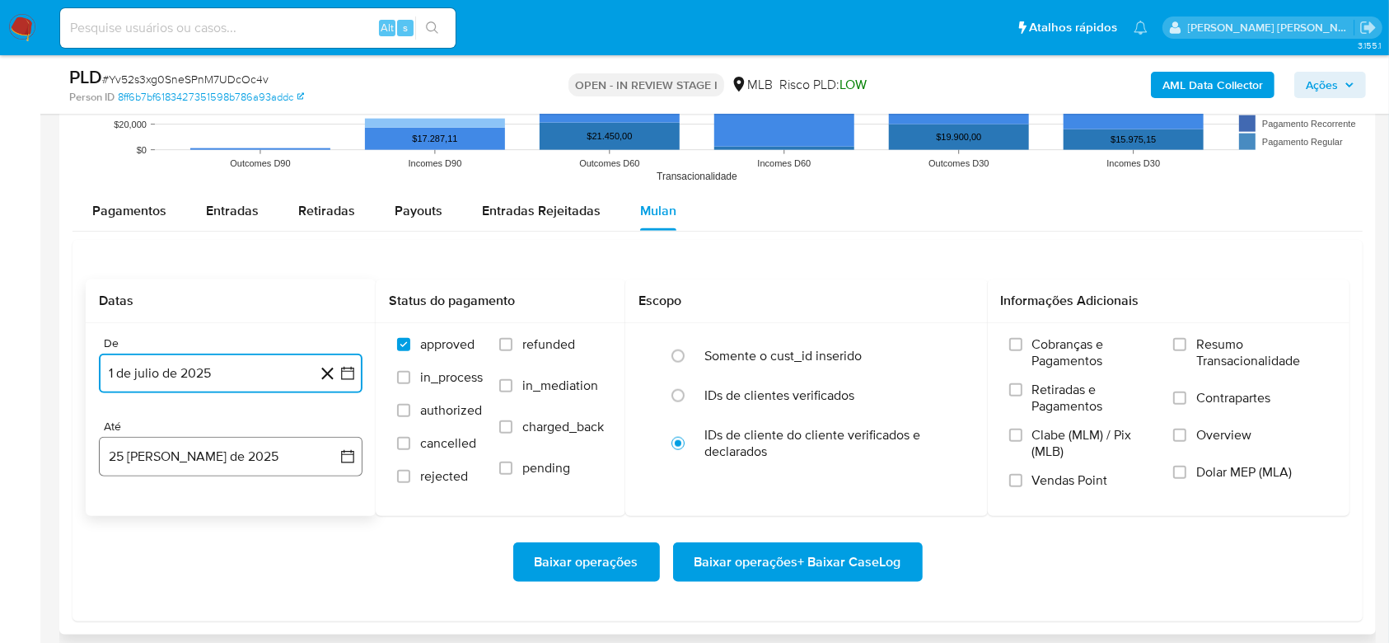
click at [206, 460] on button "25 [PERSON_NAME] de 2025" at bounding box center [231, 457] width 264 height 40
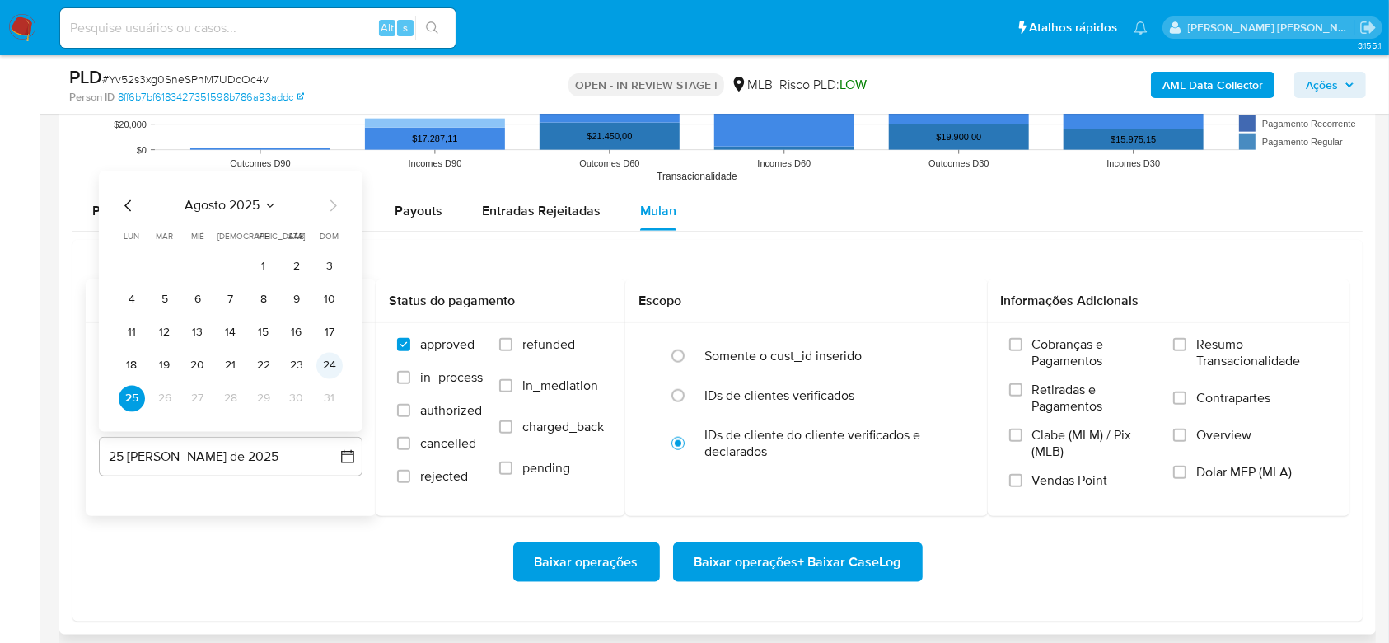
click at [323, 363] on button "24" at bounding box center [329, 365] width 26 height 26
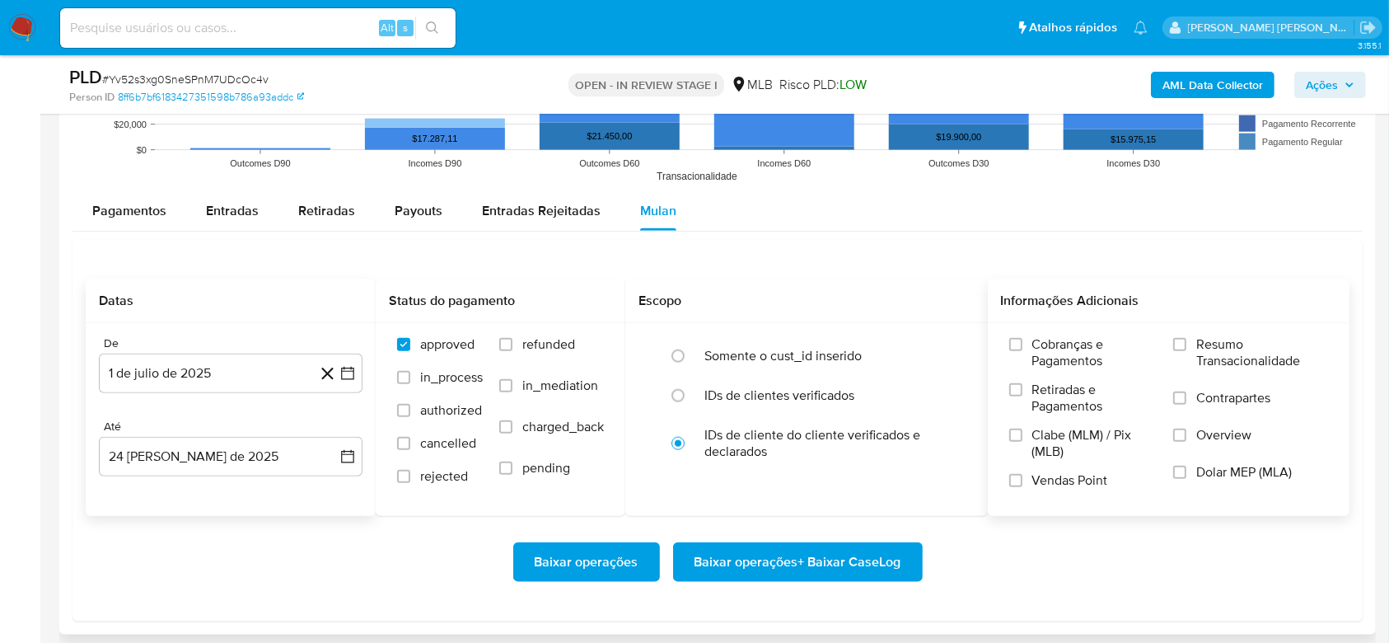
click at [1242, 355] on span "Resumo Transacionalidade" at bounding box center [1262, 352] width 132 height 33
click at [1187, 351] on input "Resumo Transacionalidade" at bounding box center [1179, 344] width 13 height 13
click at [862, 555] on span "Baixar operações + Baixar CaseLog" at bounding box center [798, 562] width 207 height 36
